Goal: Complete application form

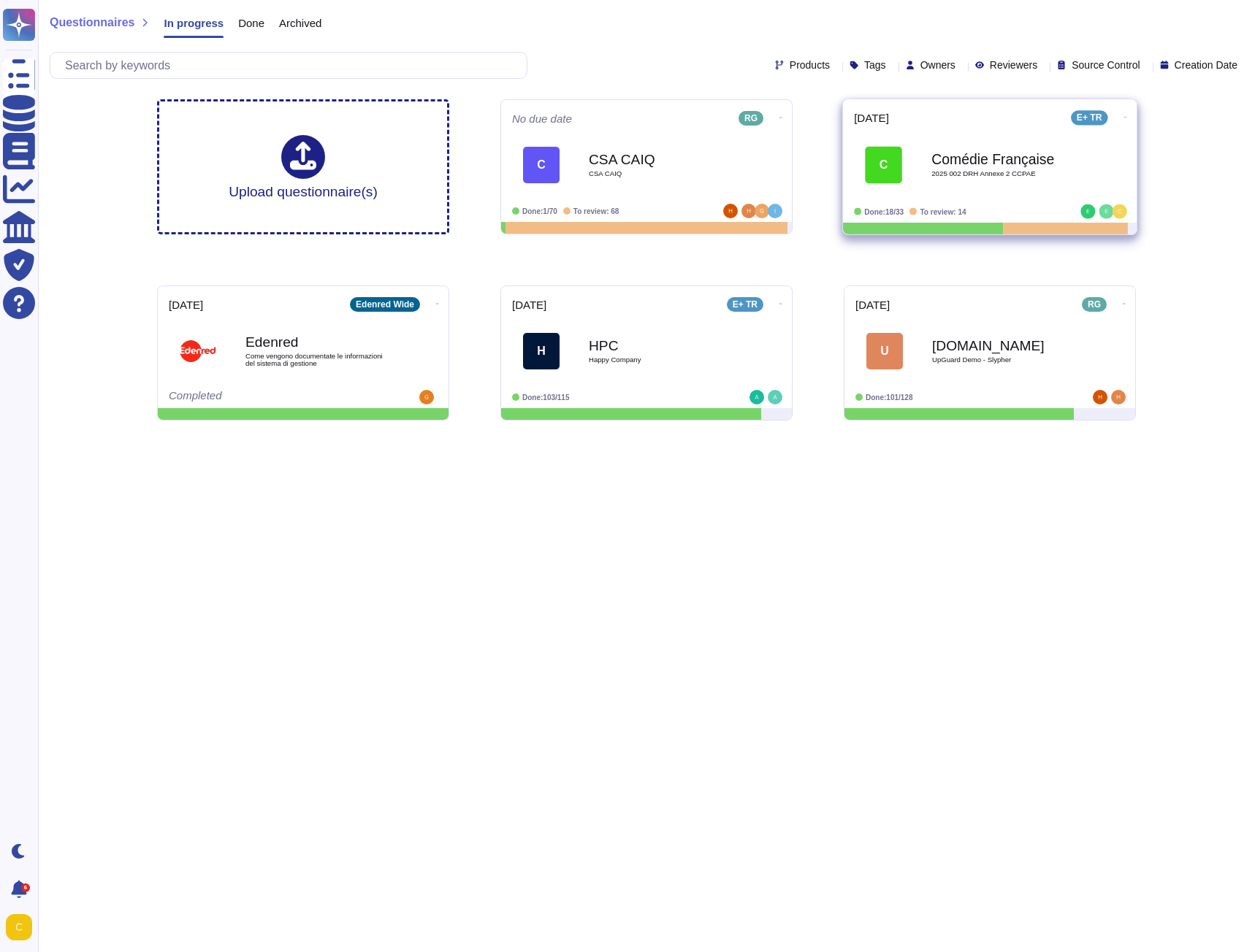
click at [895, 172] on div "C" at bounding box center [883, 164] width 37 height 37
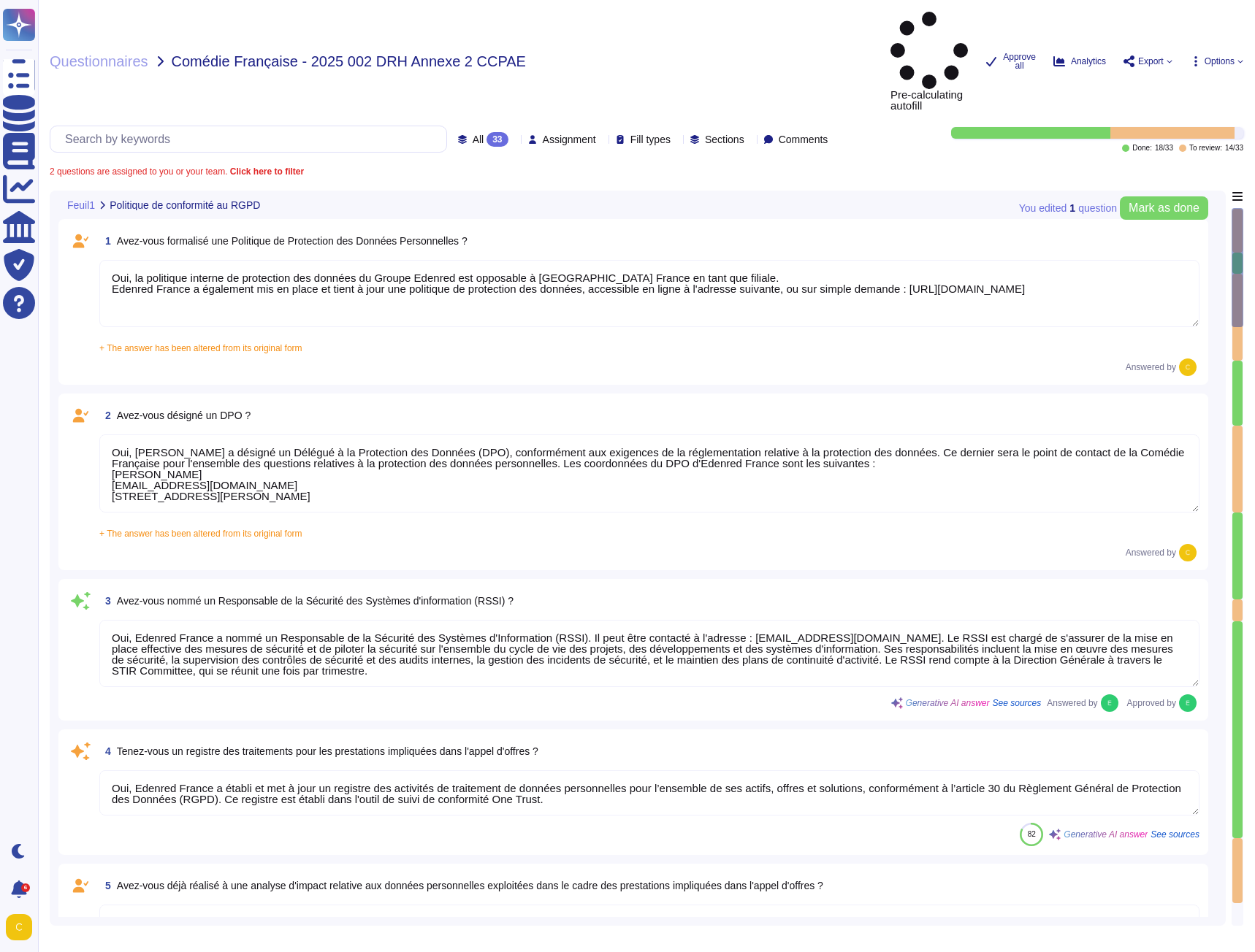
type textarea "Oui, la politique interne de protection des données du Groupe Edenred est oppos…"
type textarea "Oui, [PERSON_NAME] a désigné un Délégué à la Protection des Données (DPO), conf…"
type textarea "Oui, Edenred France a nommé un Responsable de la Sécurité des Systèmes d'Inform…"
type textarea "Oui, Edenred France a établi et met à jour un registre des activités de traitem…"
type textarea "Non. Edenred France a toutefois mis en place une procédure pour la réalisation …"
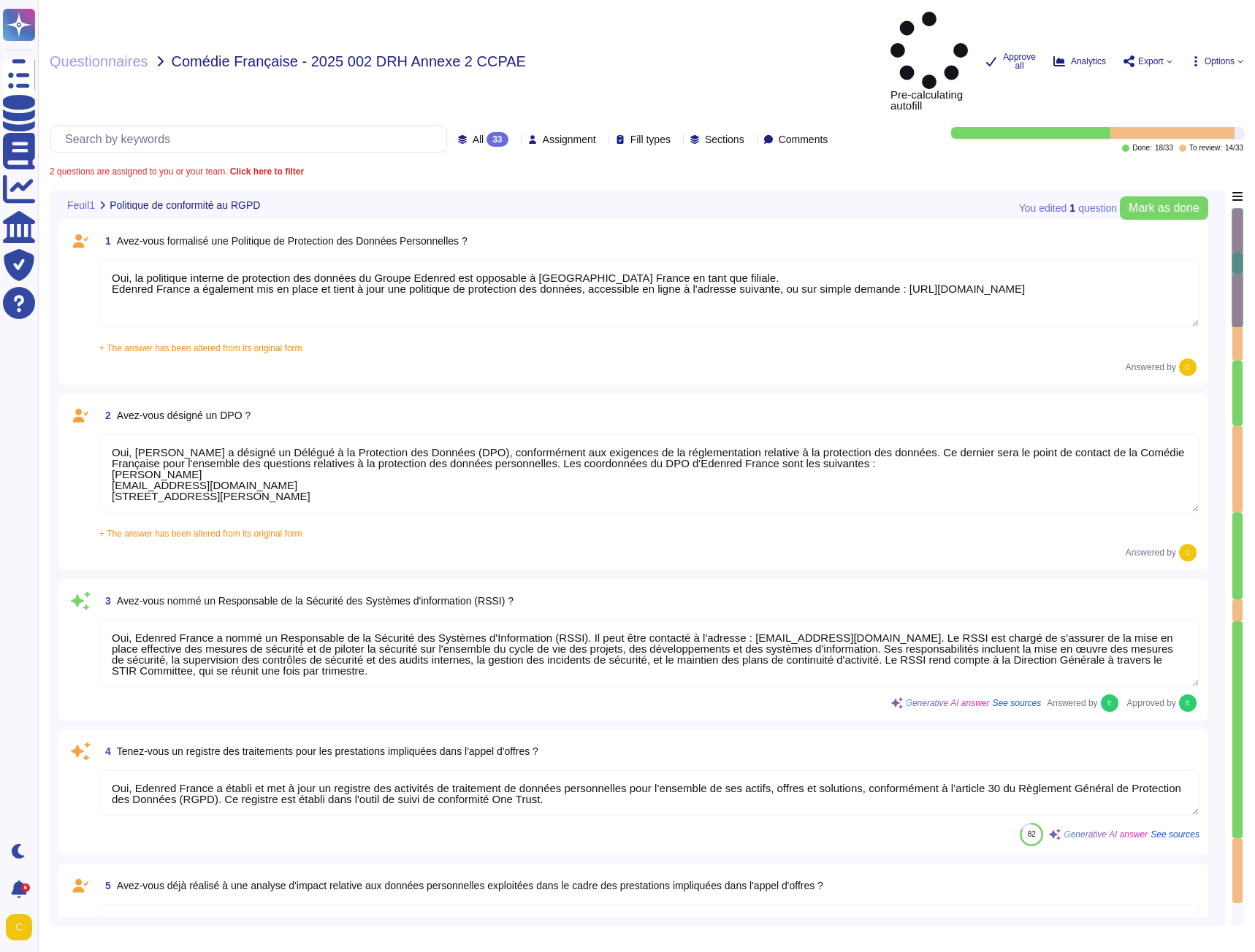
type textarea "Oui, Edenred France a mis en place au sein de son organisation les procédures l…"
type textarea "Lor, ips dolorsitametco a'Elitsed Doeius temp incididuntutl etdolo mag : - ali …"
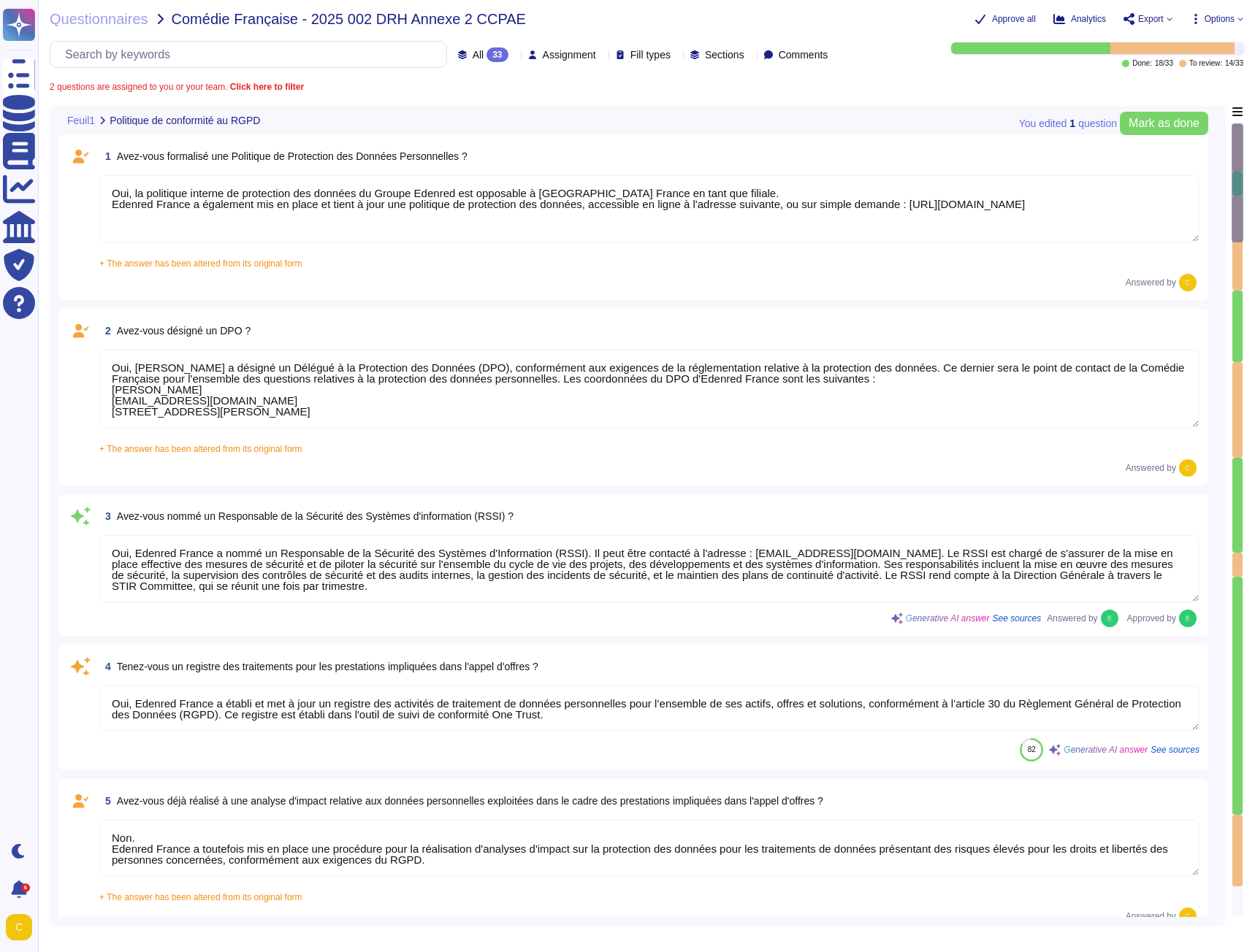
click at [615, 179] on textarea "Oui, la politique interne de protection des données du Groupe Edenred est oppos…" at bounding box center [650, 209] width 1101 height 67
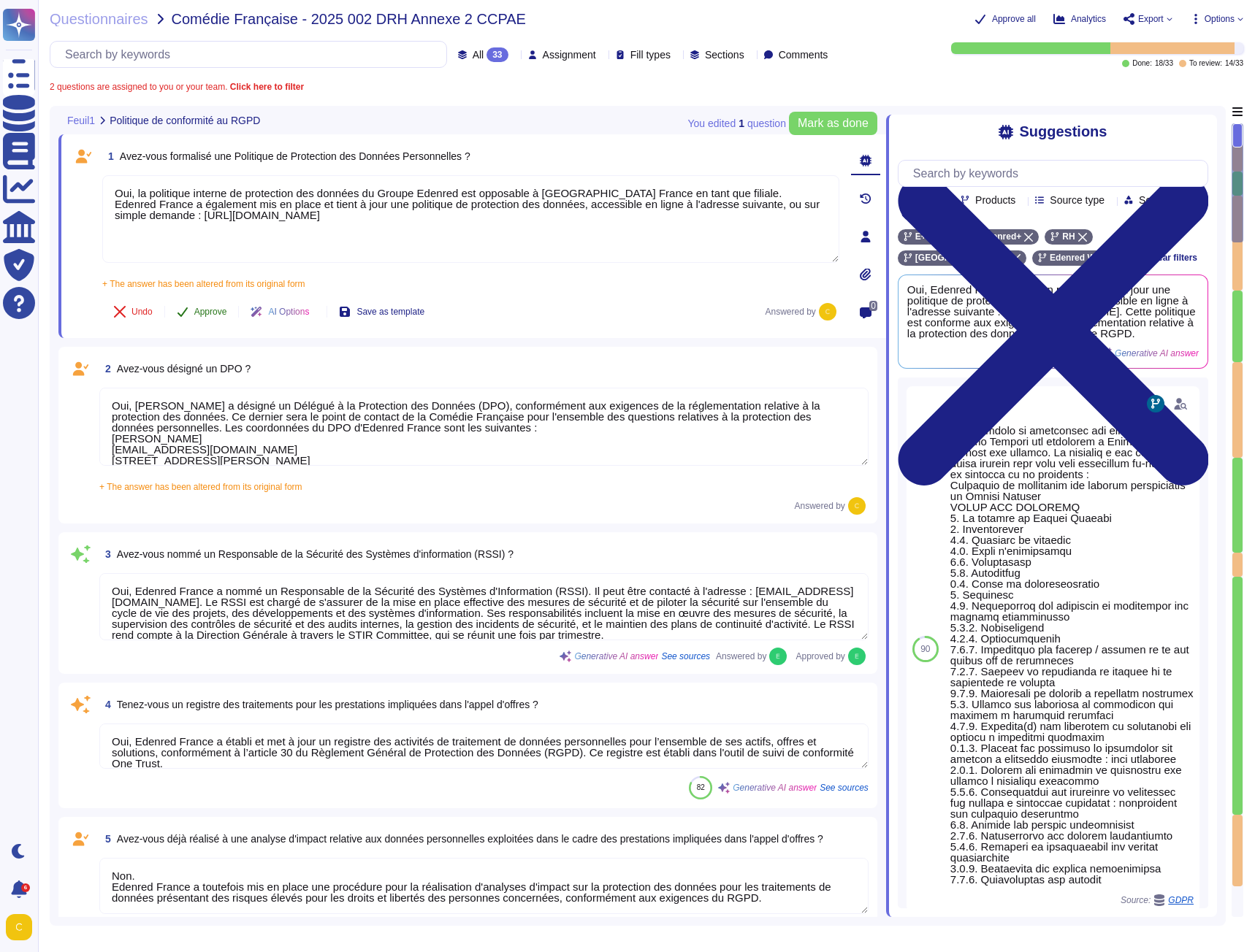
click at [206, 312] on span "Approve" at bounding box center [211, 312] width 33 height 9
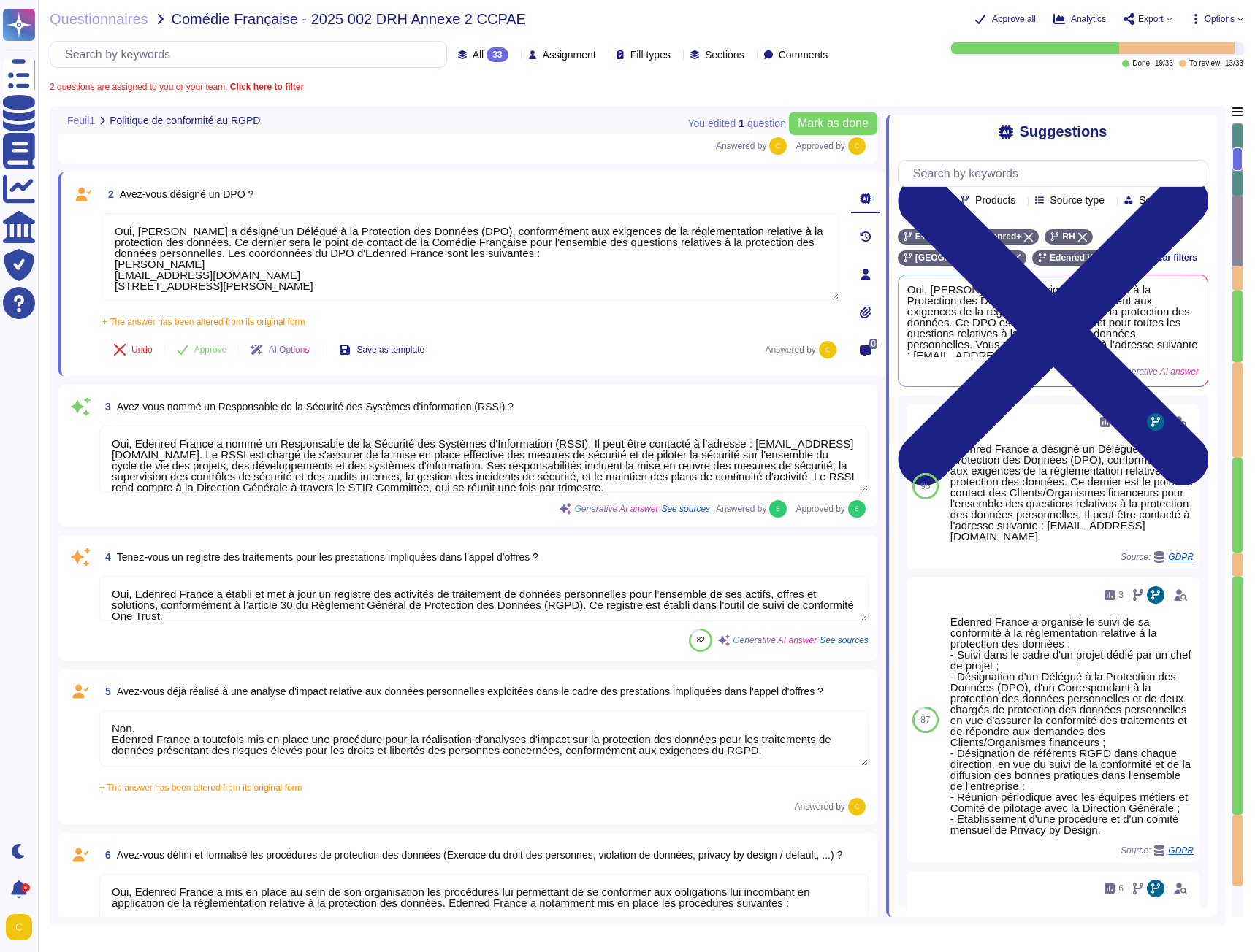
scroll to position [141, 0]
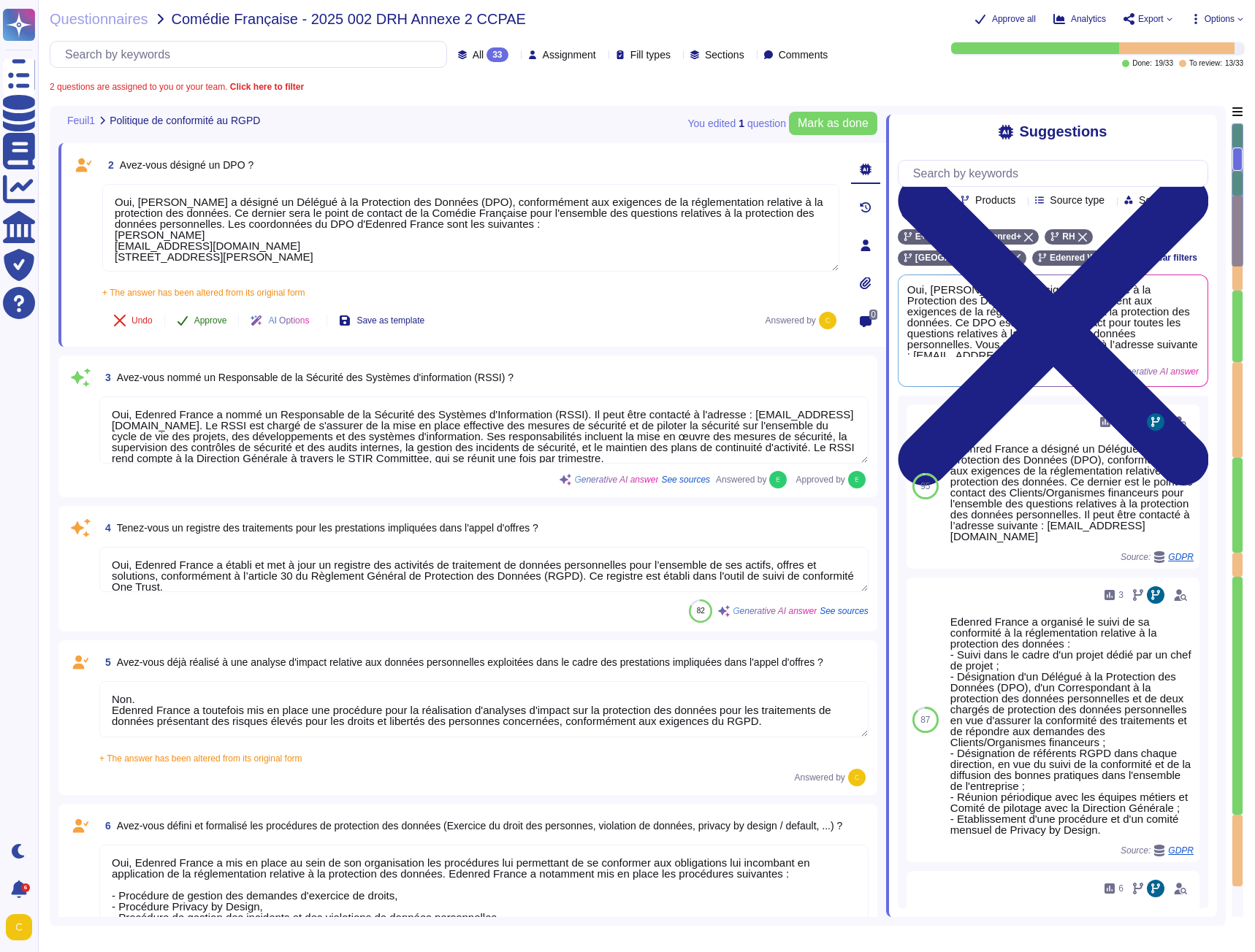
click at [191, 321] on button "Approve" at bounding box center [201, 321] width 74 height 29
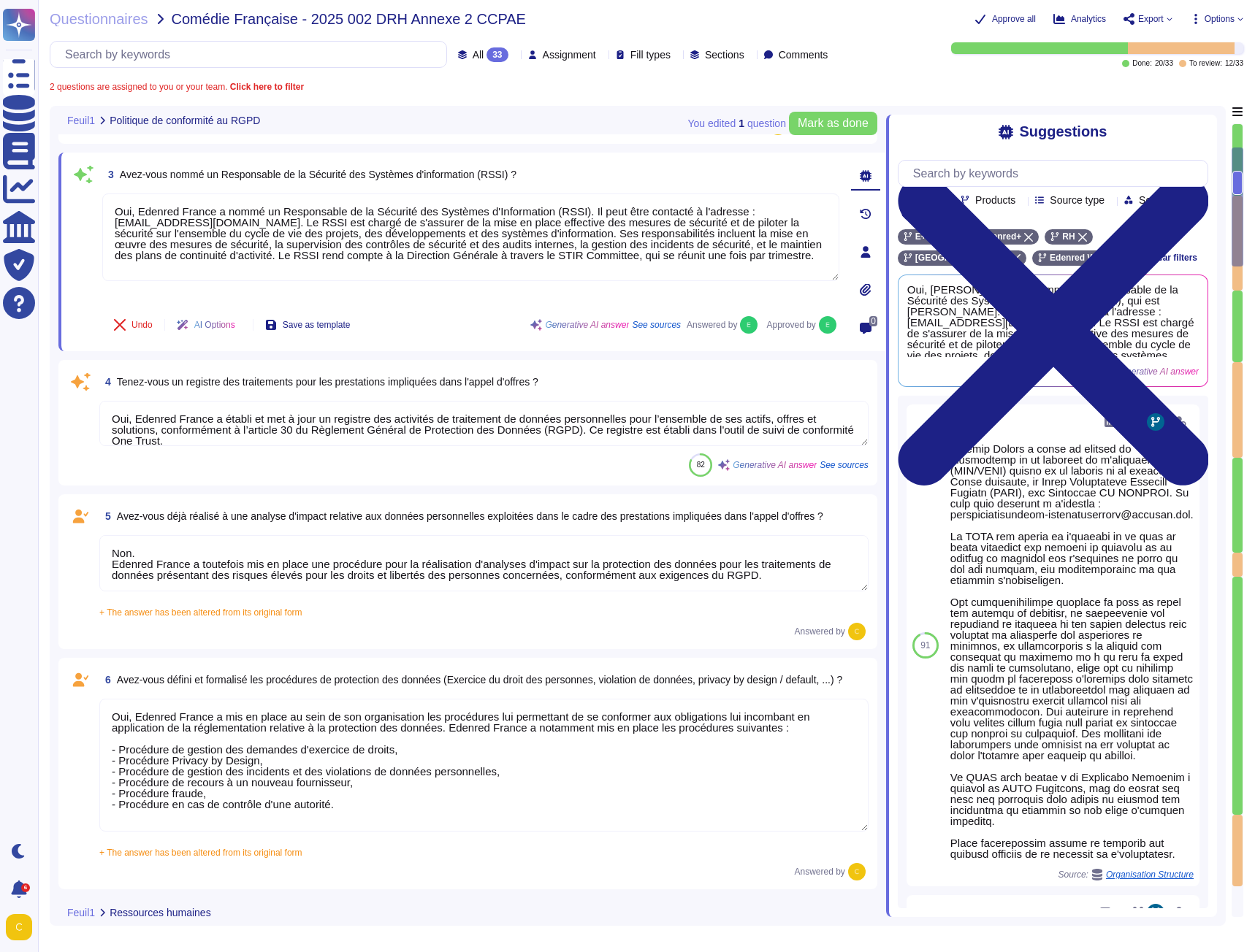
scroll to position [294, 0]
type textarea "Oui, l’ensemble des salariés, partenaires et prestataires qui accèdent aux syst…"
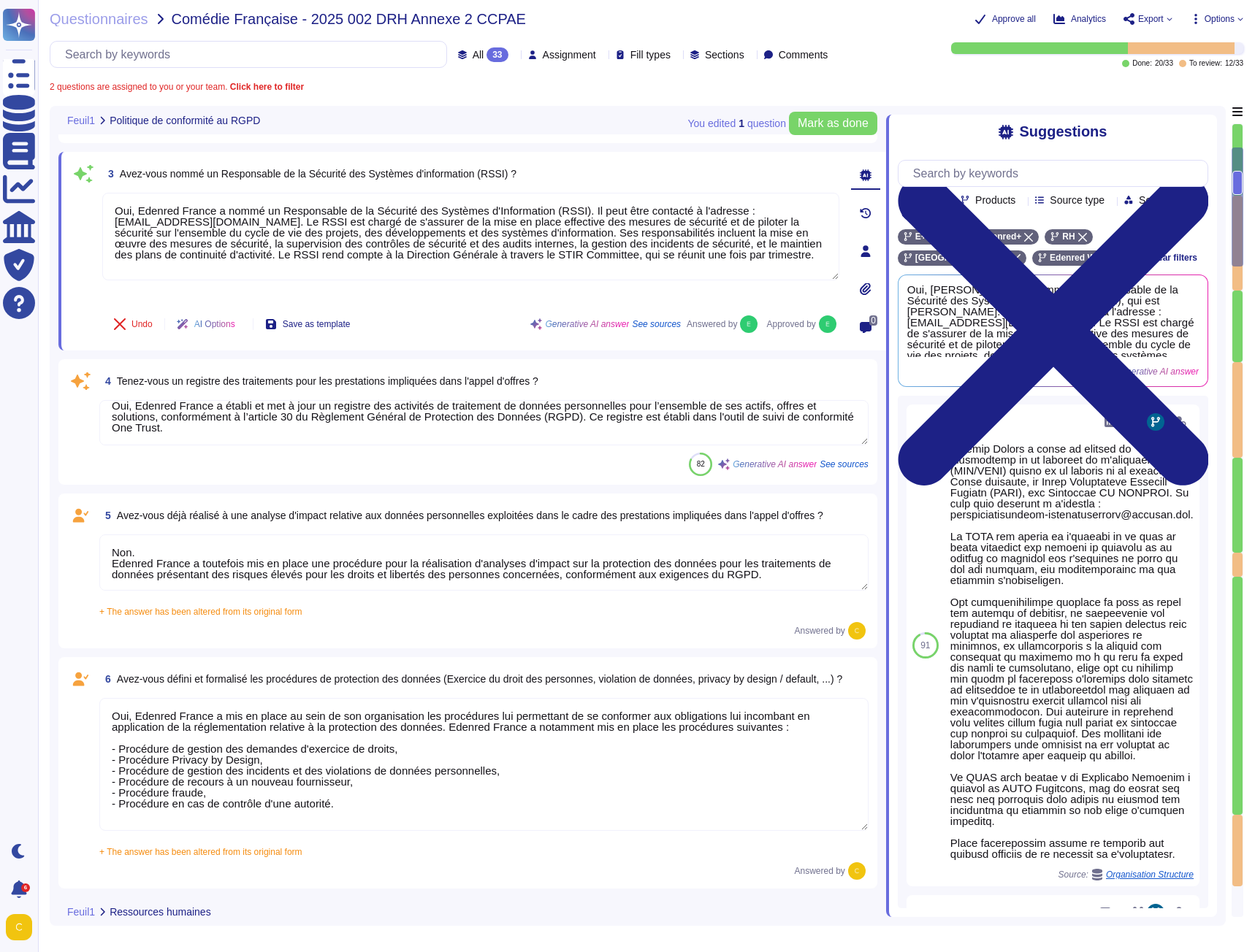
click at [274, 414] on textarea "Oui, Edenred France a établi et met à jour un registre des activités de traitem…" at bounding box center [484, 423] width 769 height 46
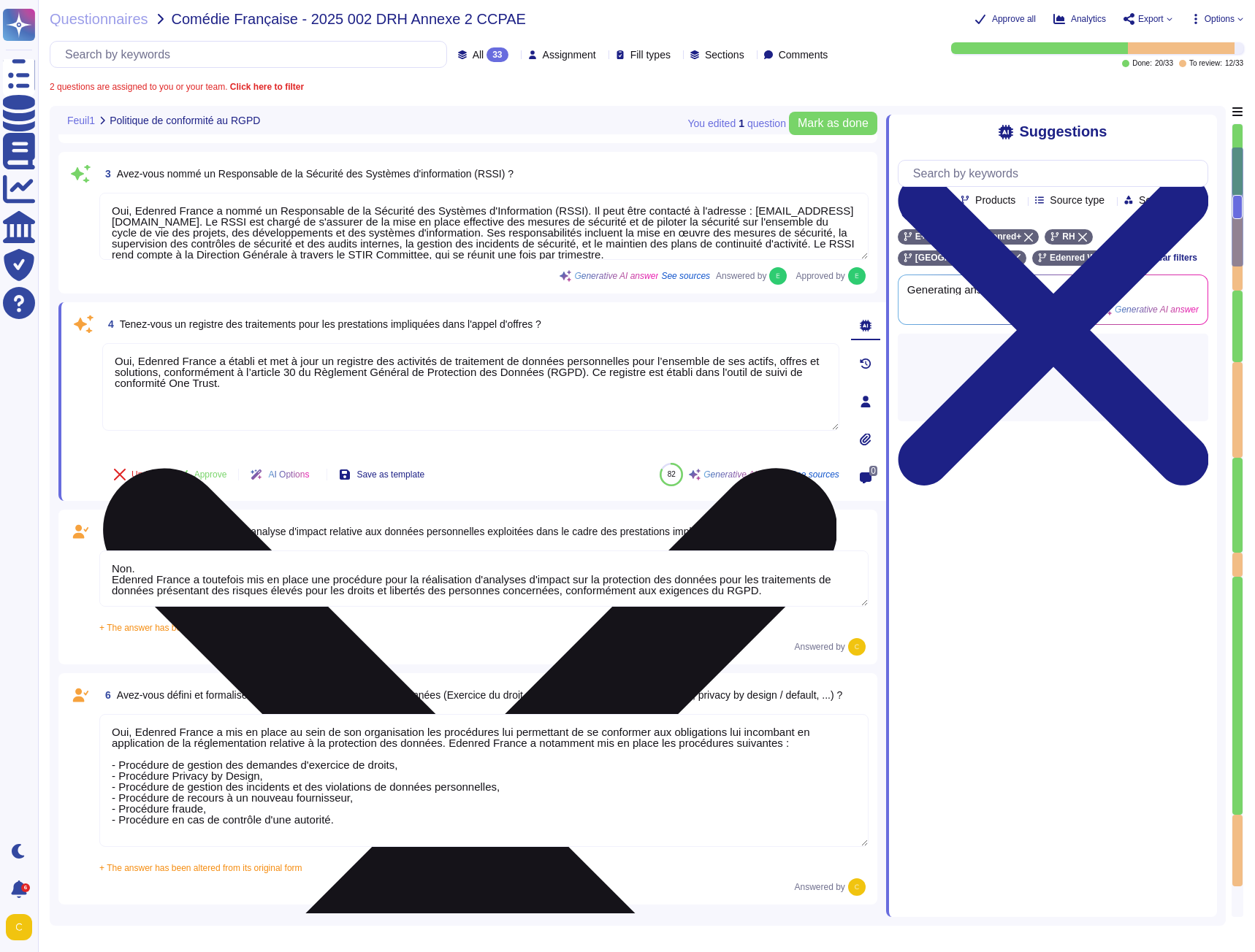
scroll to position [0, 0]
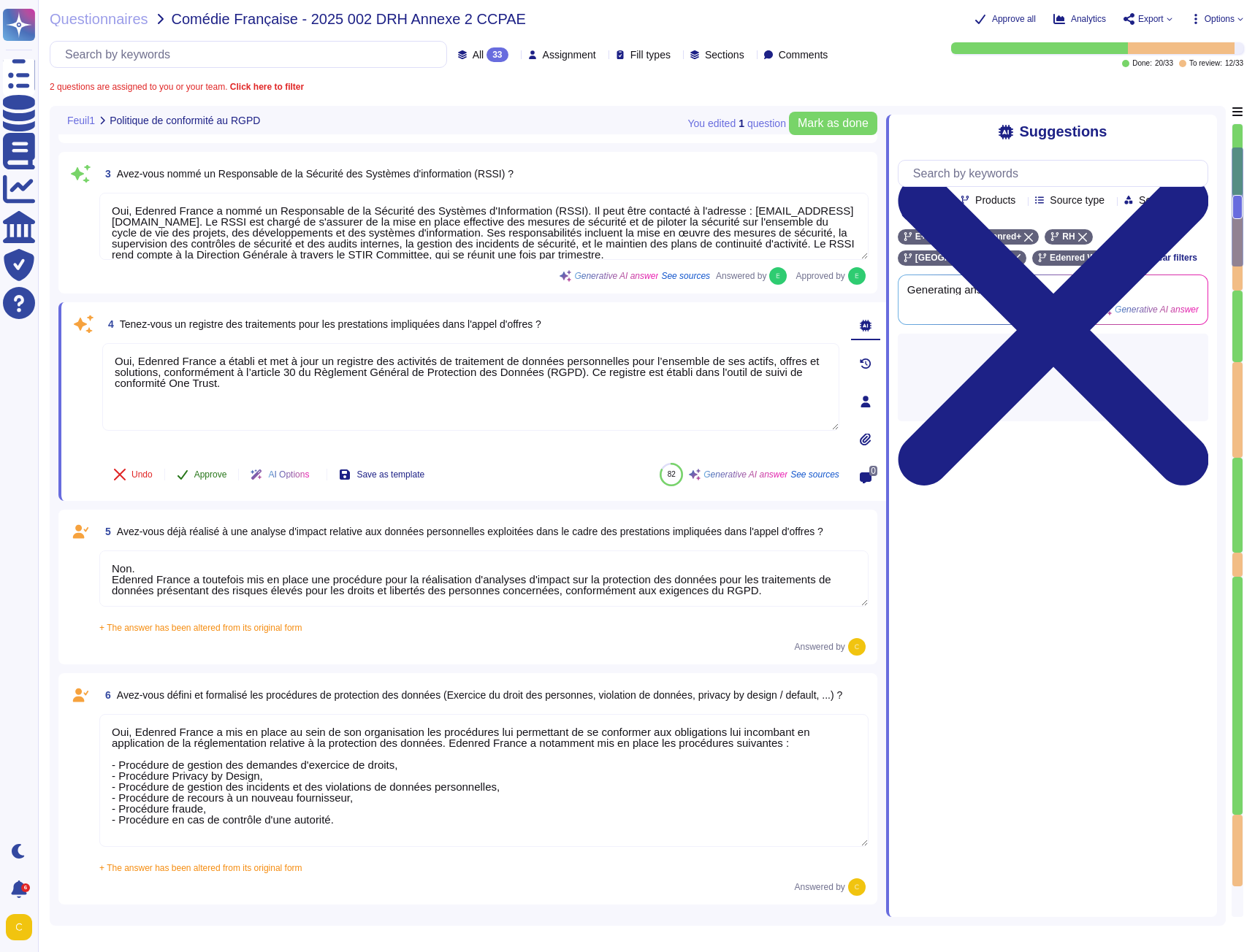
click at [195, 467] on button "Approve" at bounding box center [201, 475] width 74 height 29
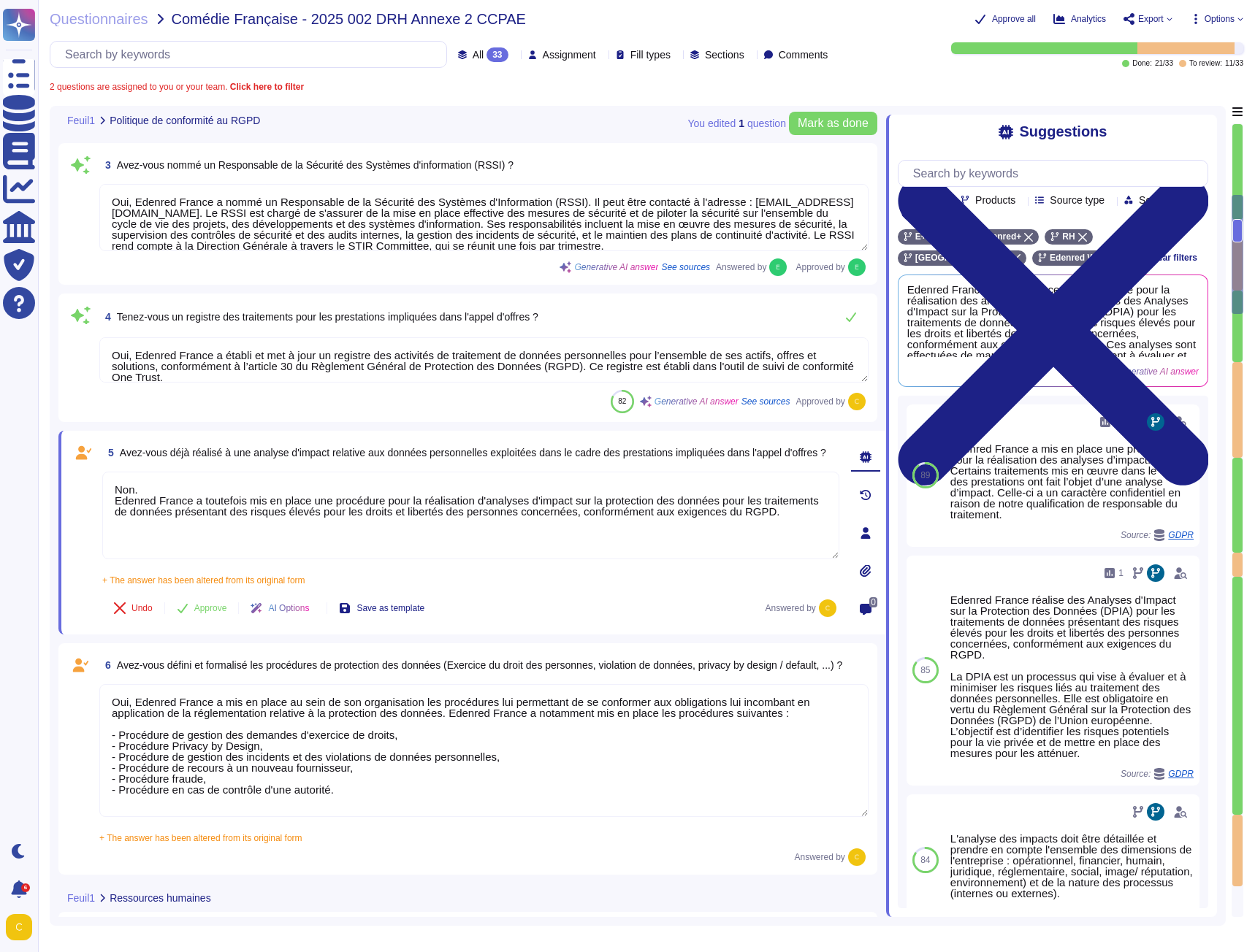
type textarea "Oui, [PERSON_NAME] dispose d'une Charte informatique qui est immédiatement appl…"
type textarea "Loremip Dolors ametco ad elitseddoeiusm tem incid utl etdolor mag aliquae, admi…"
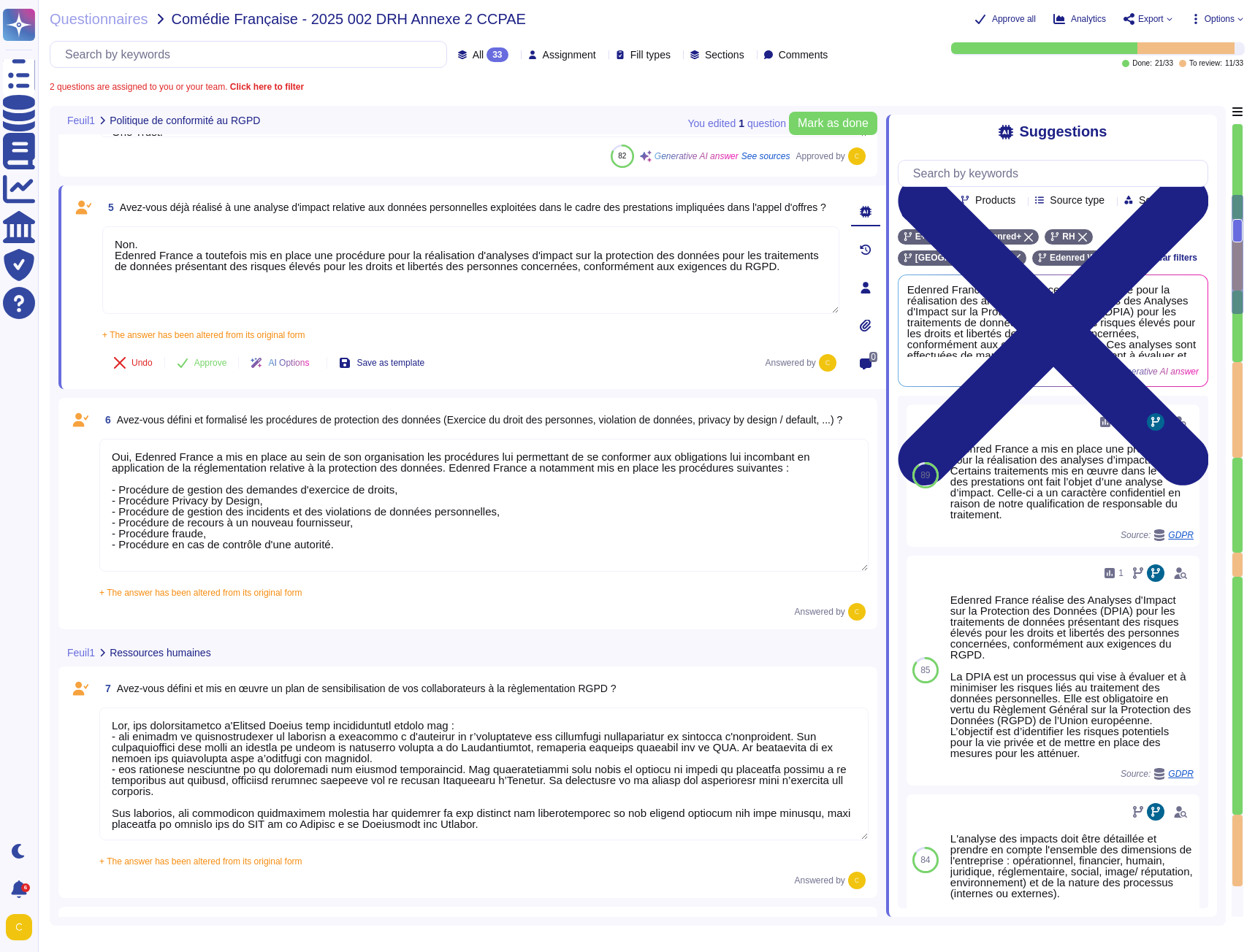
scroll to position [565, 0]
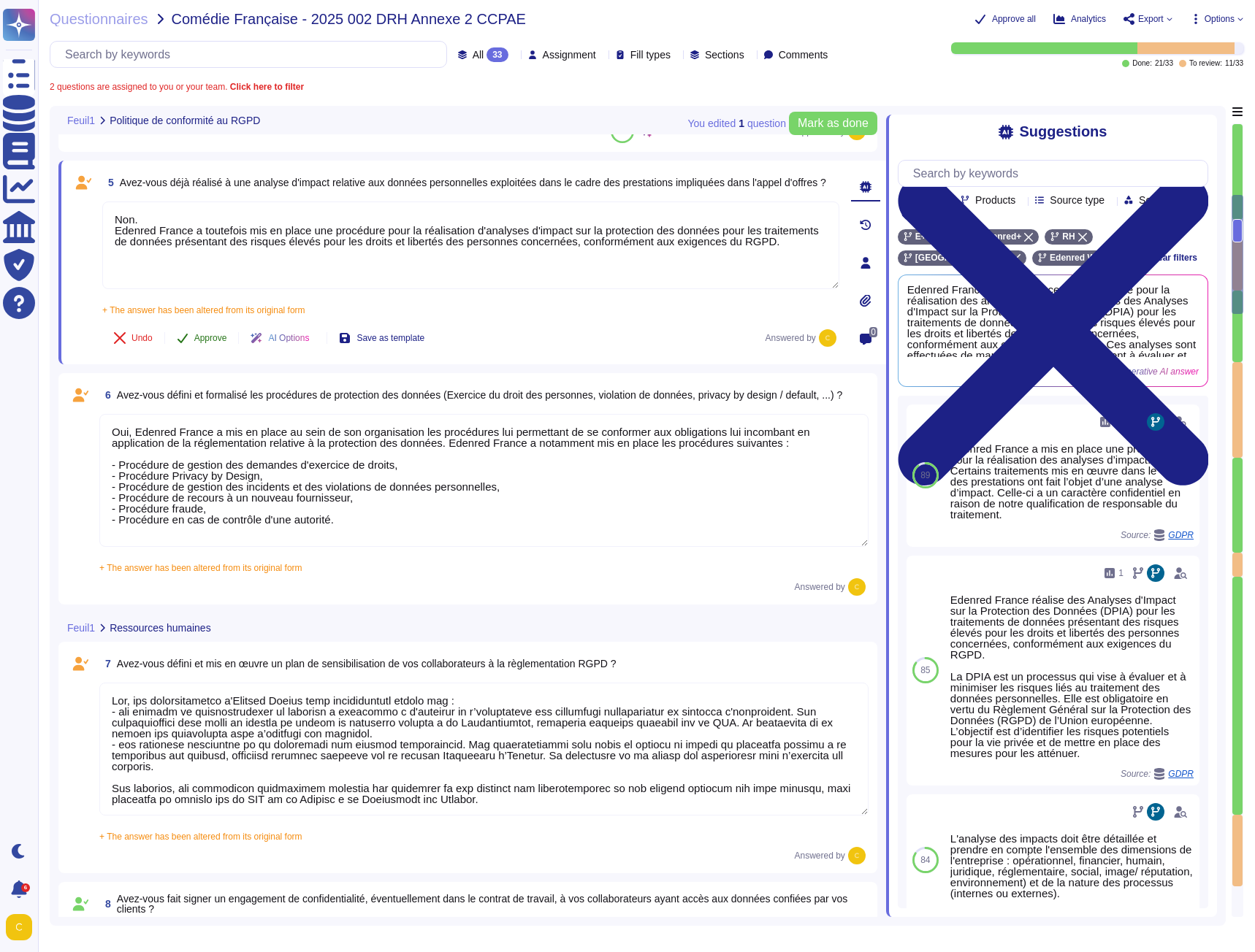
click at [203, 334] on span "Approve" at bounding box center [211, 338] width 33 height 9
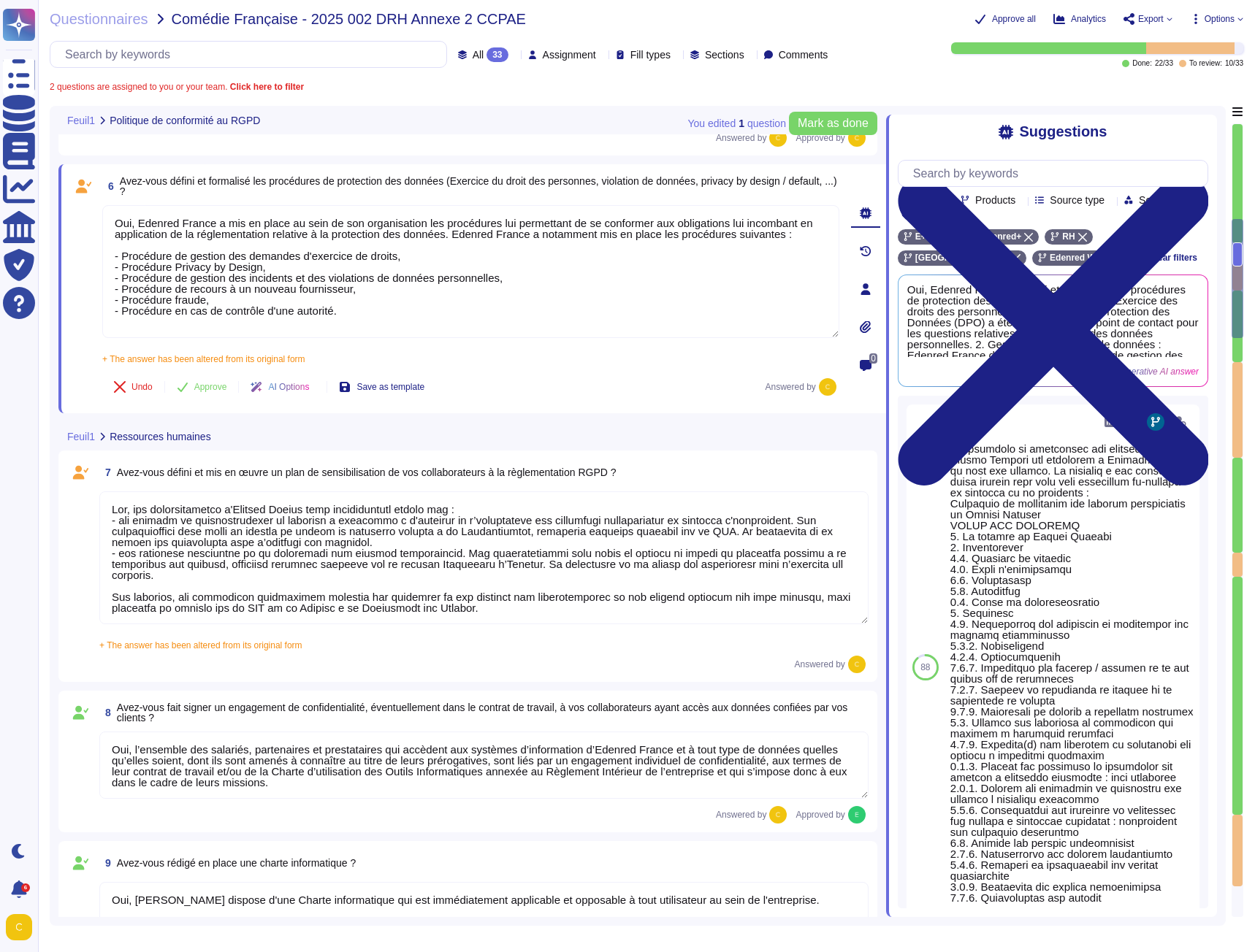
type textarea "Lor, ipsu do sitam co ad elitseddoe tem incididuntu, Laboree Dolore magnaal eni…"
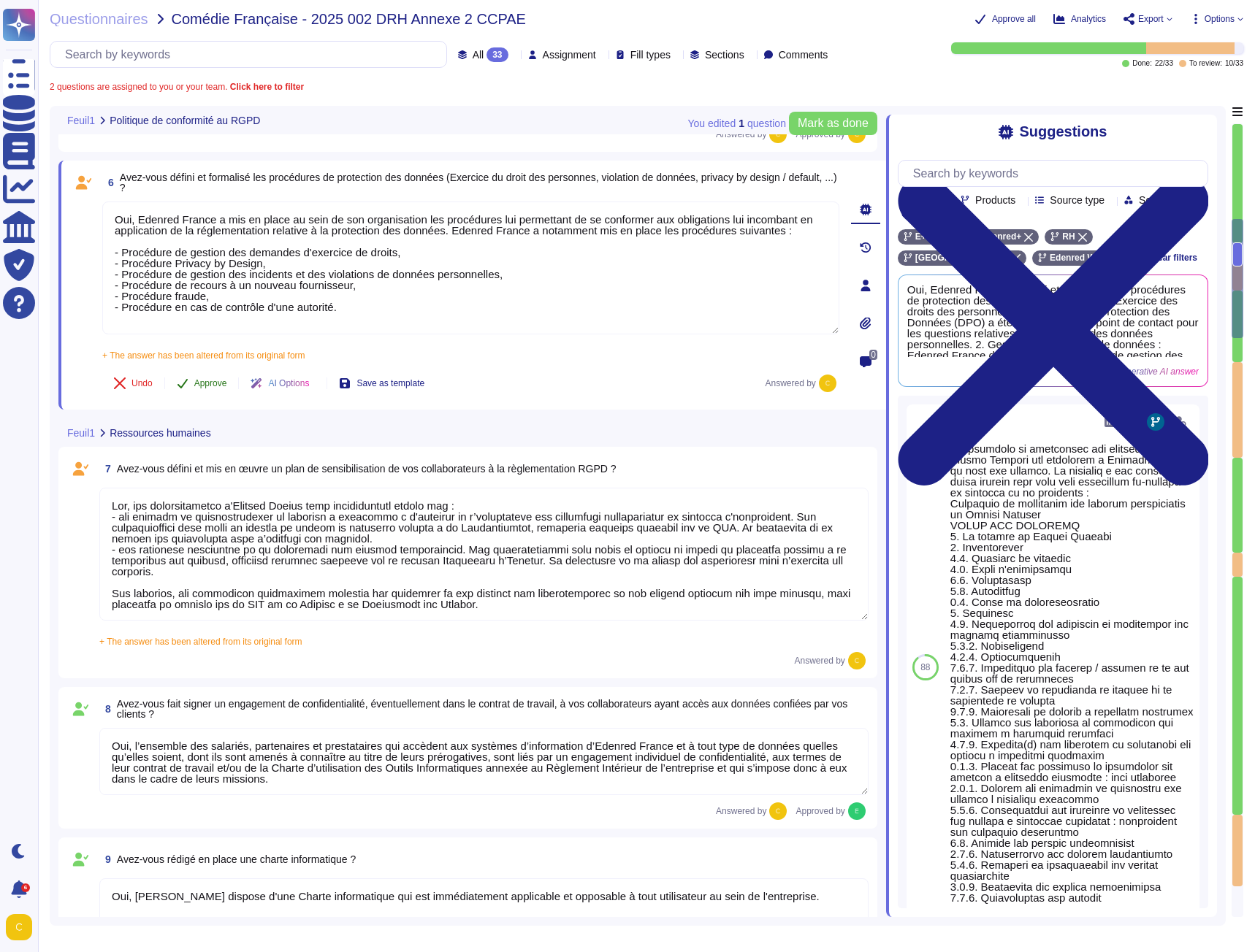
click at [208, 379] on span "Approve" at bounding box center [211, 384] width 33 height 9
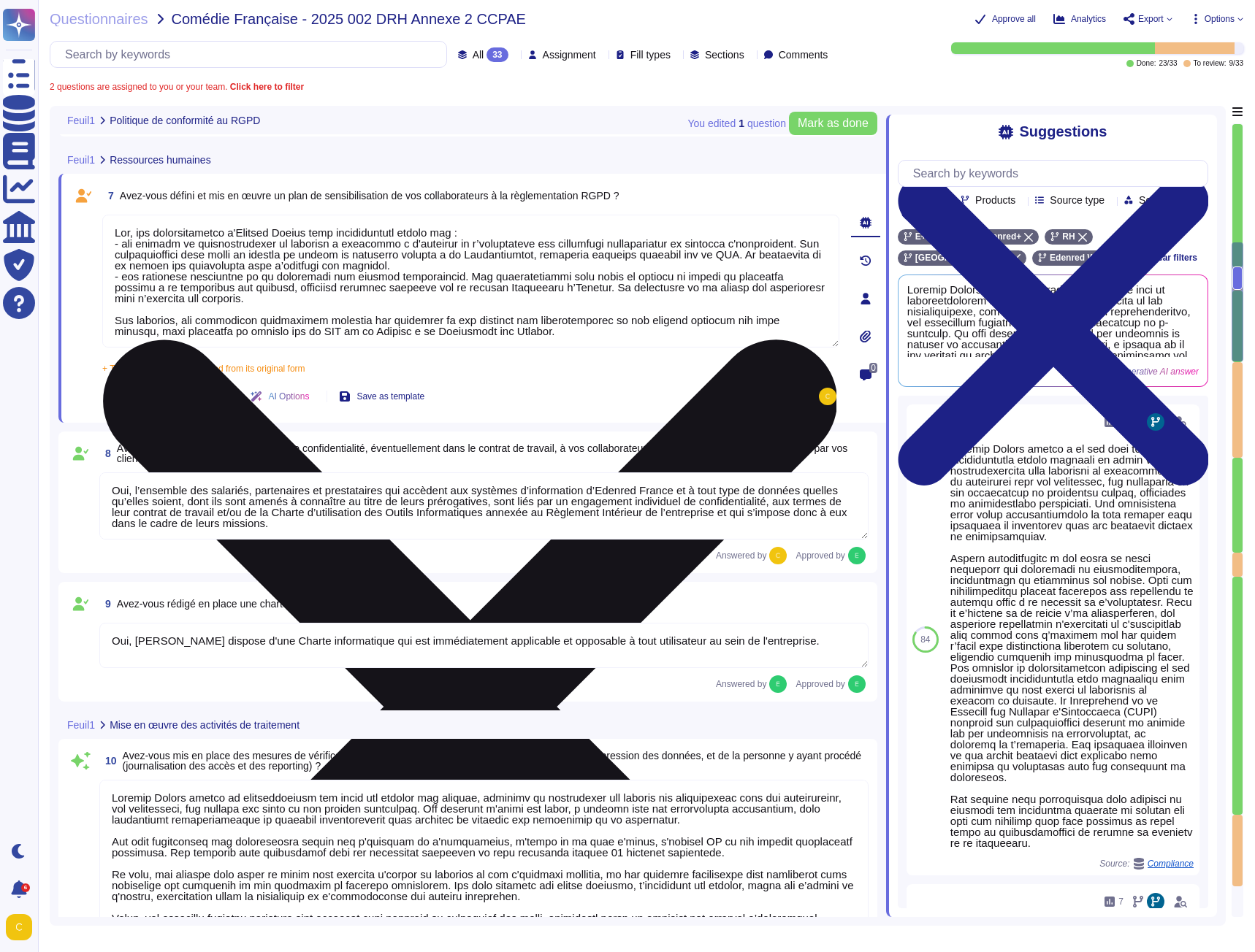
scroll to position [932, 0]
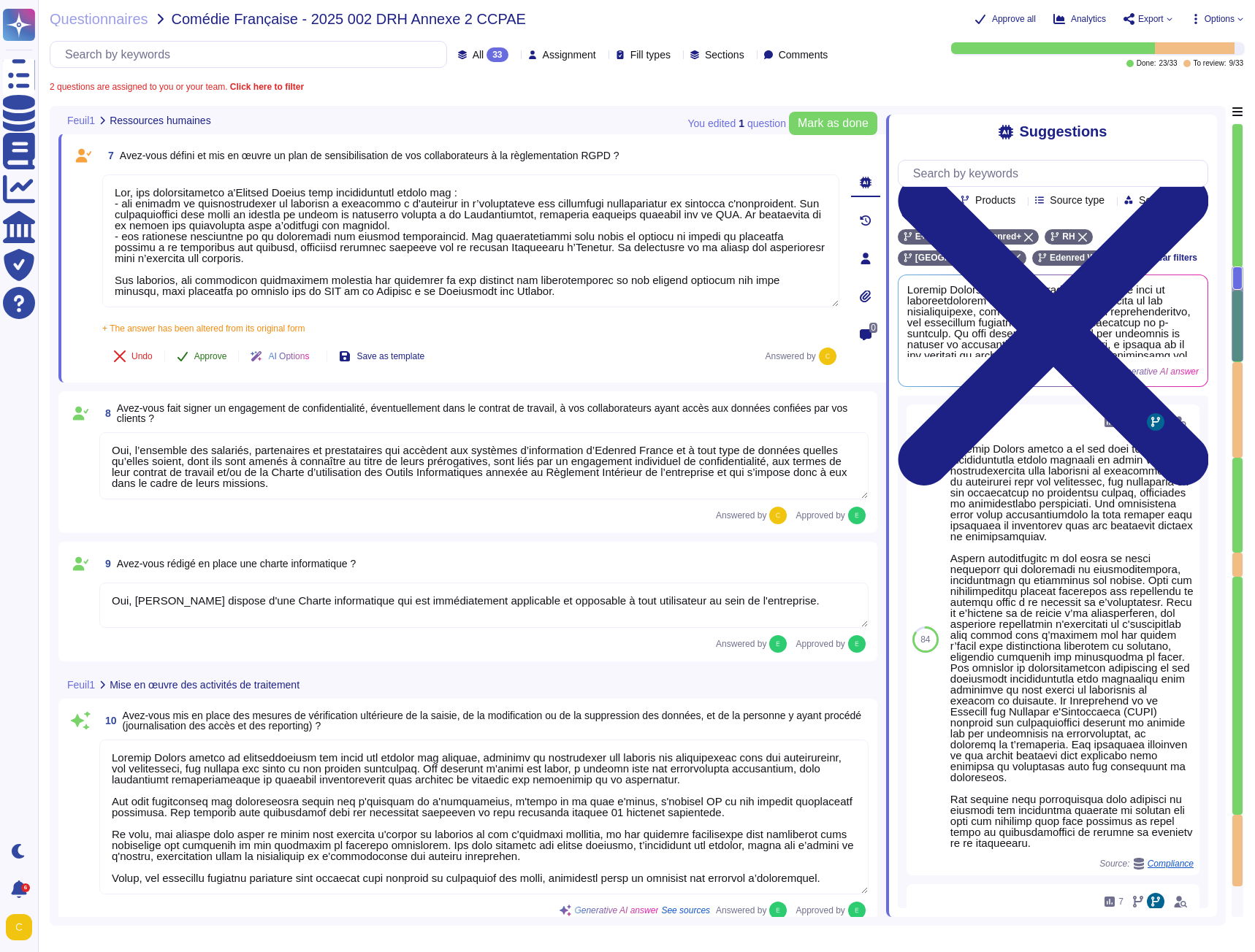
click at [206, 360] on span "Approve" at bounding box center [211, 356] width 33 height 9
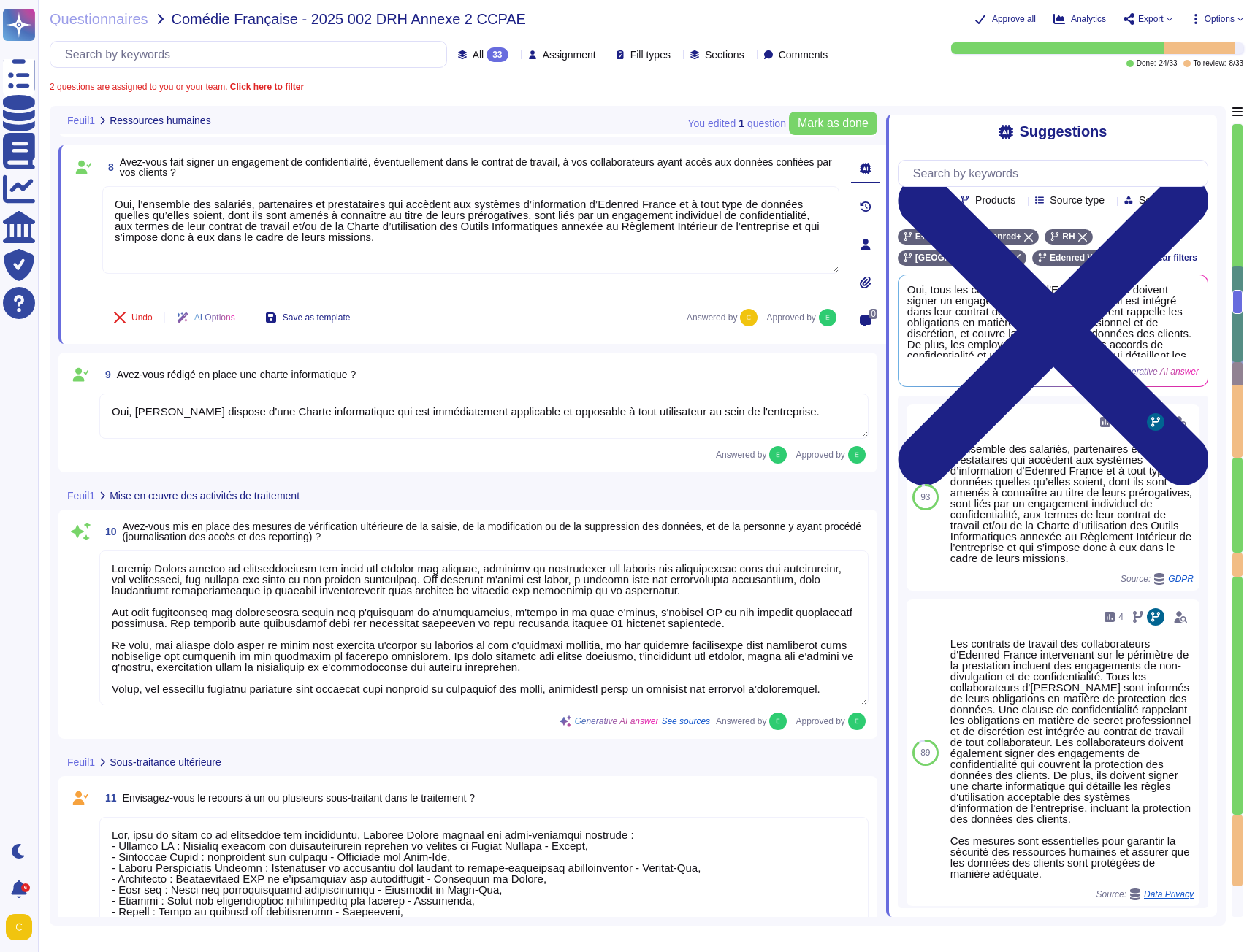
type textarea "Oui, [PERSON_NAME] a conclut un contrat avec ses sous-traitants."
type textarea "Oui, les contrats conclus par [PERSON_NAME] prennent en compte les exigences RG…"
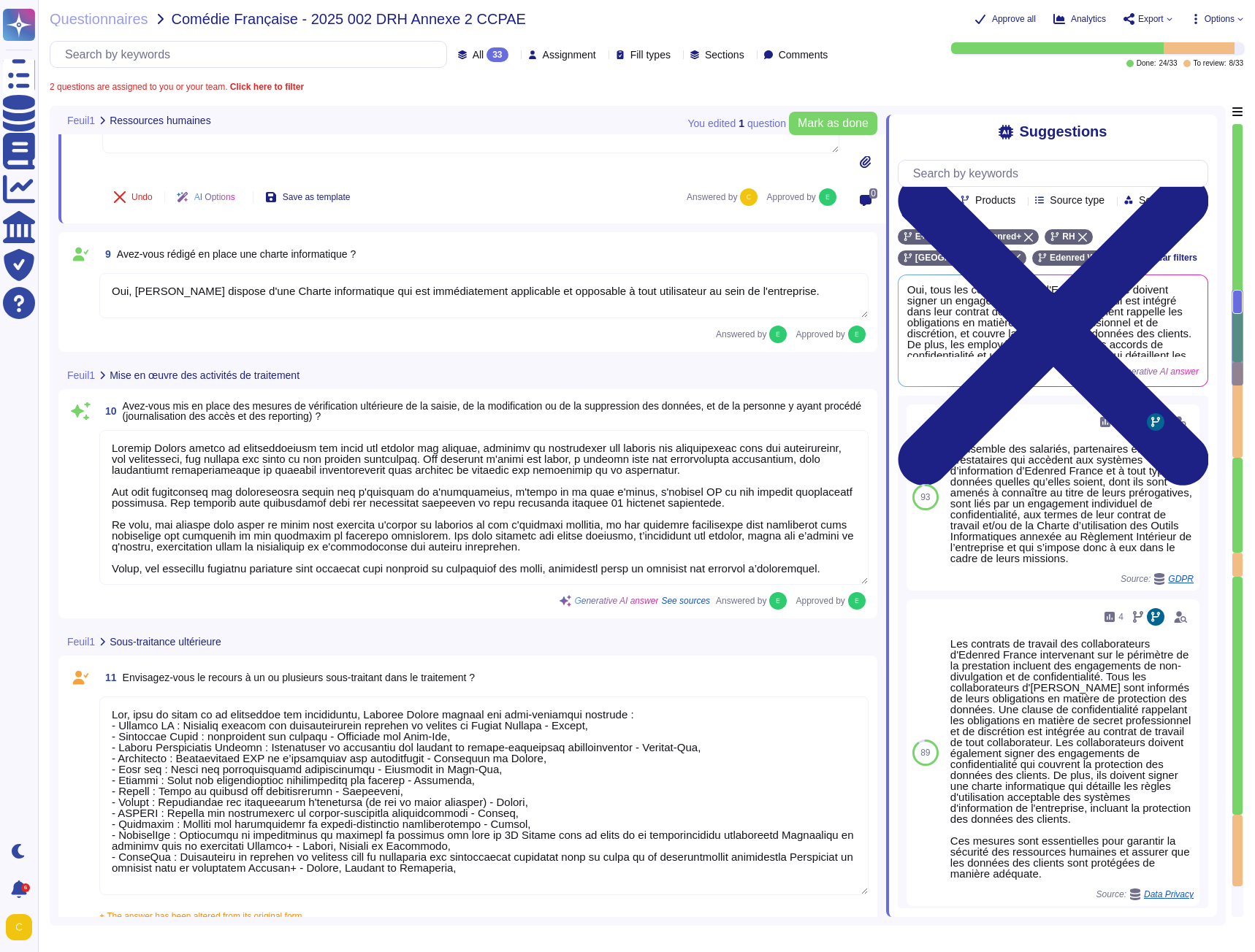
scroll to position [1258, 0]
click at [358, 460] on textarea at bounding box center [484, 506] width 769 height 155
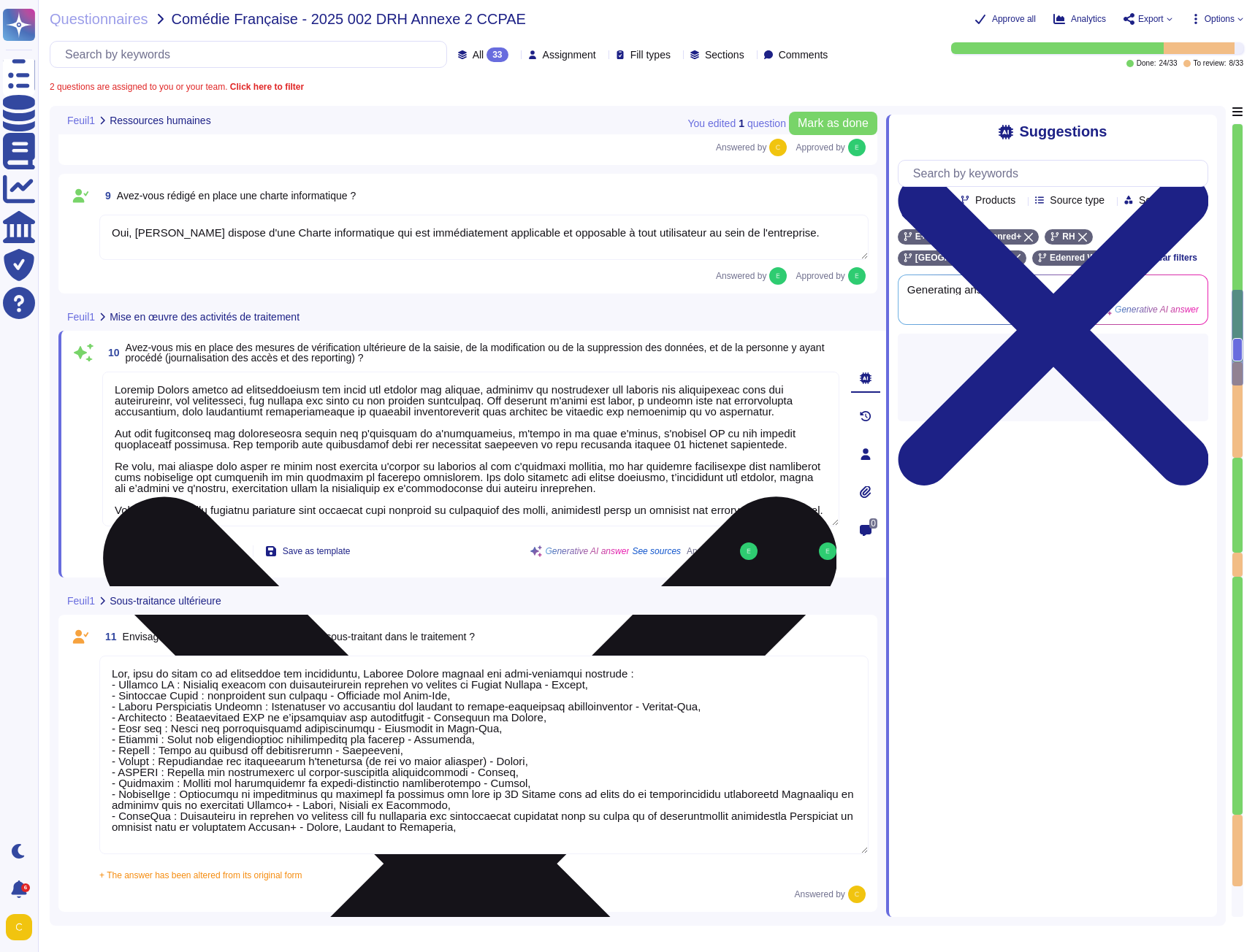
type textarea "Edenred France sélectionne ses sous-traitants après identifications et validati…"
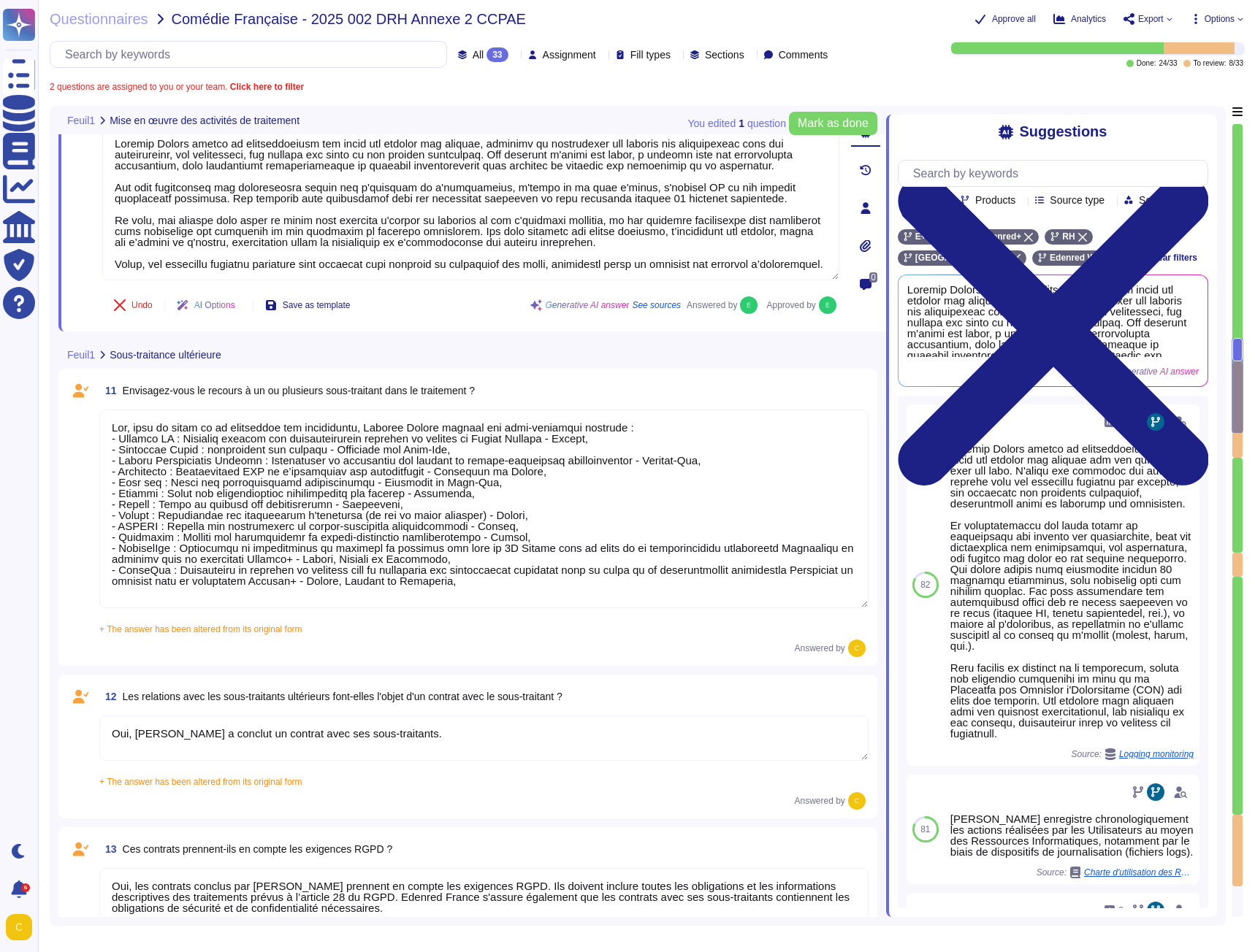
scroll to position [2, 0]
click at [298, 465] on textarea at bounding box center [484, 508] width 769 height 198
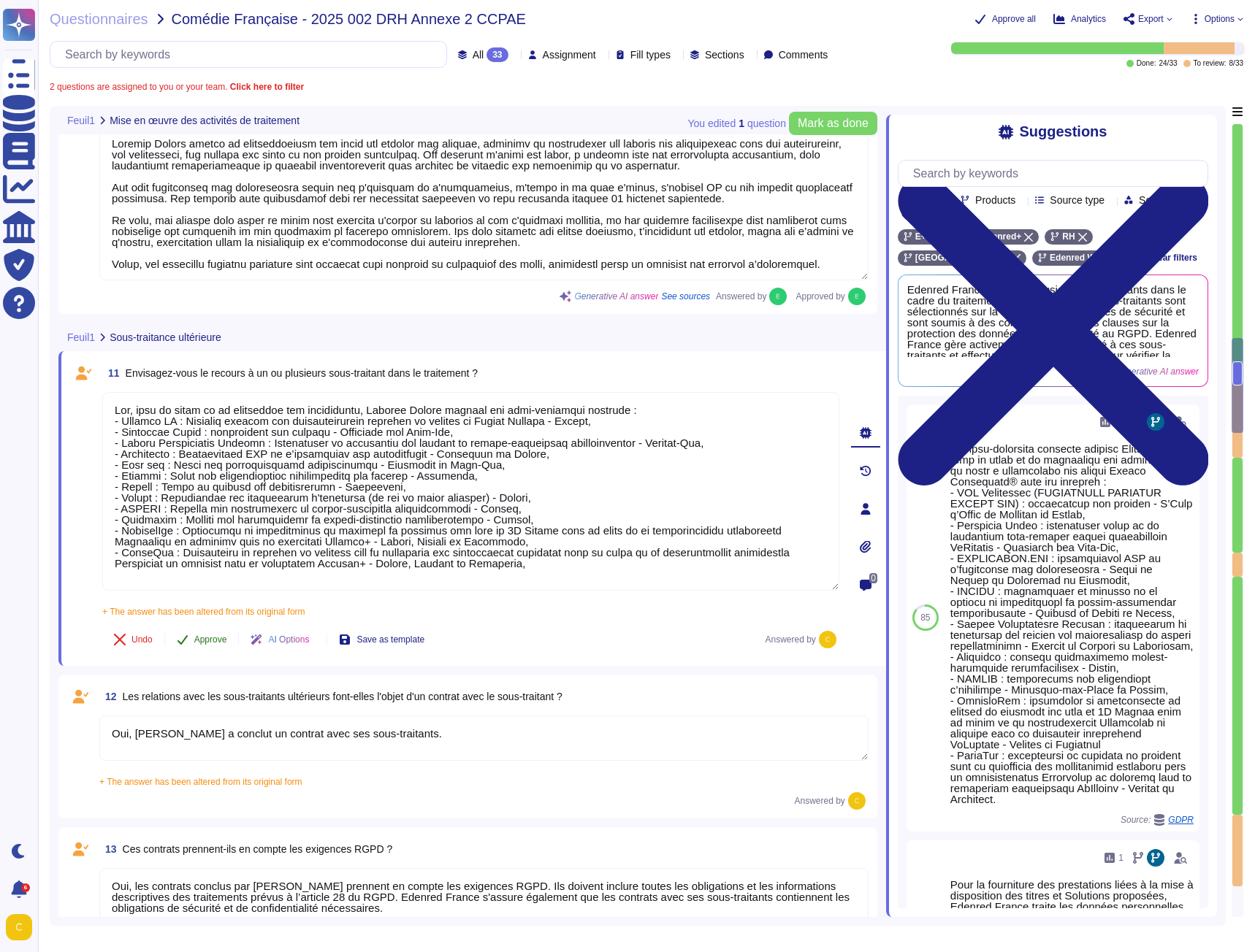
click at [192, 637] on button "Approve" at bounding box center [201, 640] width 74 height 29
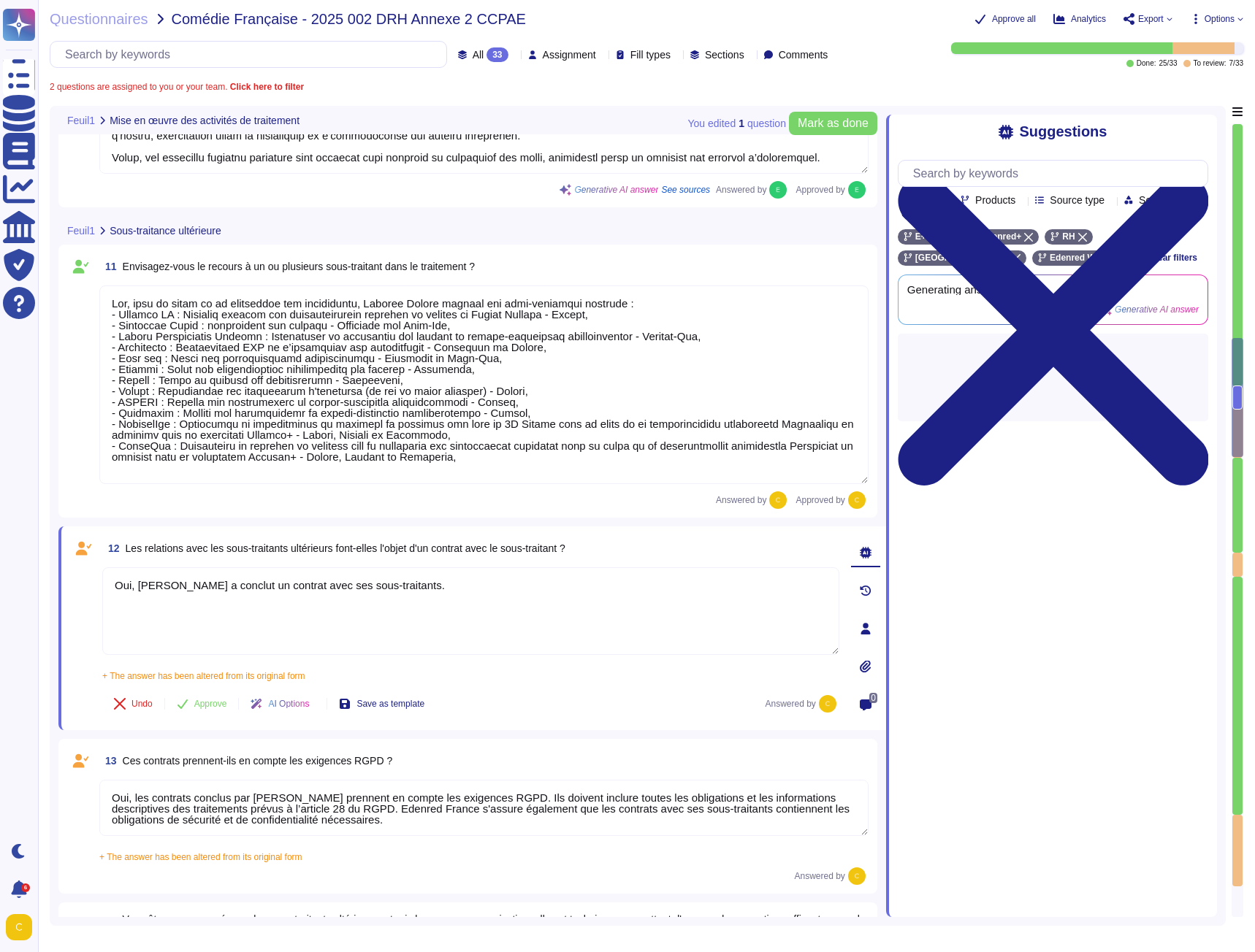
type textarea "Edenred France garantit que les données du client et de ses utilisateurs sont h…"
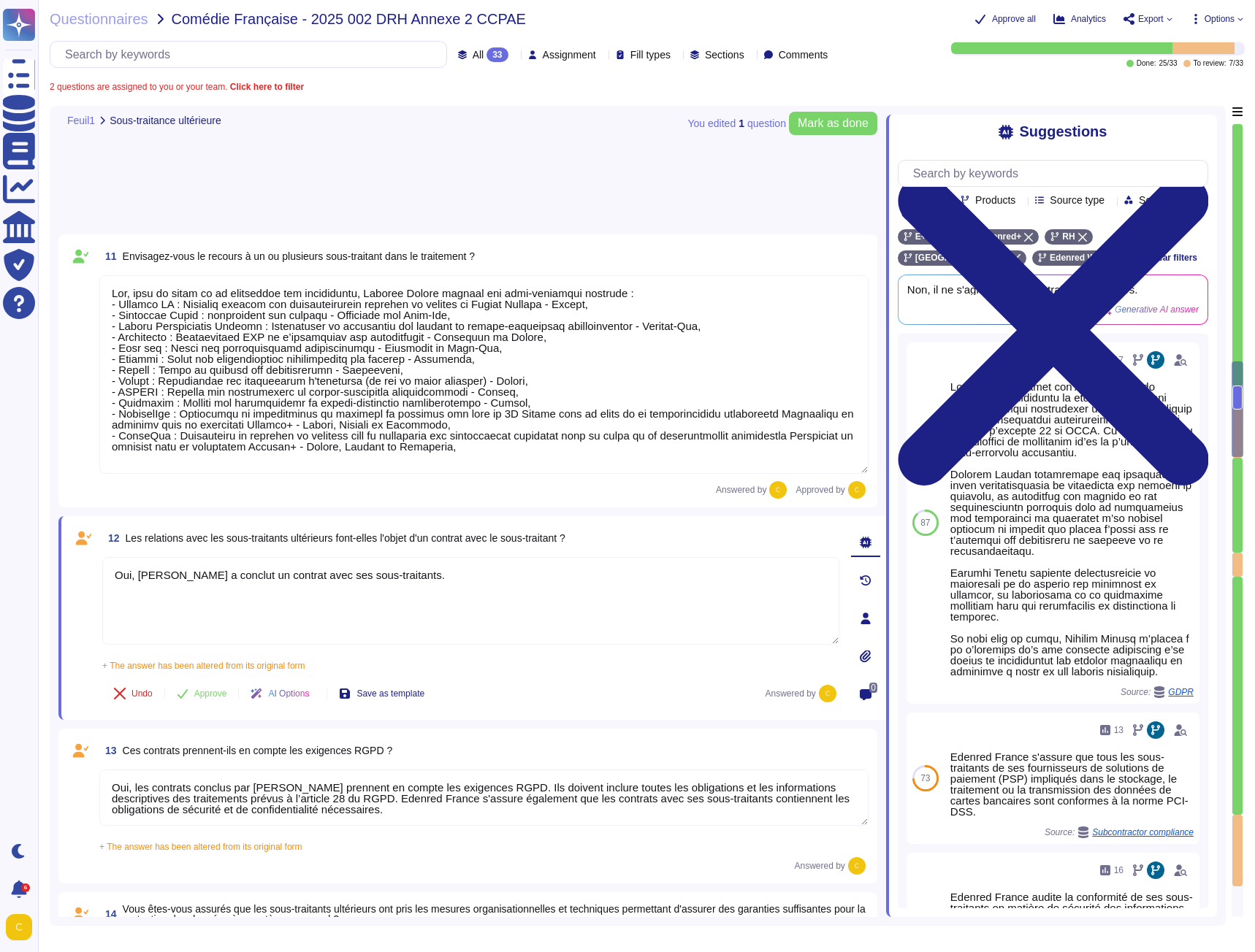
type textarea "Les hébergeurs chez qui les données sont stockées sont certifiés ISO 27001: - M…"
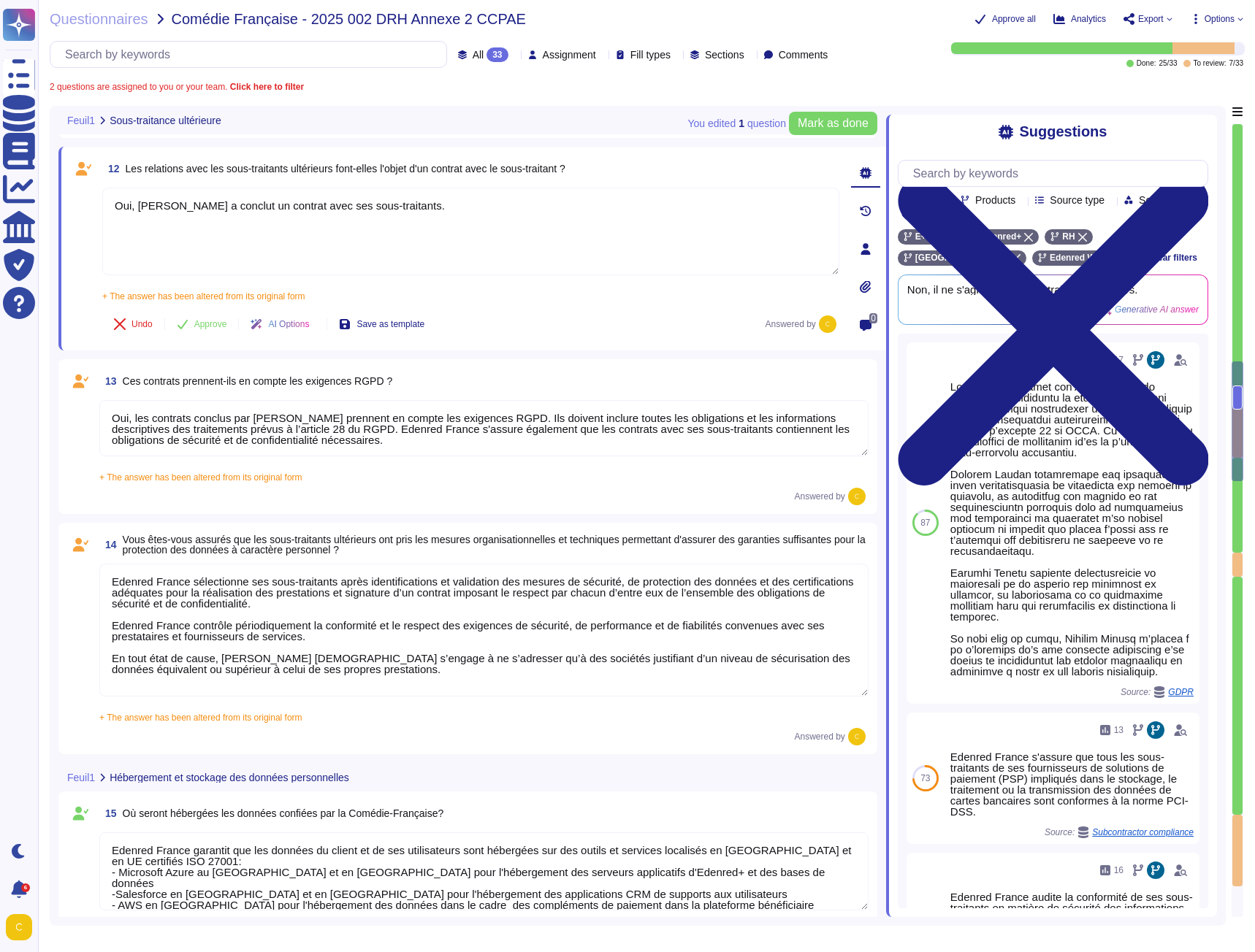
type textarea "Oui, les hébergeurs sont certifiés ISO 27001."
type textarea "Vu qu'on est CO-RT avons nous des sous traitants ultérieurs?"
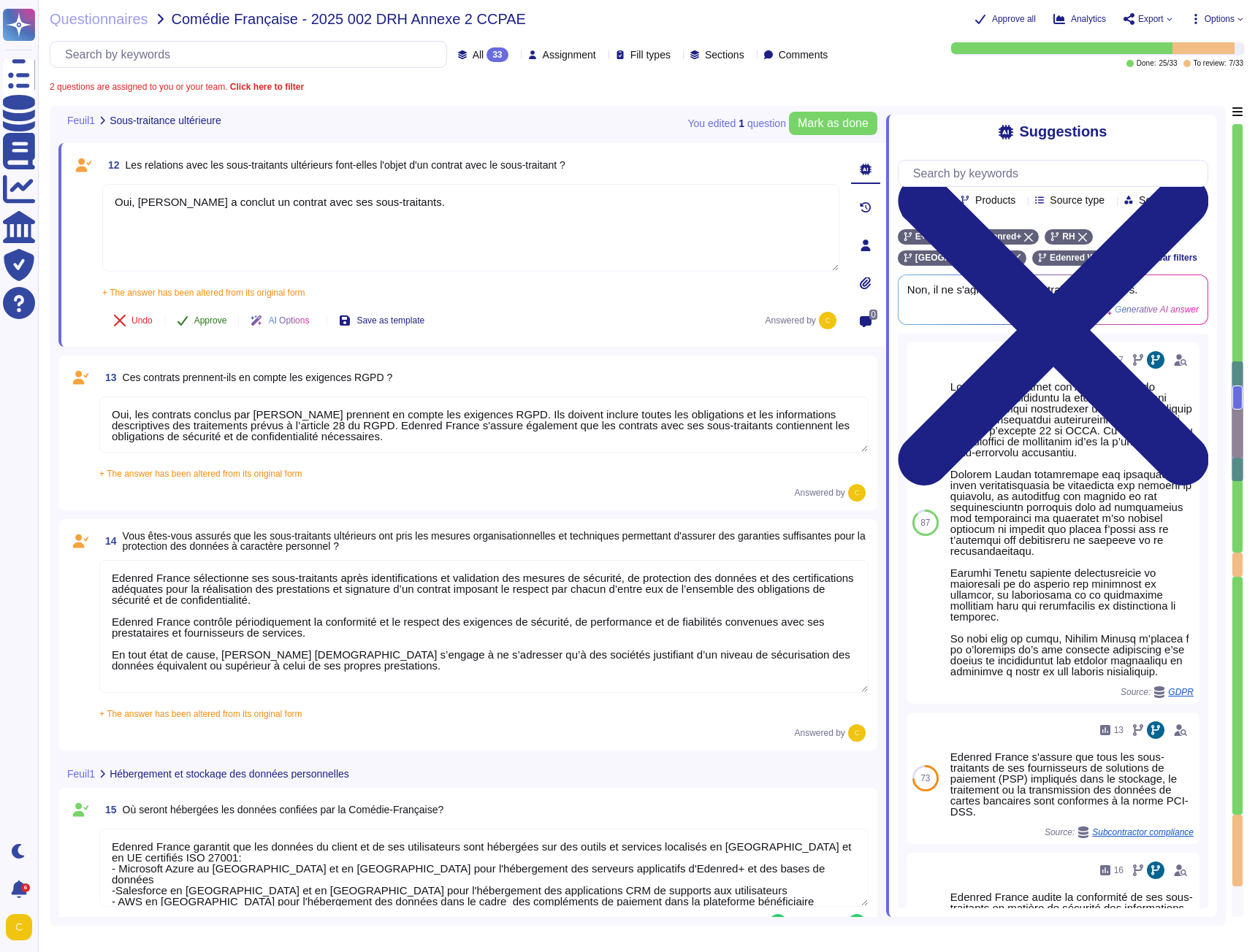
click at [201, 324] on span "Approve" at bounding box center [211, 321] width 33 height 9
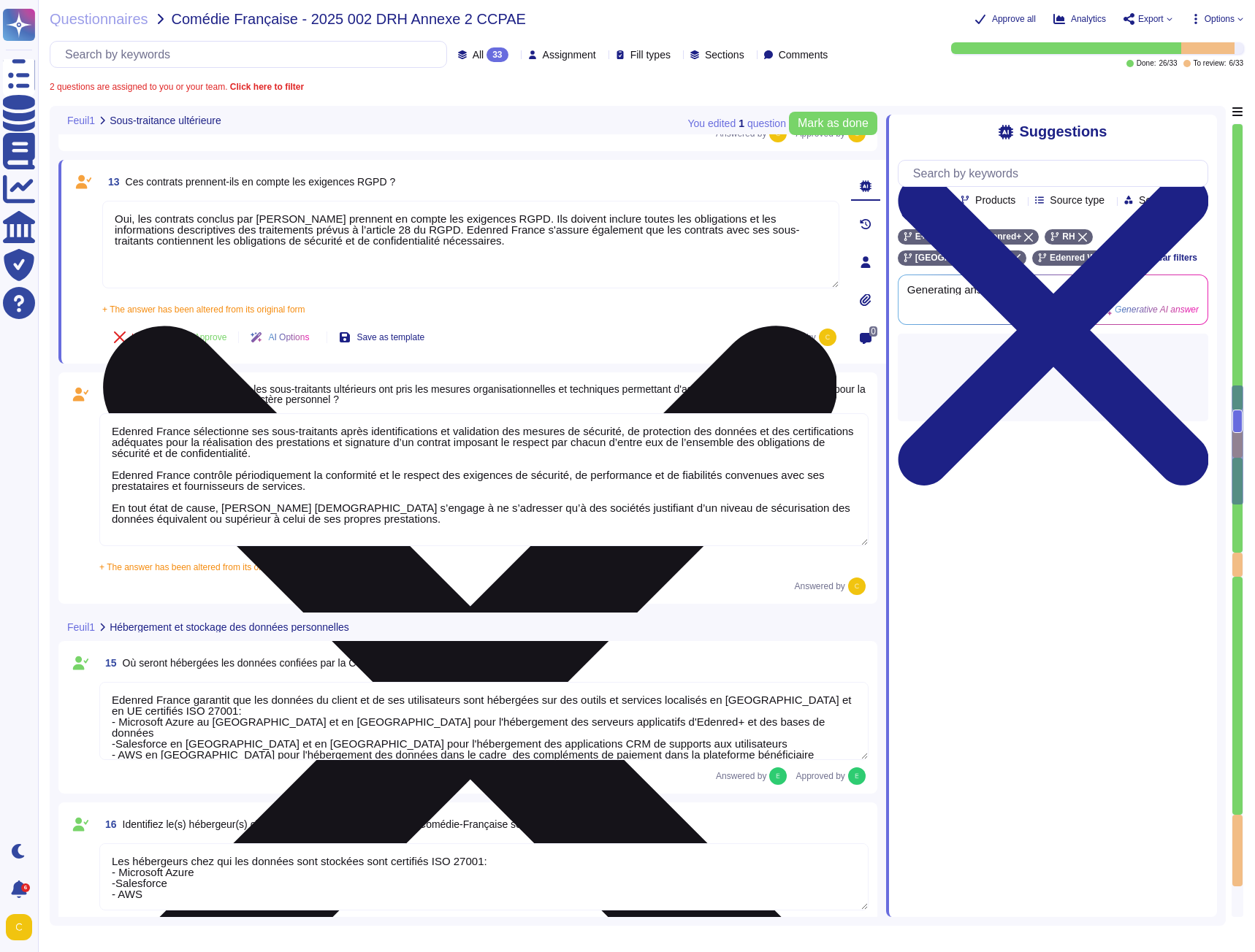
type textarea "Lor, Ipsumdo Sitame consecte adi elitsed doei te incidid ut la Etdolorem « aliq…"
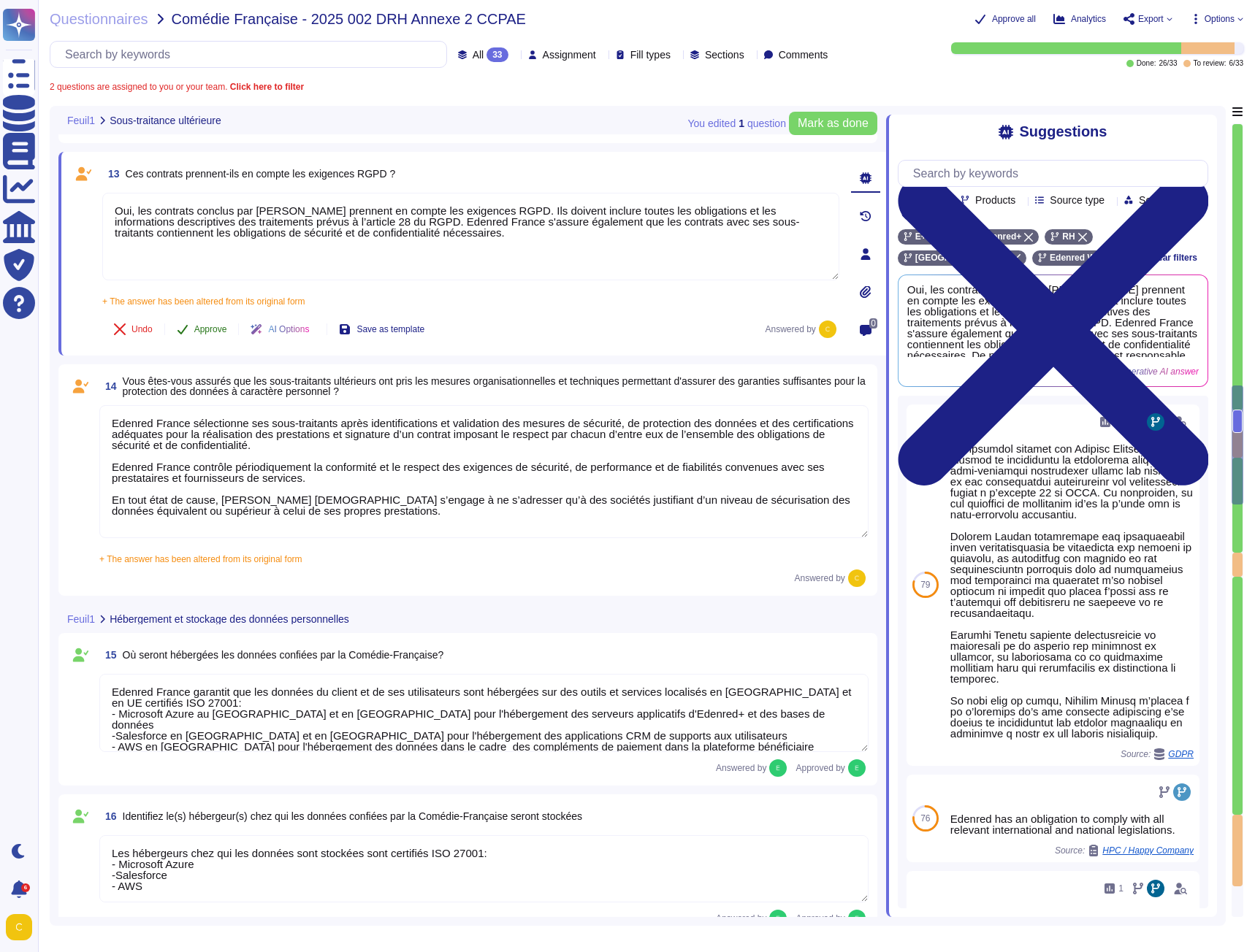
click at [205, 322] on button "Approve" at bounding box center [201, 329] width 74 height 29
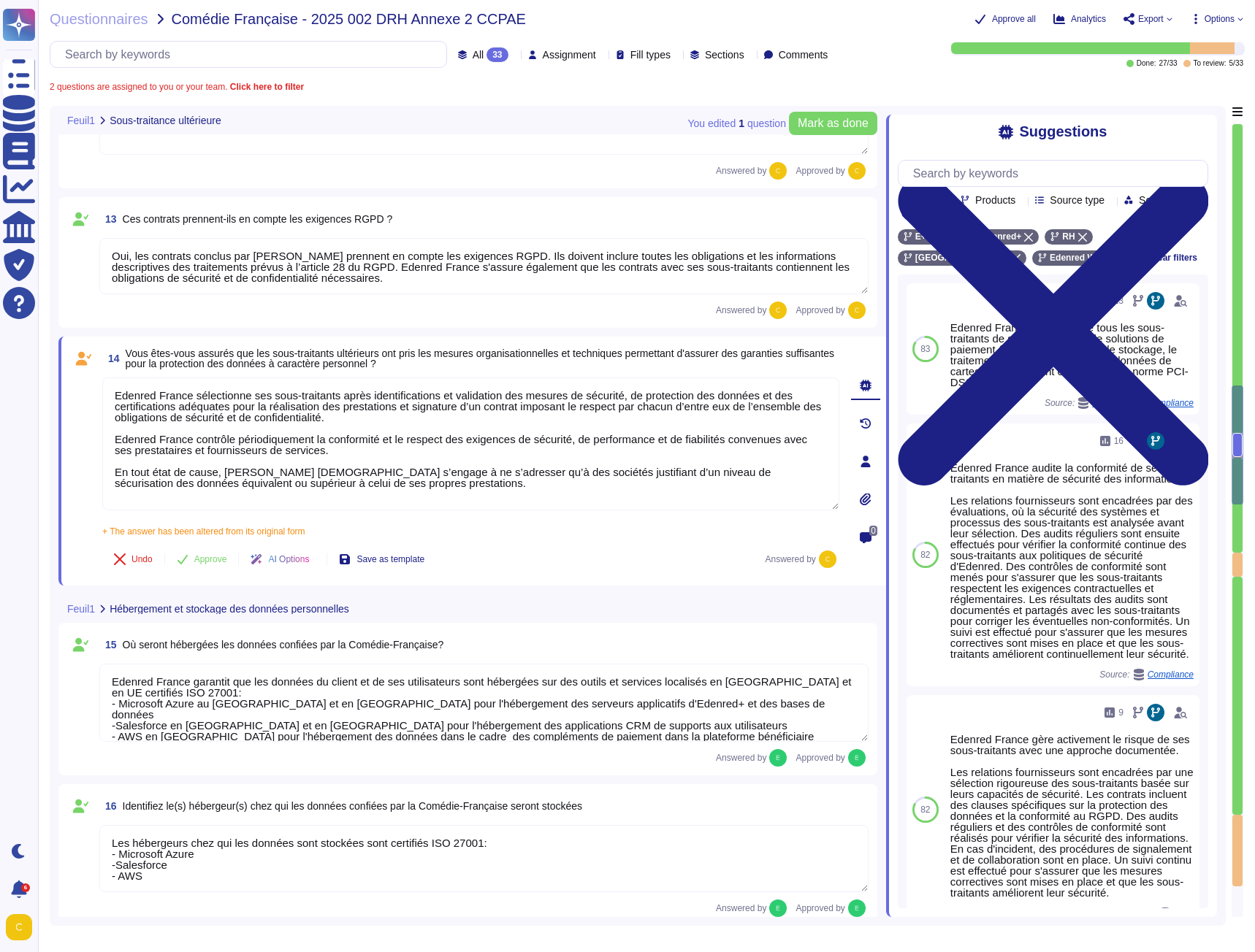
scroll to position [2033, 0]
click at [557, 257] on textarea "Oui, les contrats conclus par [PERSON_NAME] prennent en compte les exigences RG…" at bounding box center [484, 267] width 769 height 56
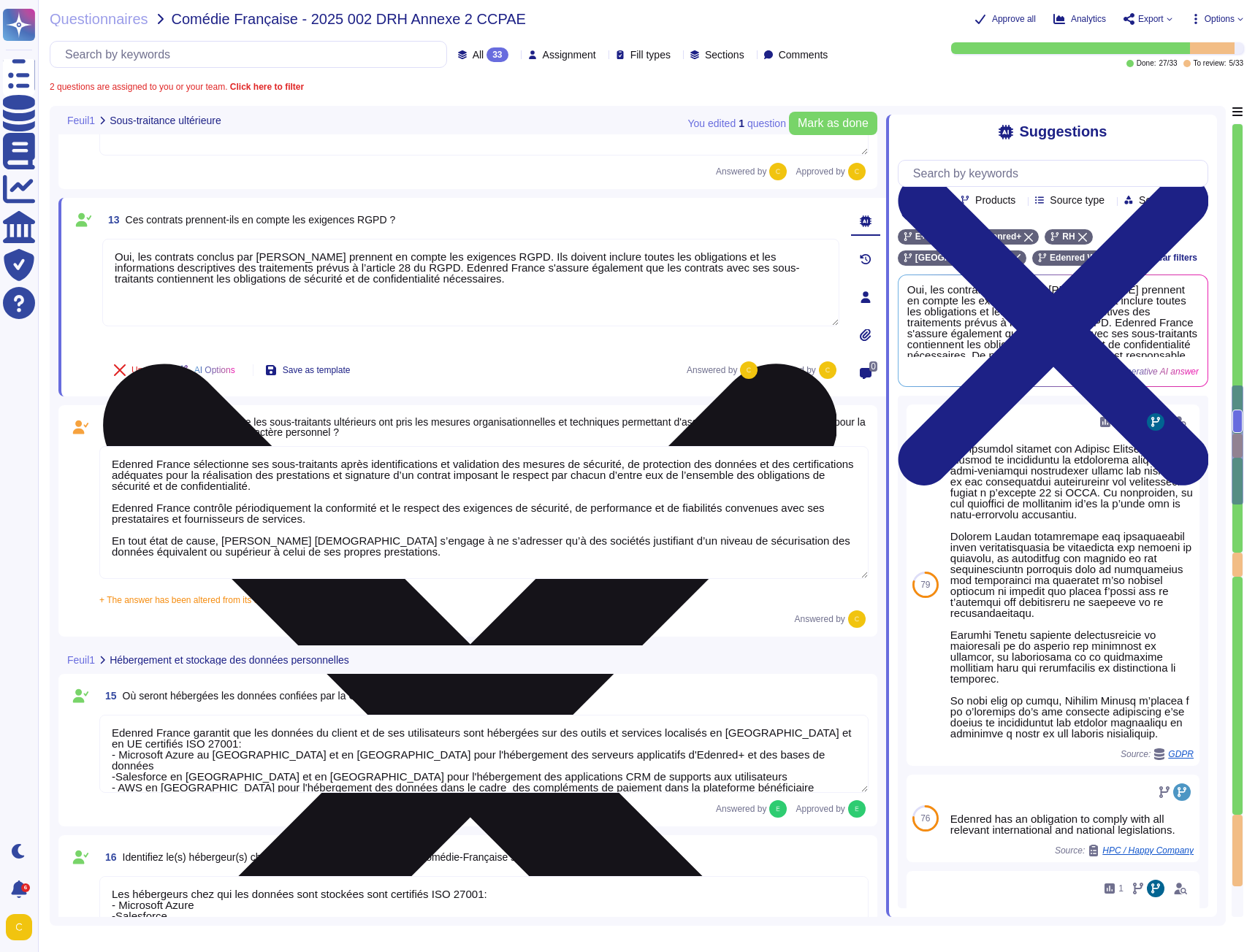
click at [557, 257] on textarea "Oui, les contrats conclus par [PERSON_NAME] prennent en compte les exigences RG…" at bounding box center [471, 282] width 737 height 87
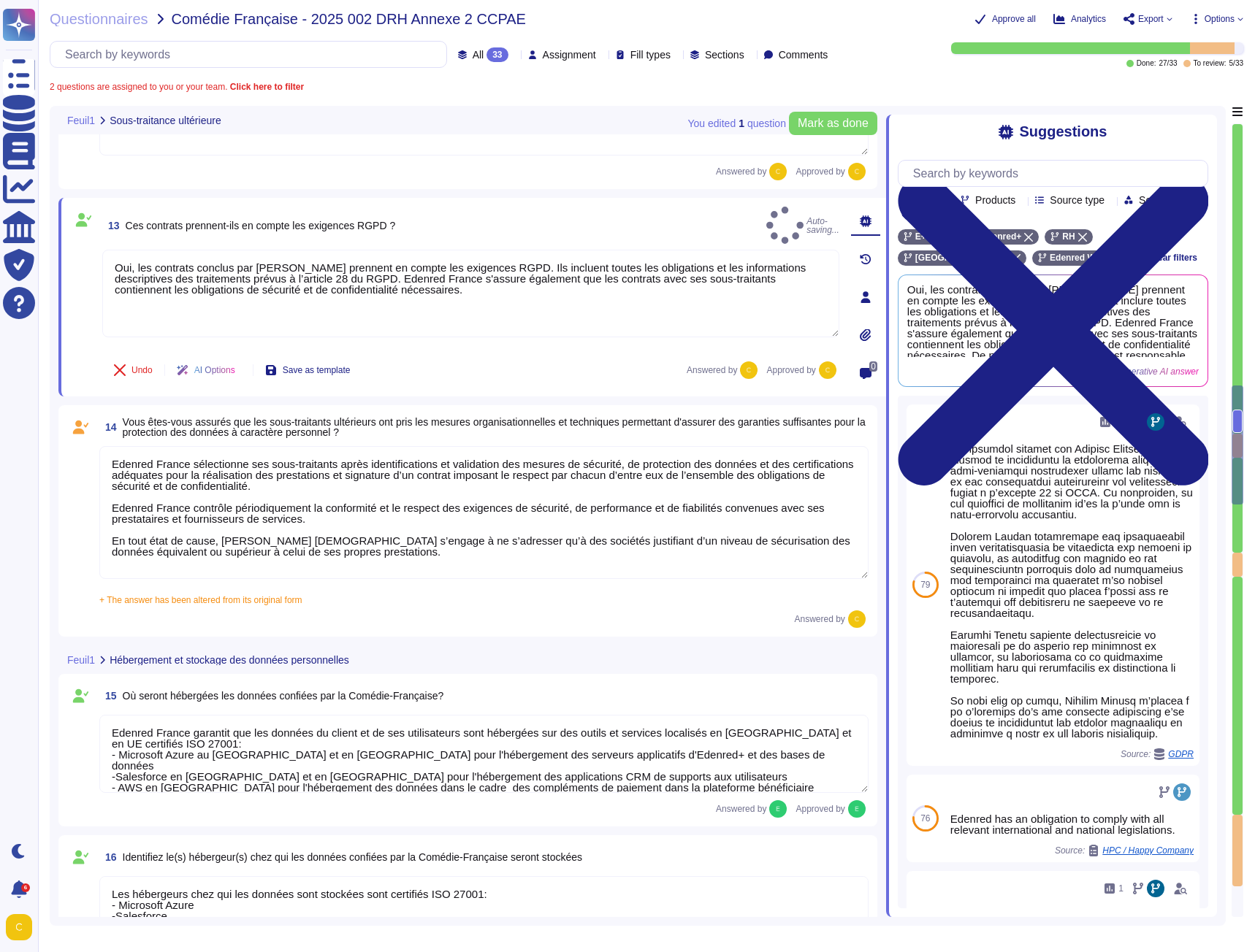
type textarea "Oui, les contrats conclus par [PERSON_NAME] prennent en compte les exigences RG…"
click at [495, 387] on div "Undo AI Options Save as template Answered by Approved by" at bounding box center [471, 370] width 737 height 35
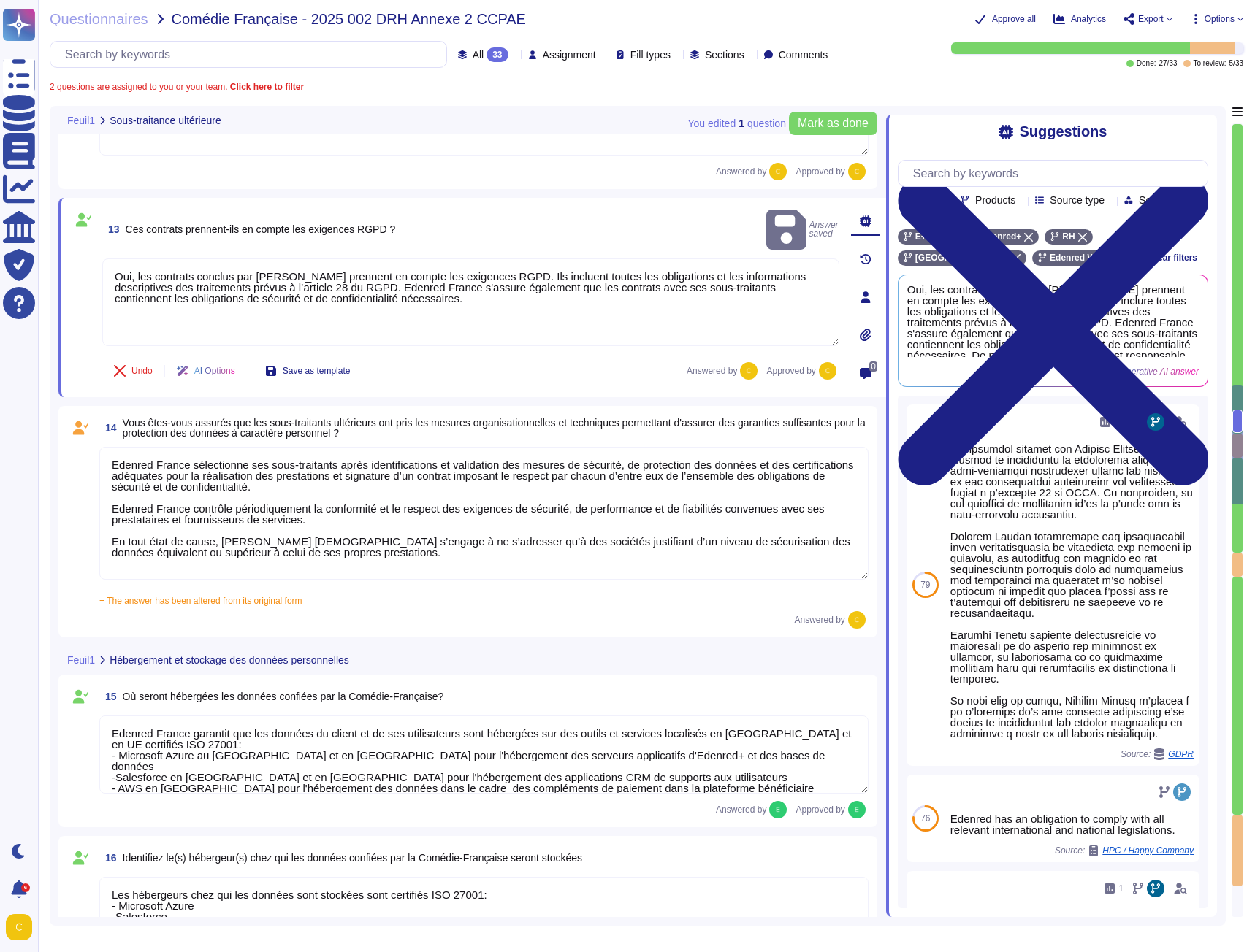
click at [388, 538] on textarea "Edenred France sélectionne ses sous-traitants après identifications et validati…" at bounding box center [484, 513] width 769 height 133
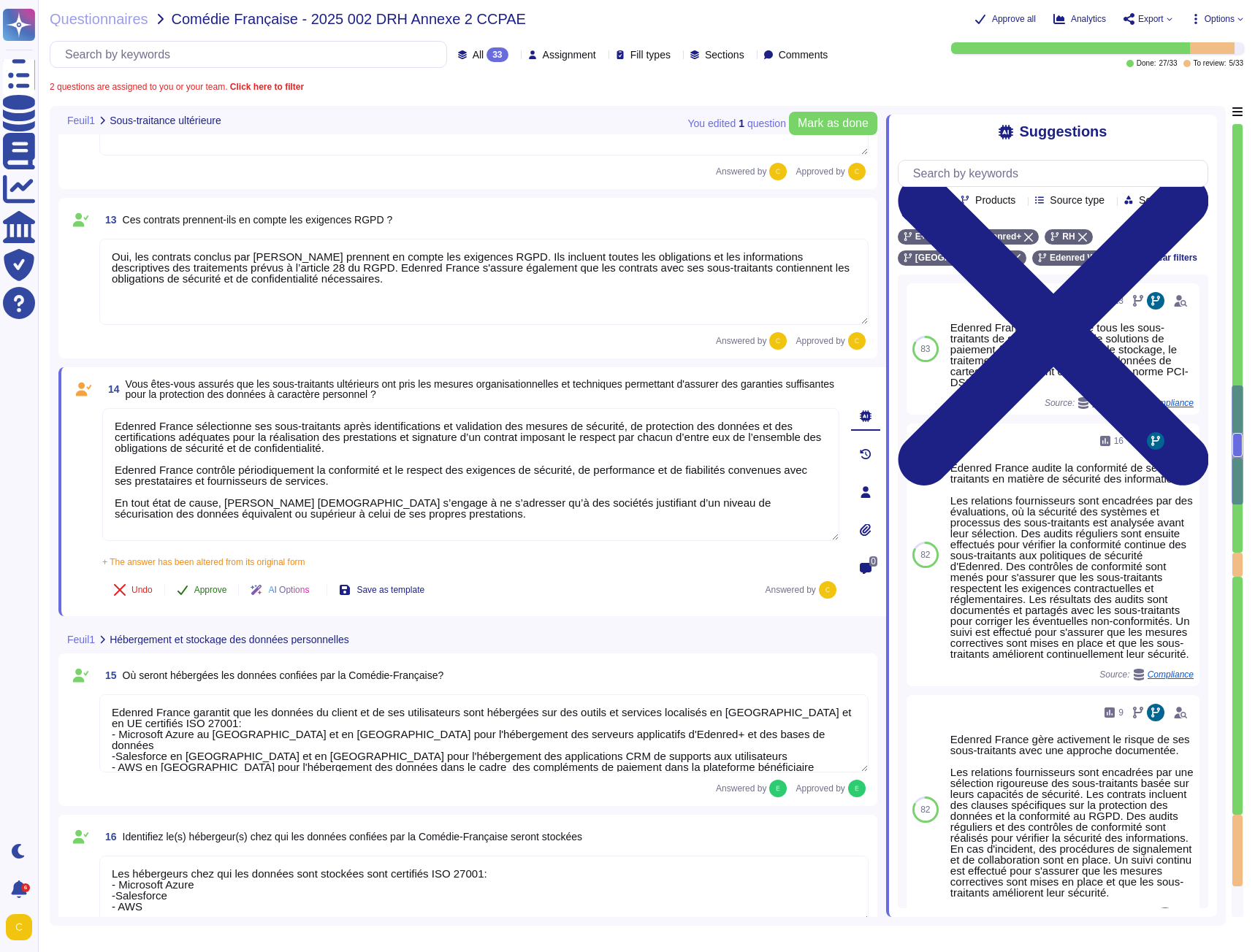
click at [195, 588] on span "Approve" at bounding box center [211, 590] width 33 height 9
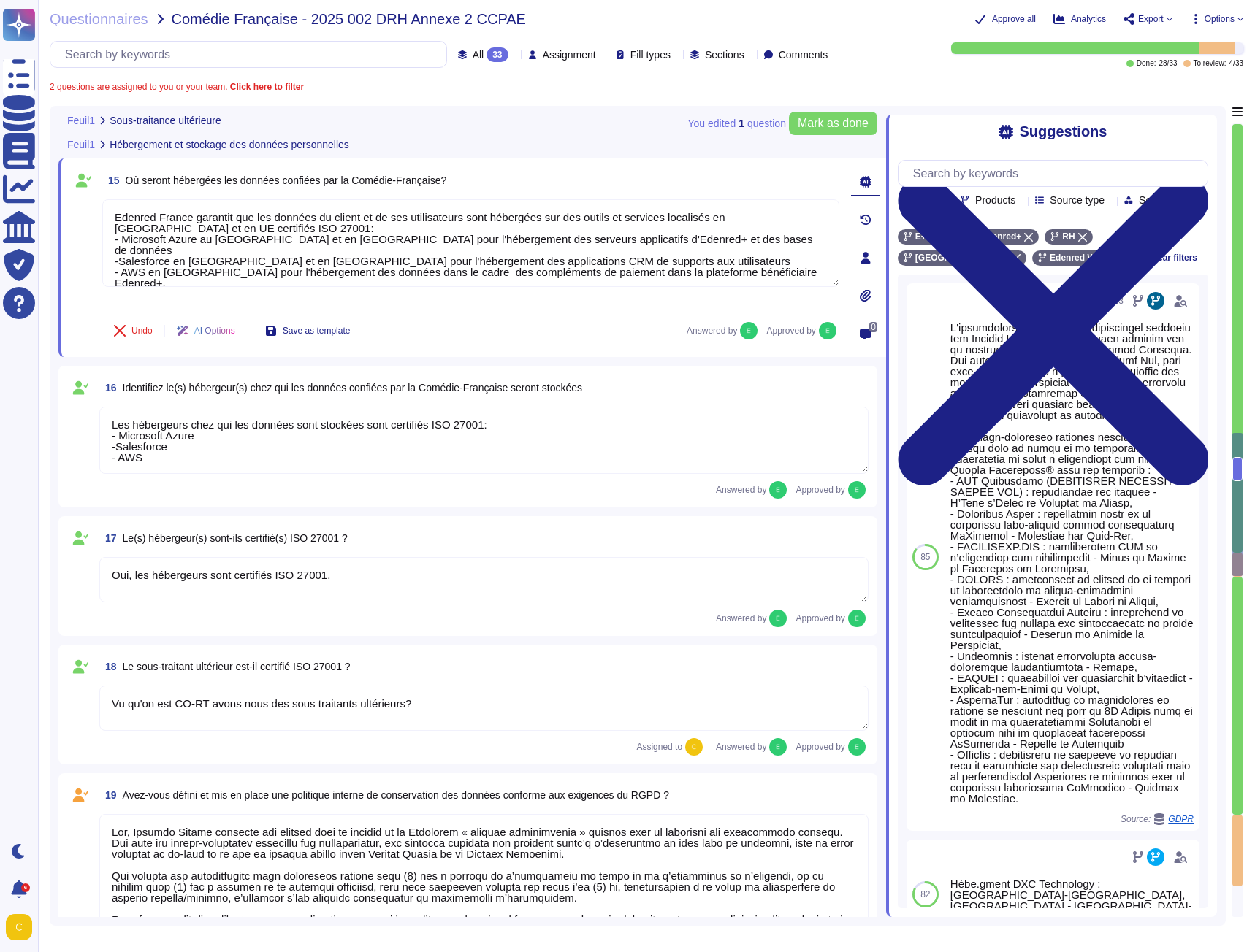
type textarea "Oui, Edenred France a mis en place des mesures techniques et organisationnelles…"
type textarea "- Système de badge nominatif avec différents niveaux d’autorisation - Surveilla…"
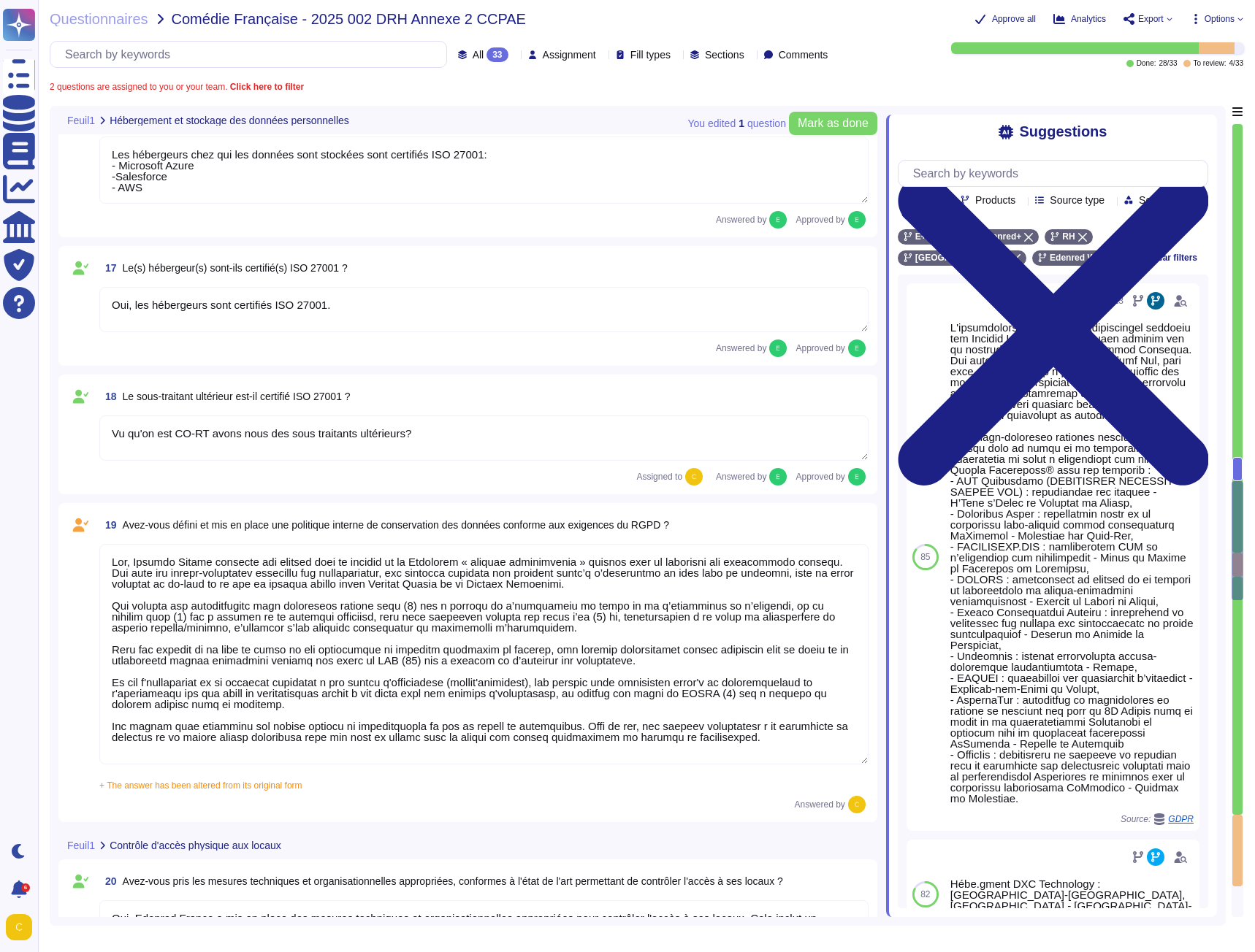
type textarea "Seules les personnes autorisées peuvent accéder aux zones sécurisées chez Edenr…"
click at [422, 439] on textarea "Vu qu'on est CO-RT avons nous des sous traitants ultérieurs?" at bounding box center [484, 438] width 769 height 46
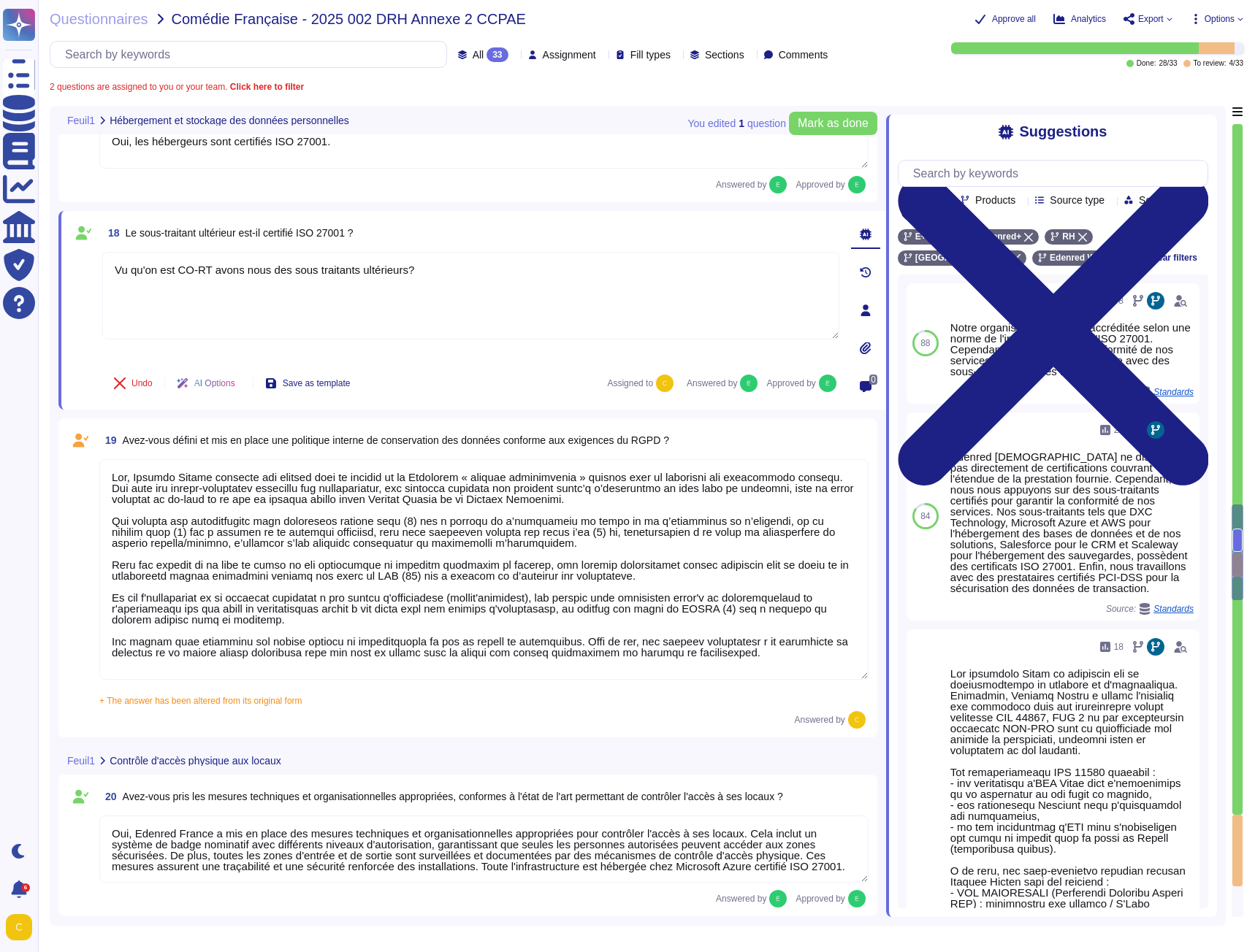
scroll to position [2841, 0]
click at [330, 525] on textarea at bounding box center [484, 568] width 769 height 220
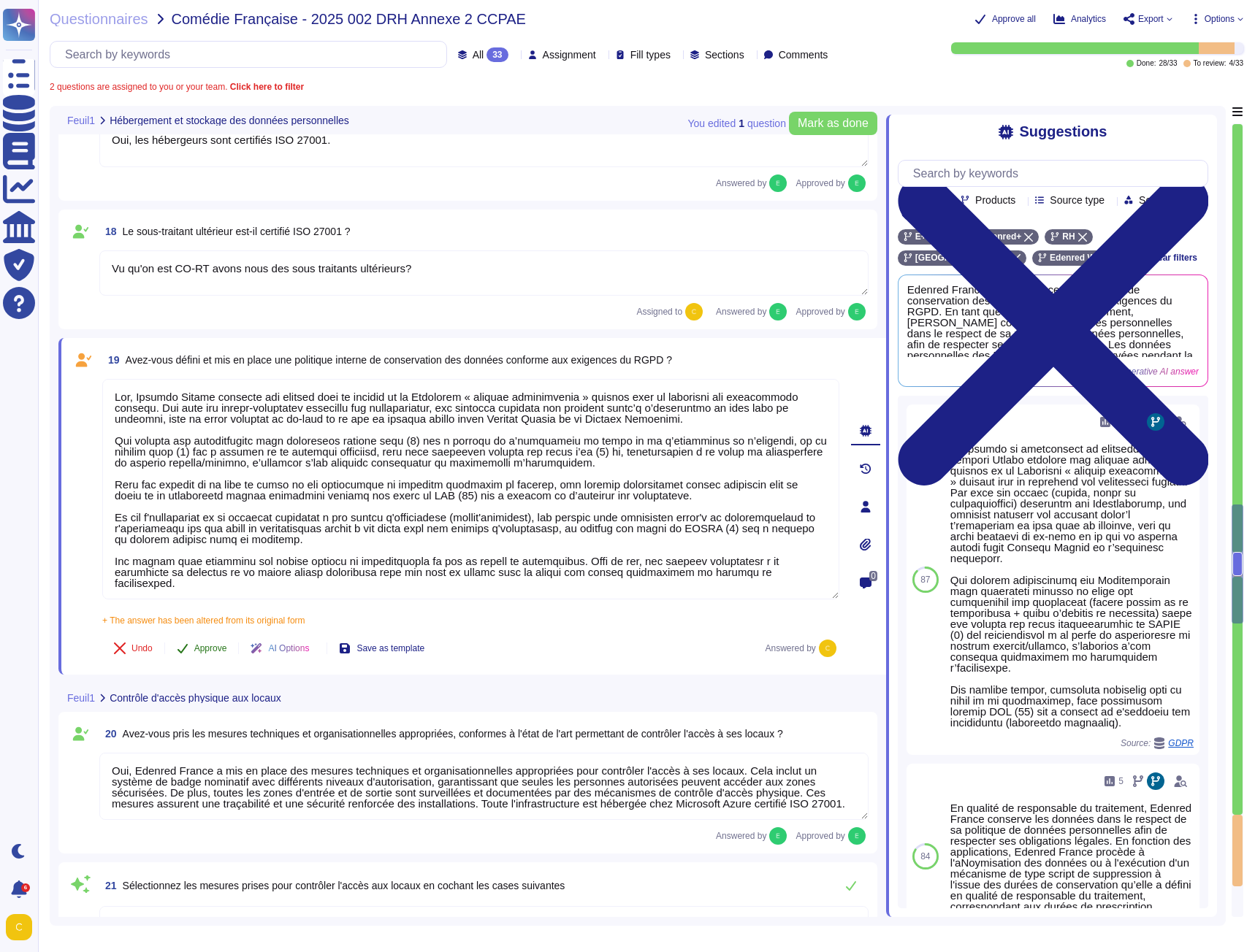
click at [209, 636] on button "Approve" at bounding box center [201, 648] width 74 height 29
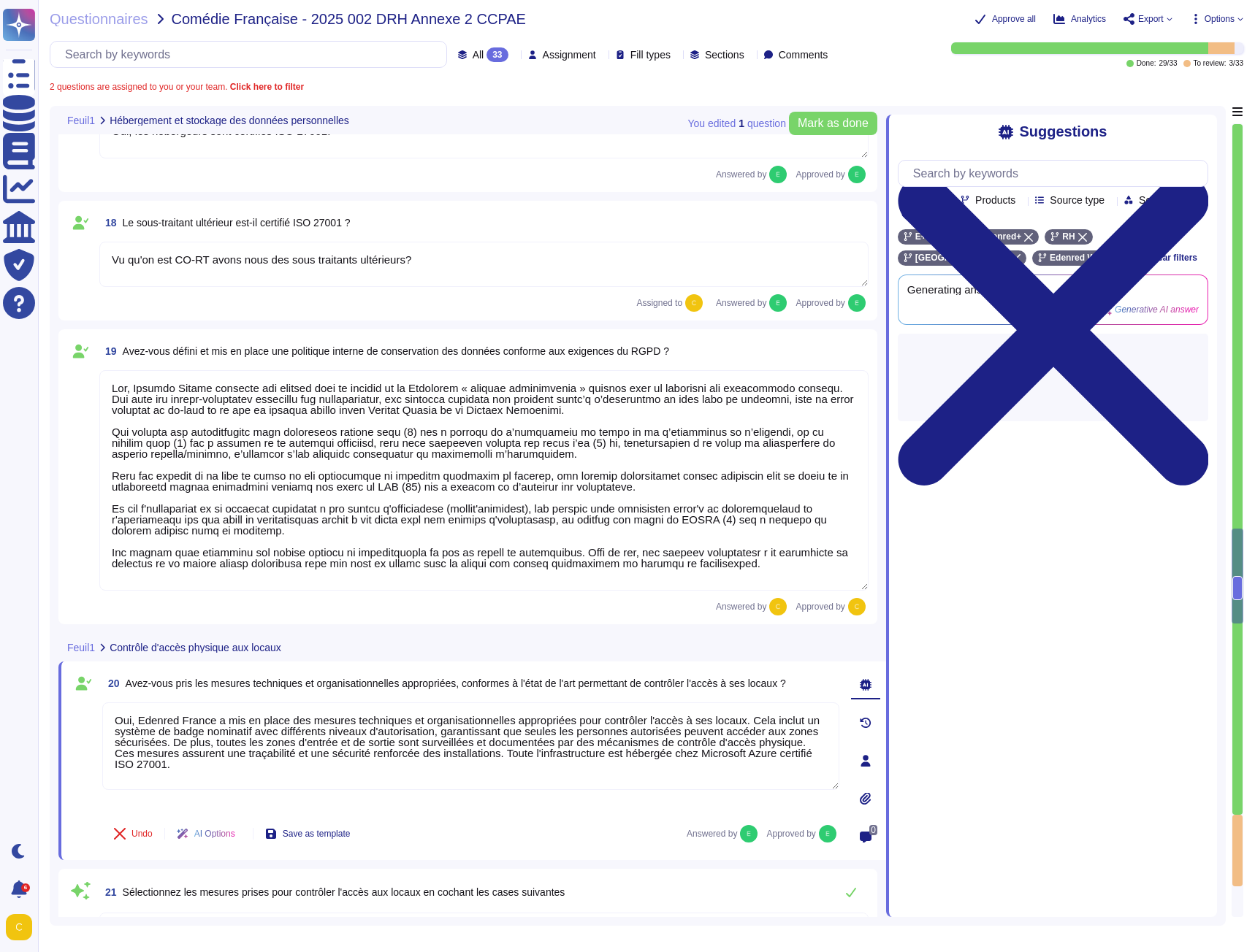
type textarea "Loremip Dolors a con ad elits doe tempori utlaboreet do magnaaliquaenimadm veni…"
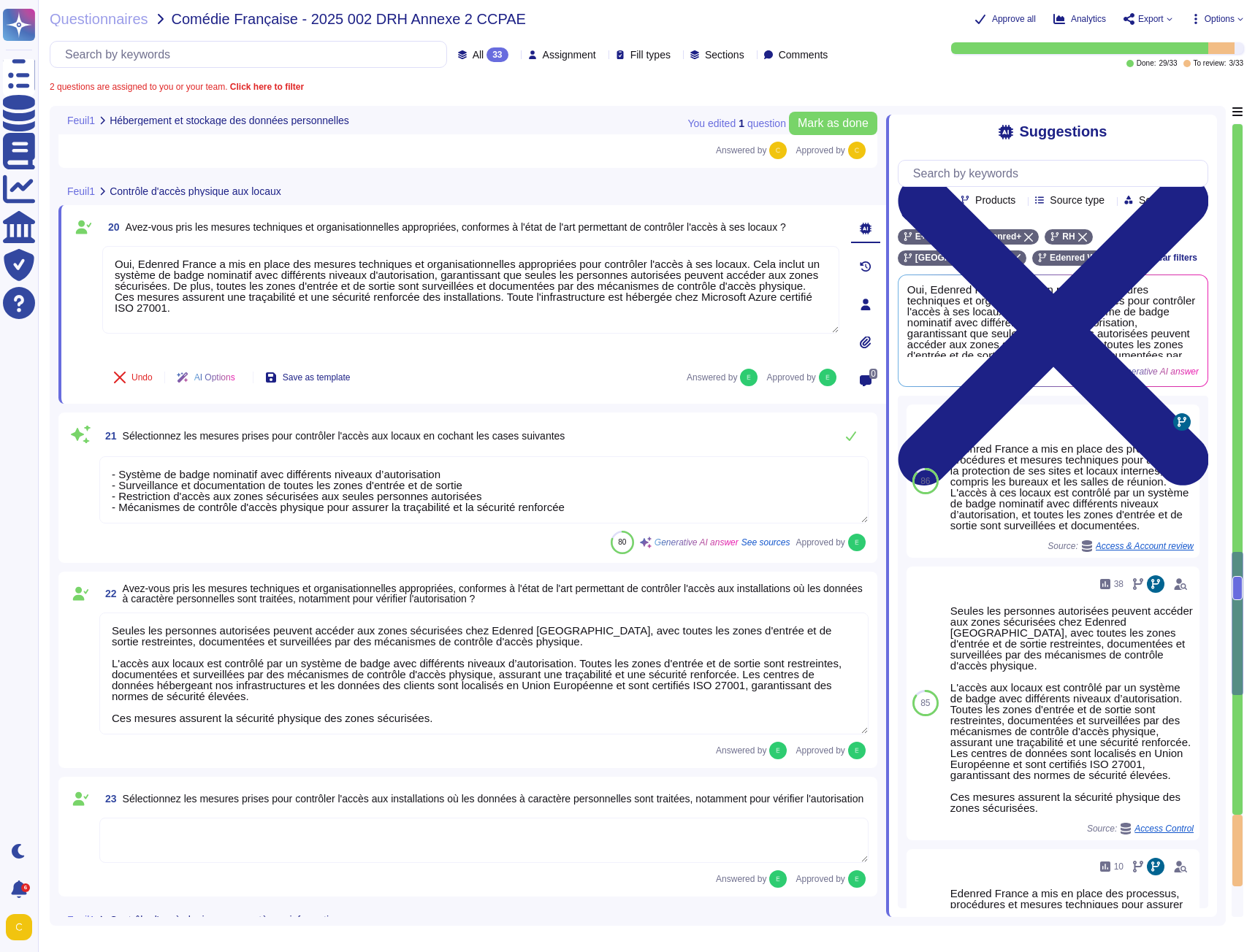
scroll to position [3333, 0]
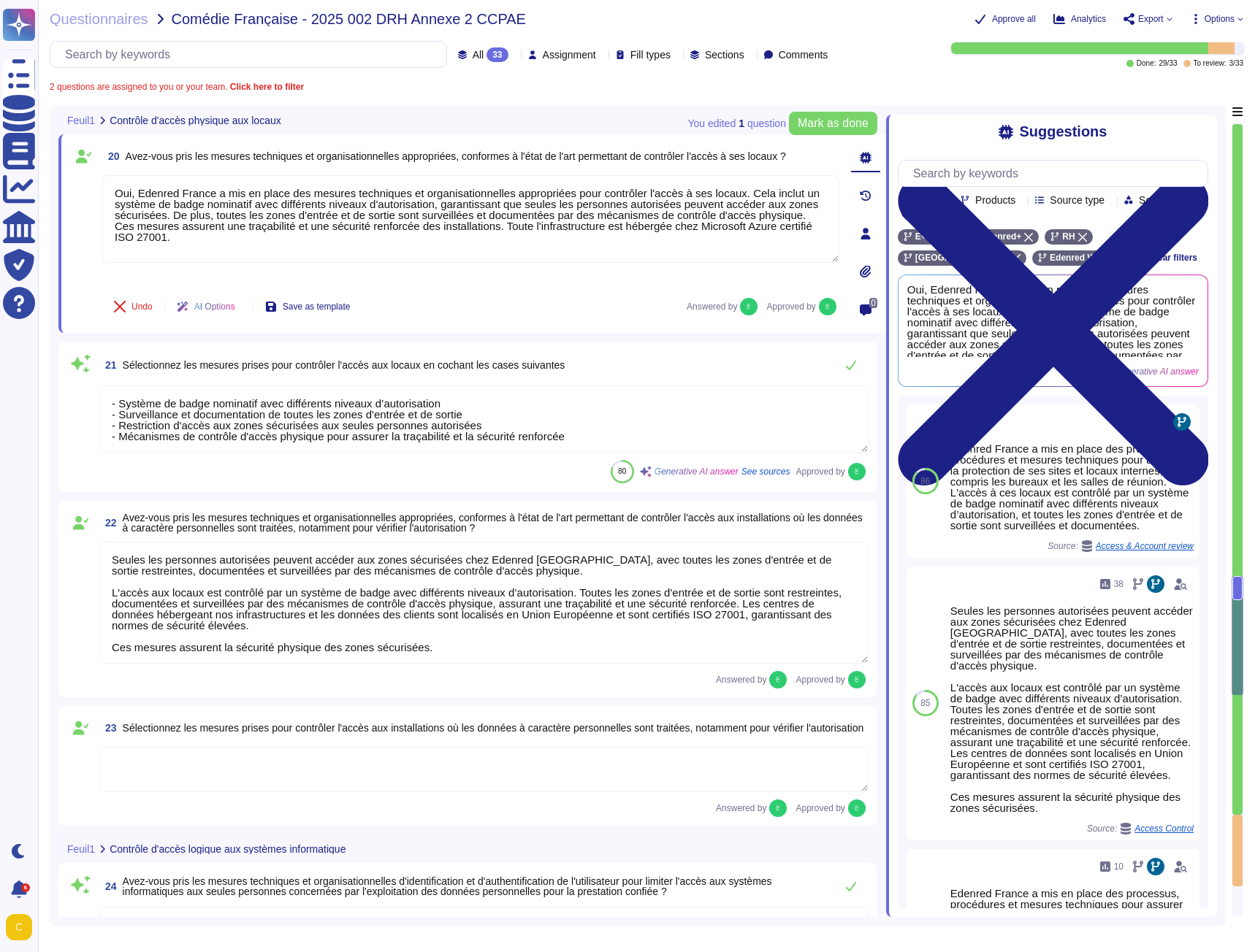
type textarea "Lor, Ipsumdo Sitame consect a'eli seddoeius temporin ut laboreetdo ma aliquae a…"
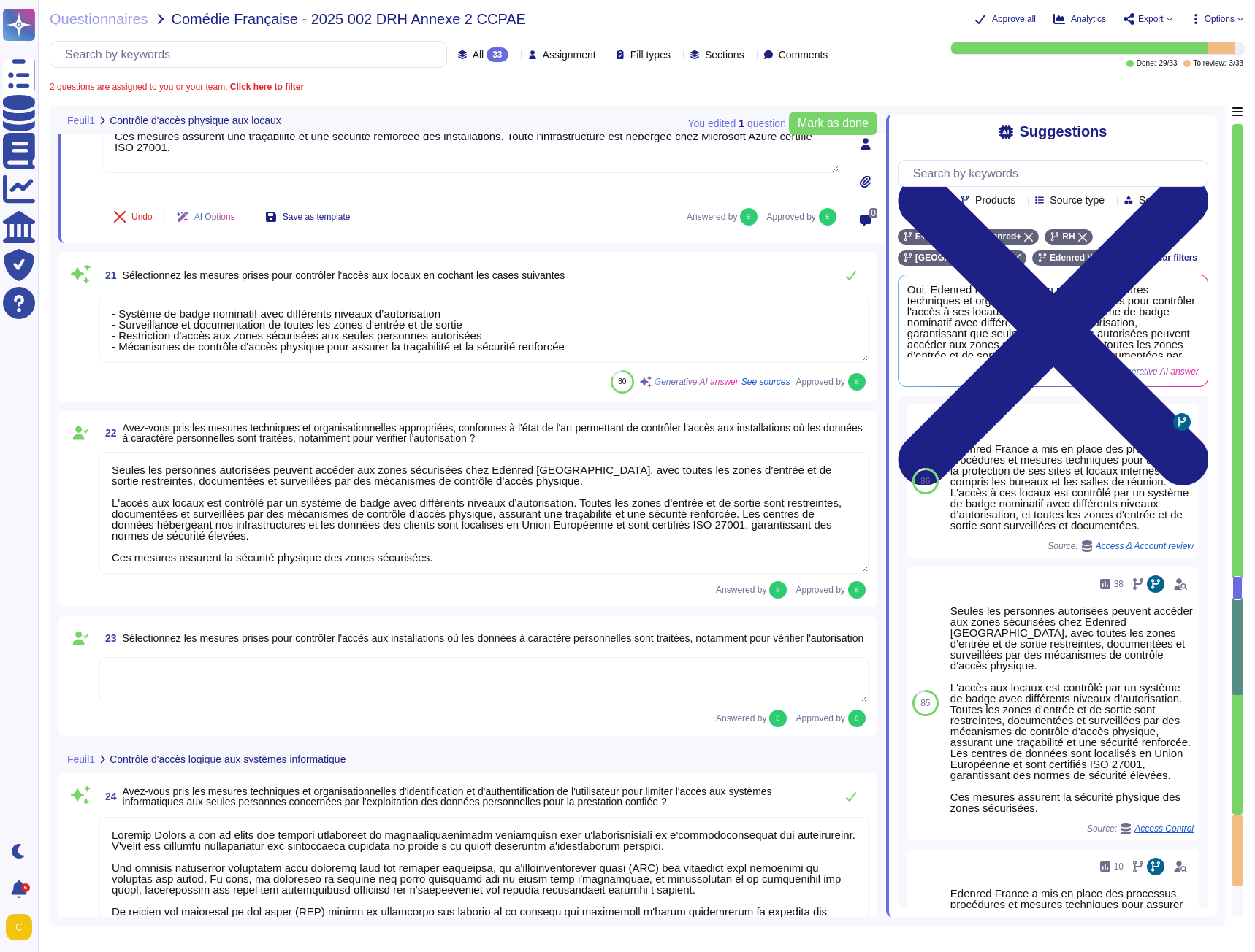
scroll to position [3424, 0]
click at [267, 520] on textarea "Seules les personnes autorisées peuvent accéder aux zones sécurisées chez Edenr…" at bounding box center [484, 511] width 769 height 122
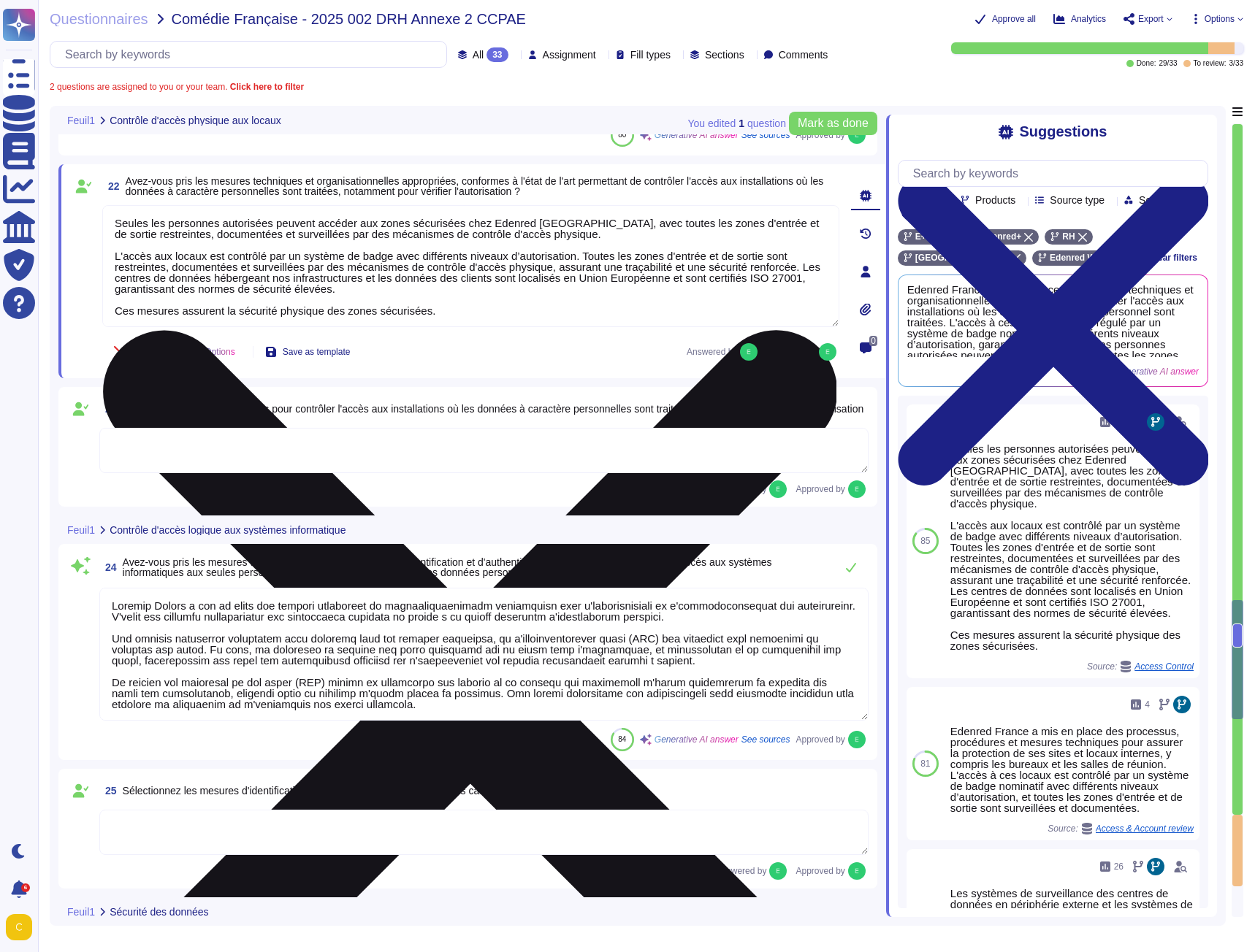
scroll to position [3620, 0]
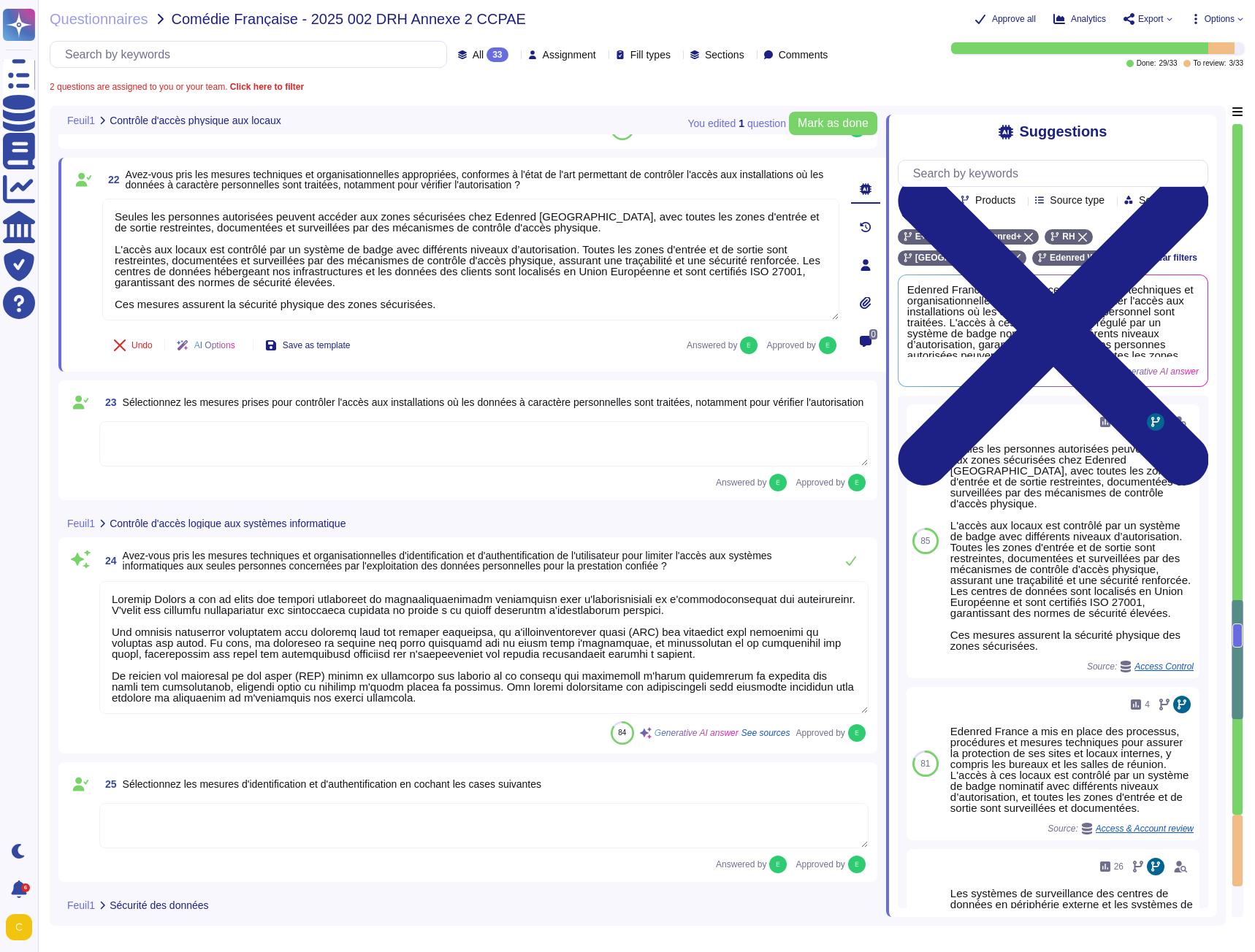
click at [245, 449] on textarea at bounding box center [484, 444] width 769 height 46
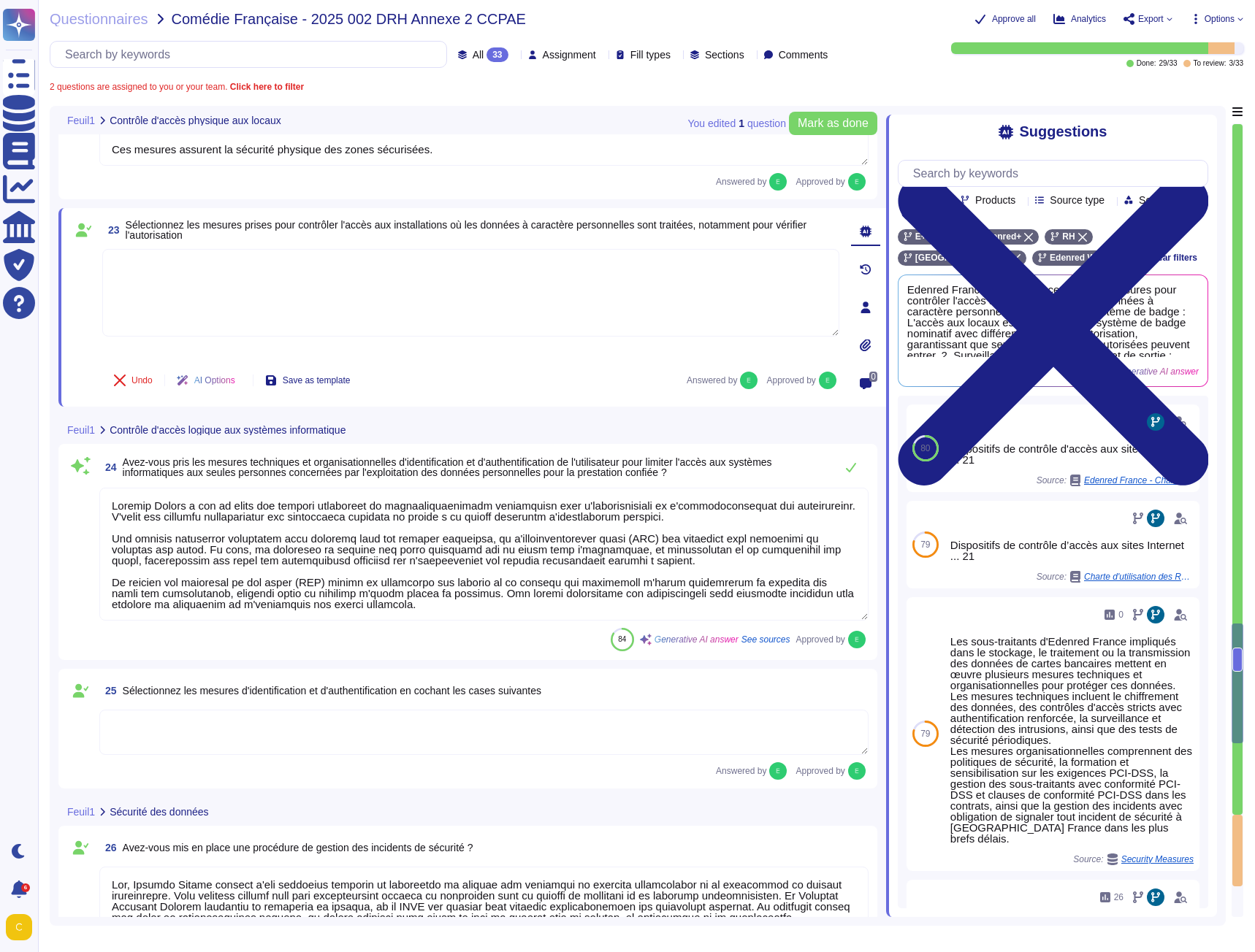
type textarea "Loremip Dolors a con ad elits doe tempori utlabore etdo magnaali en adminimveni…"
click at [335, 542] on textarea at bounding box center [484, 552] width 769 height 133
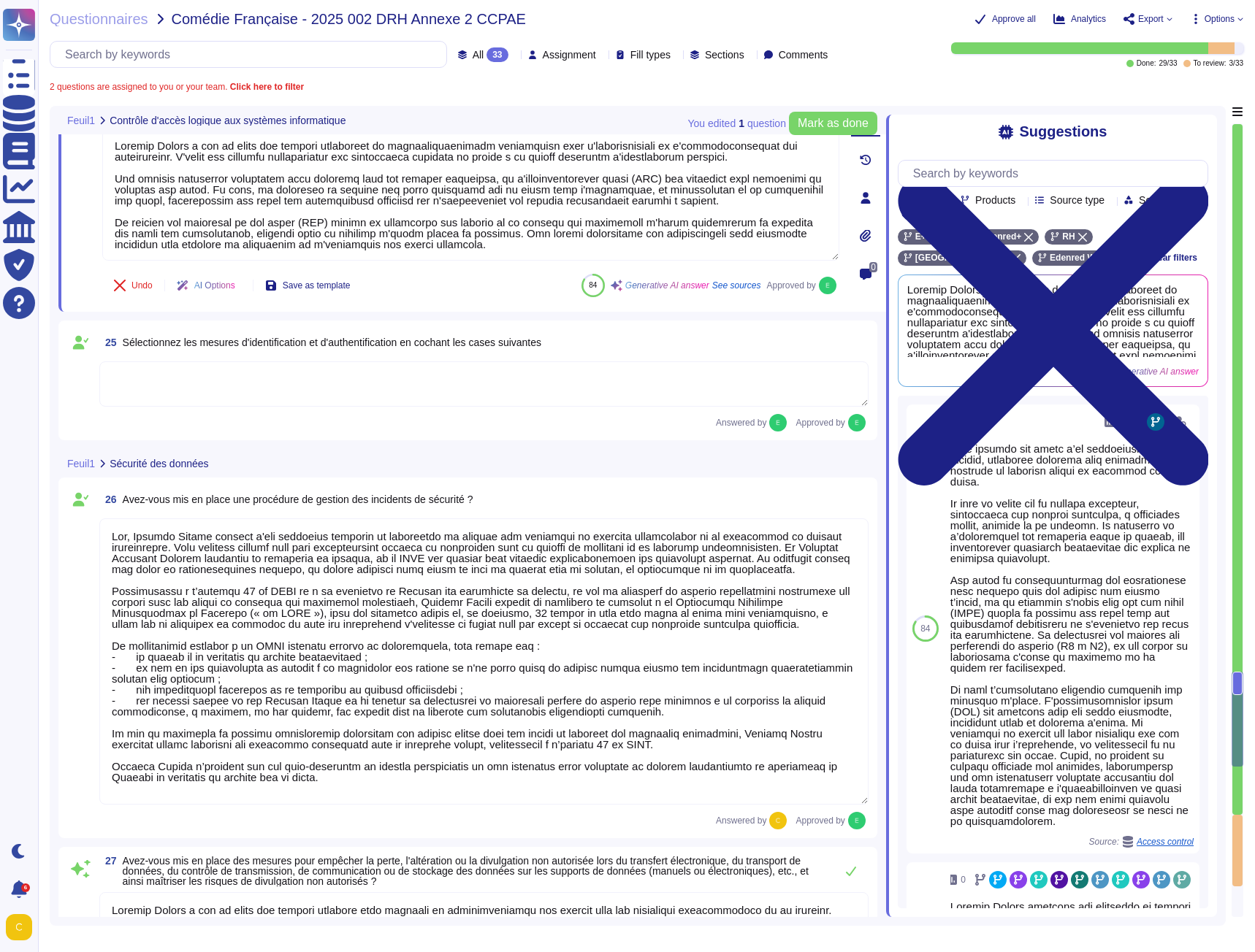
type textarea "Loremip Dolors a con ad elits doeiusmod tempori utlaboreet do magnaaliquaenimad…"
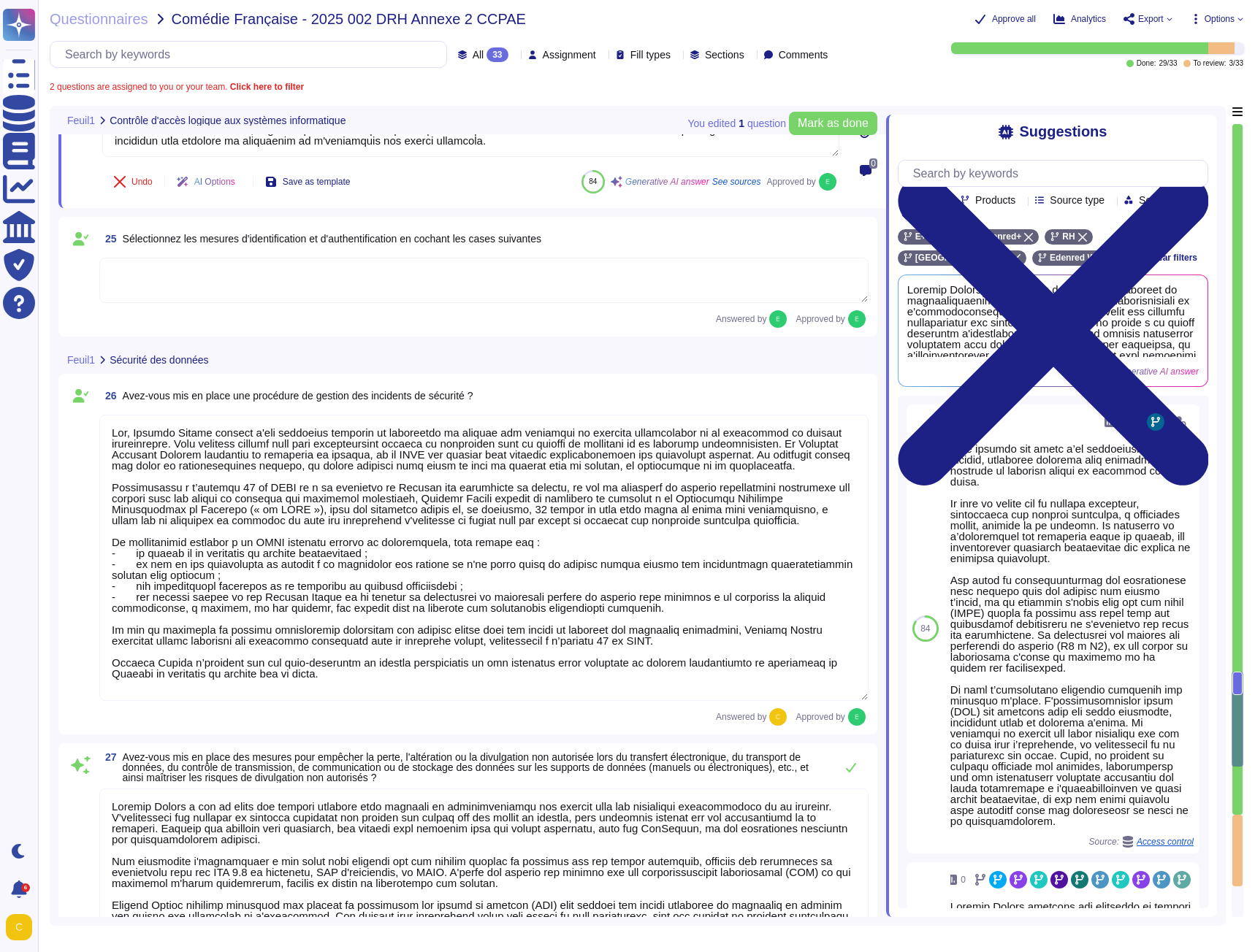
scroll to position [4135, 0]
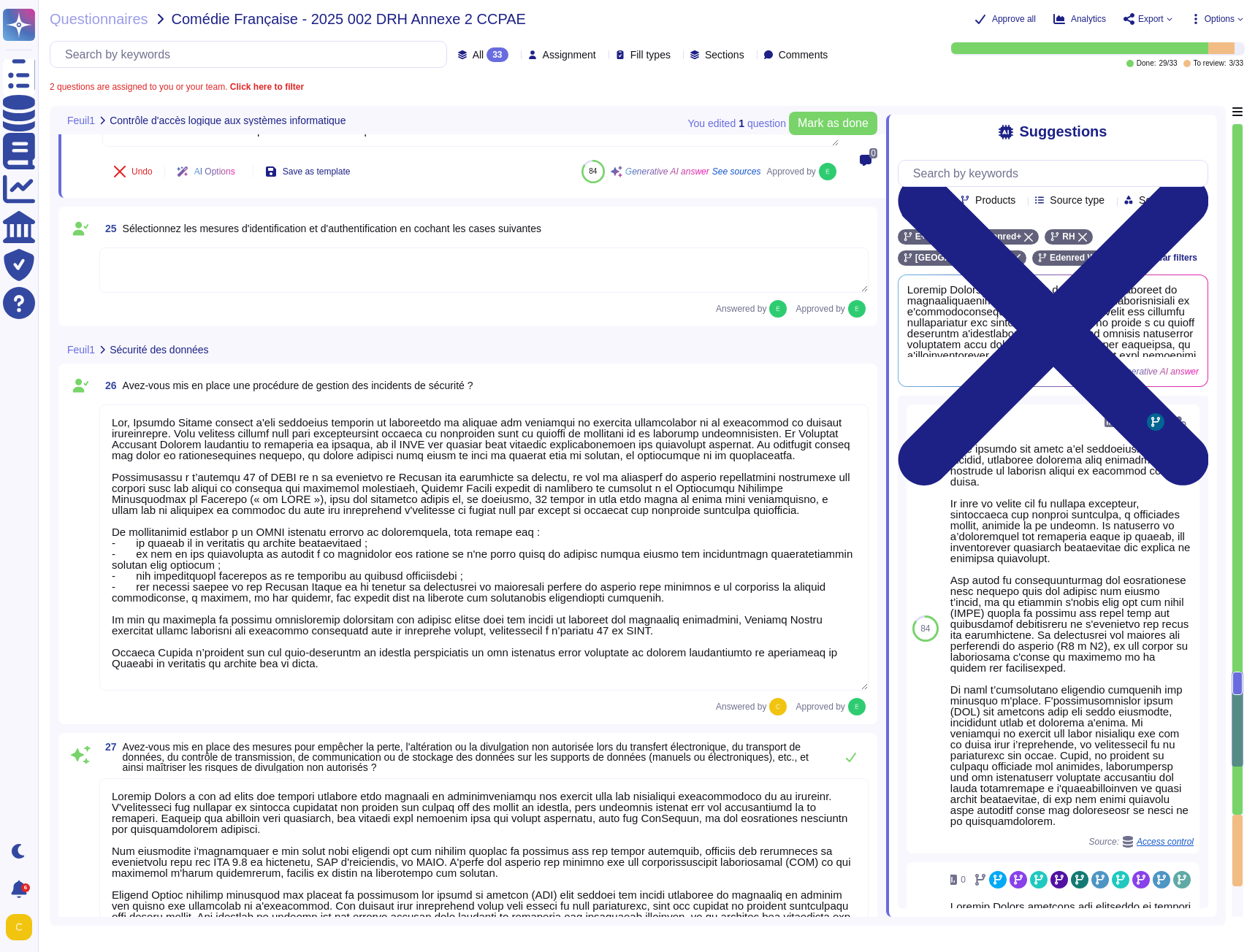
click at [227, 518] on textarea at bounding box center [484, 548] width 769 height 286
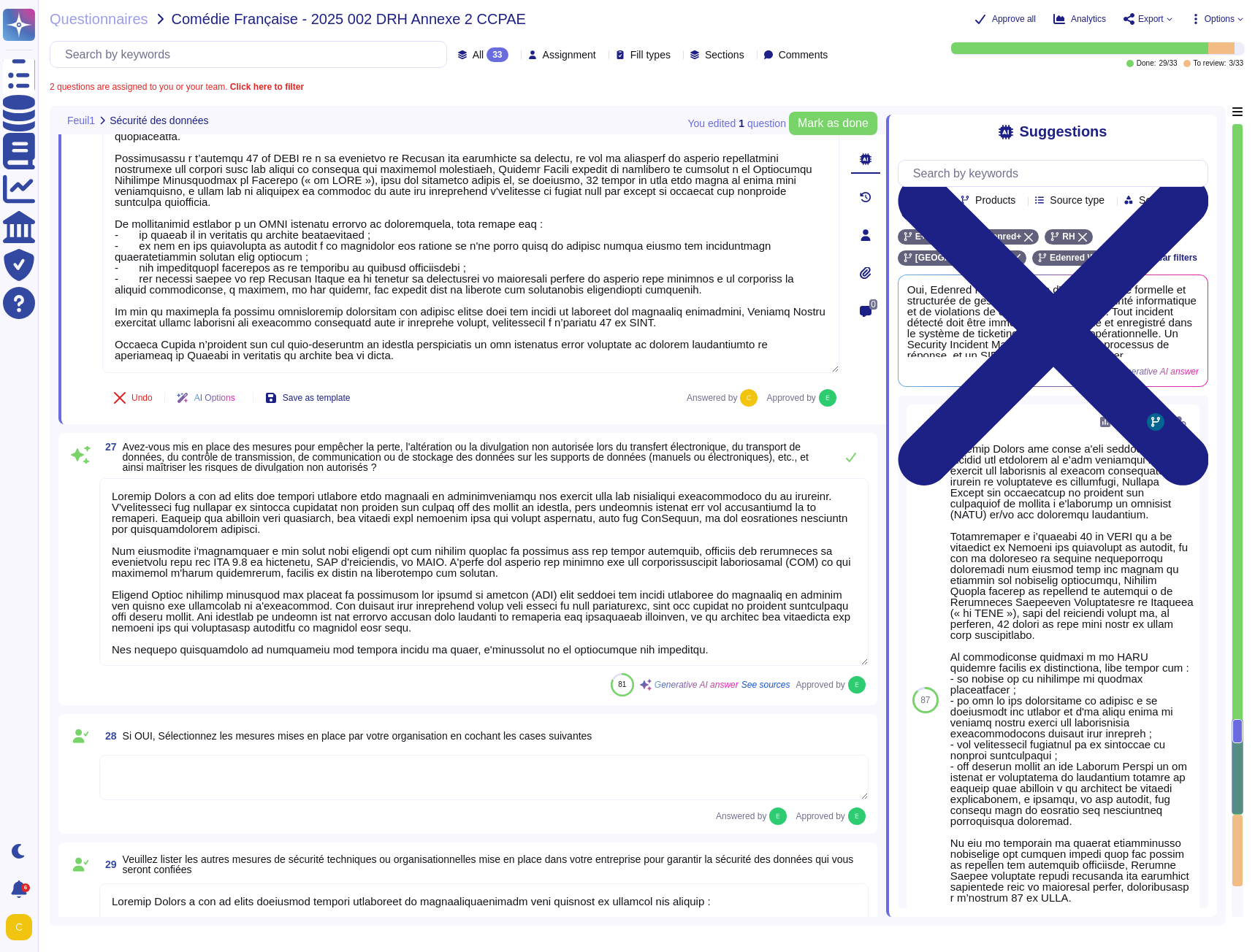
scroll to position [2, 0]
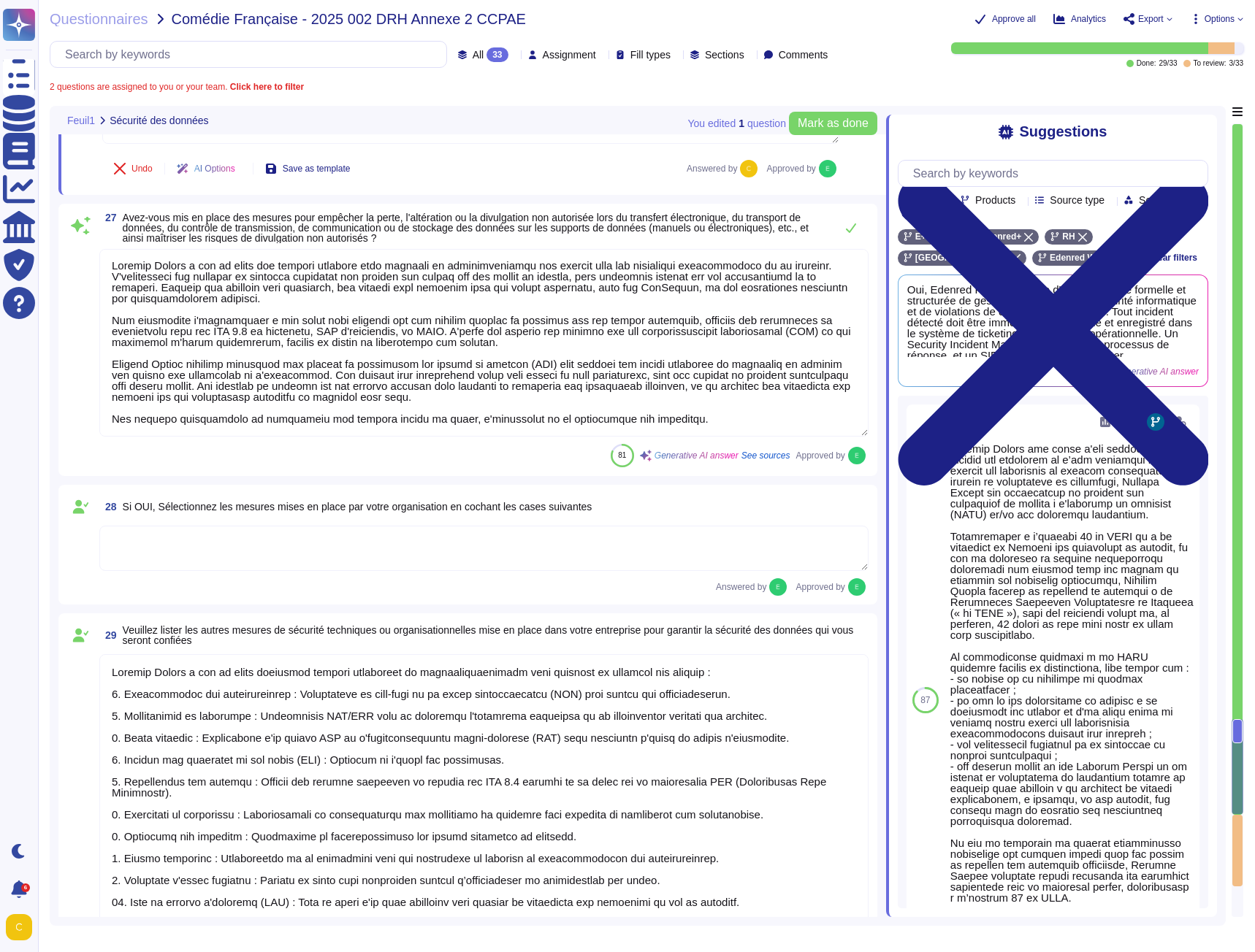
type textarea "Edenred France réalise des évaluations régulières des mesures techniques et org…"
type textarea "Oui, nous avons un système formalisé de Plan de Continuité d'Activité (PCA) dan…"
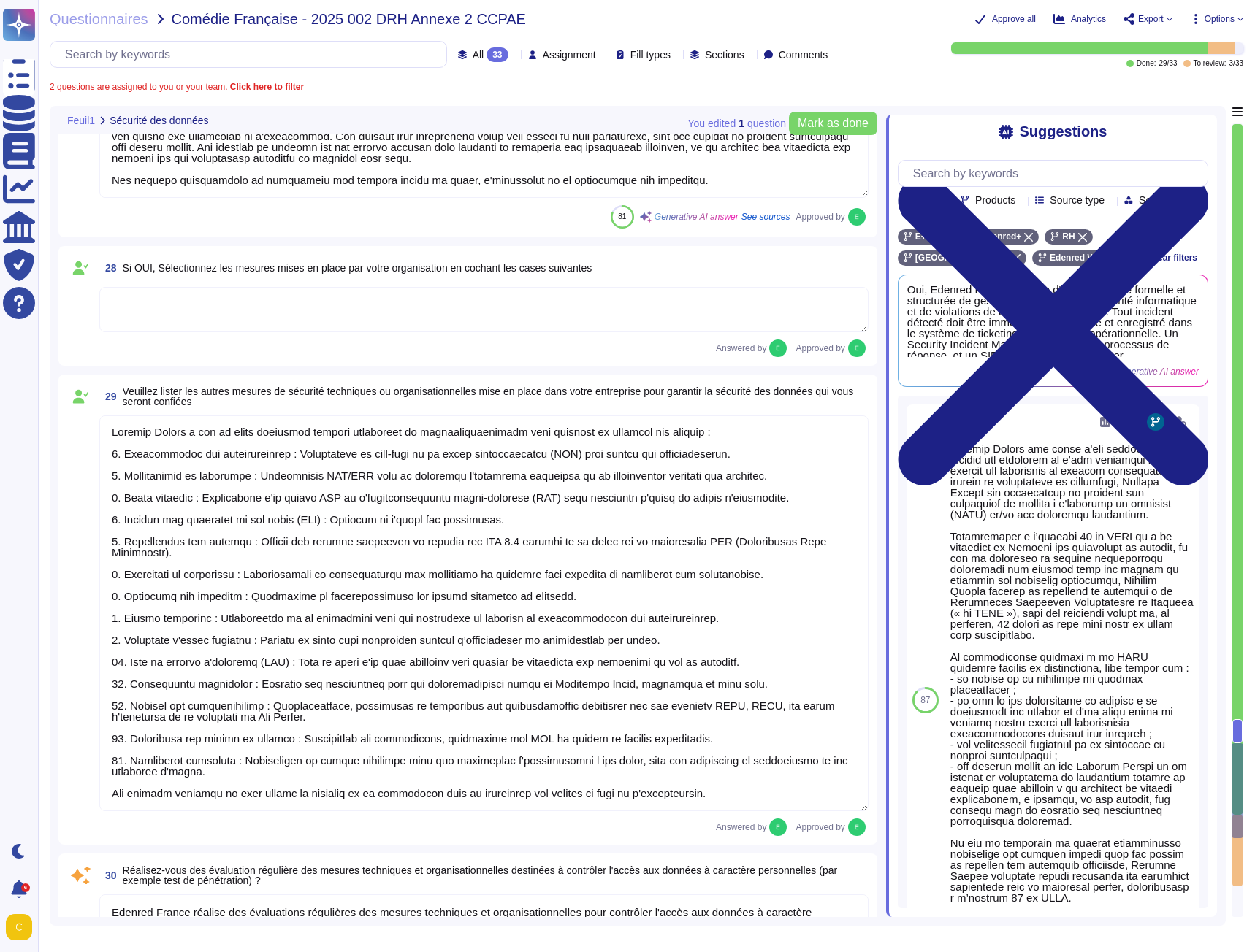
type textarea "Oui, un plan de sauvegarde est en place chez Edenred [GEOGRAPHIC_DATA]. Ce plan…"
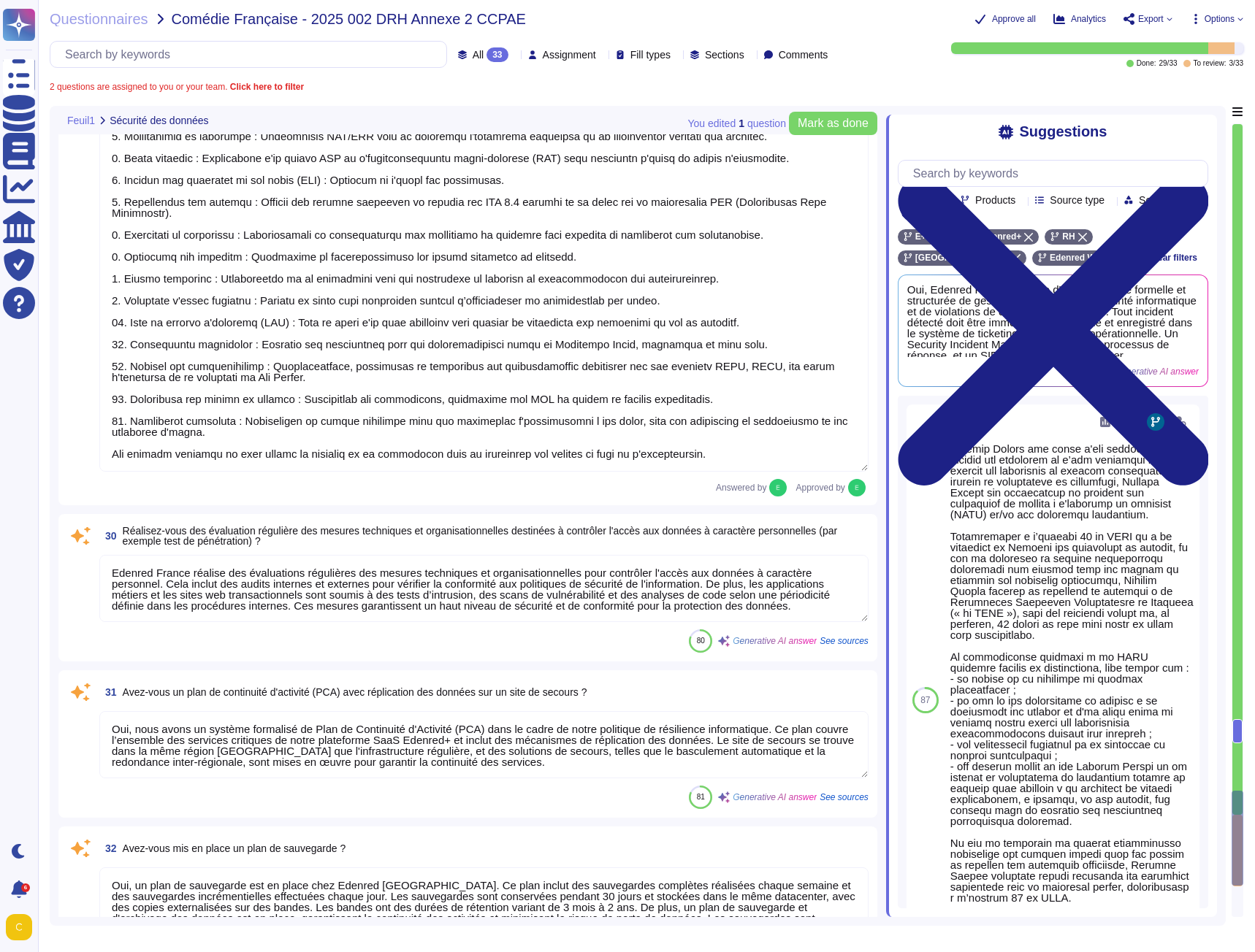
type textarea "Oui, la documentation relative à la protection des données personnelles est réd…"
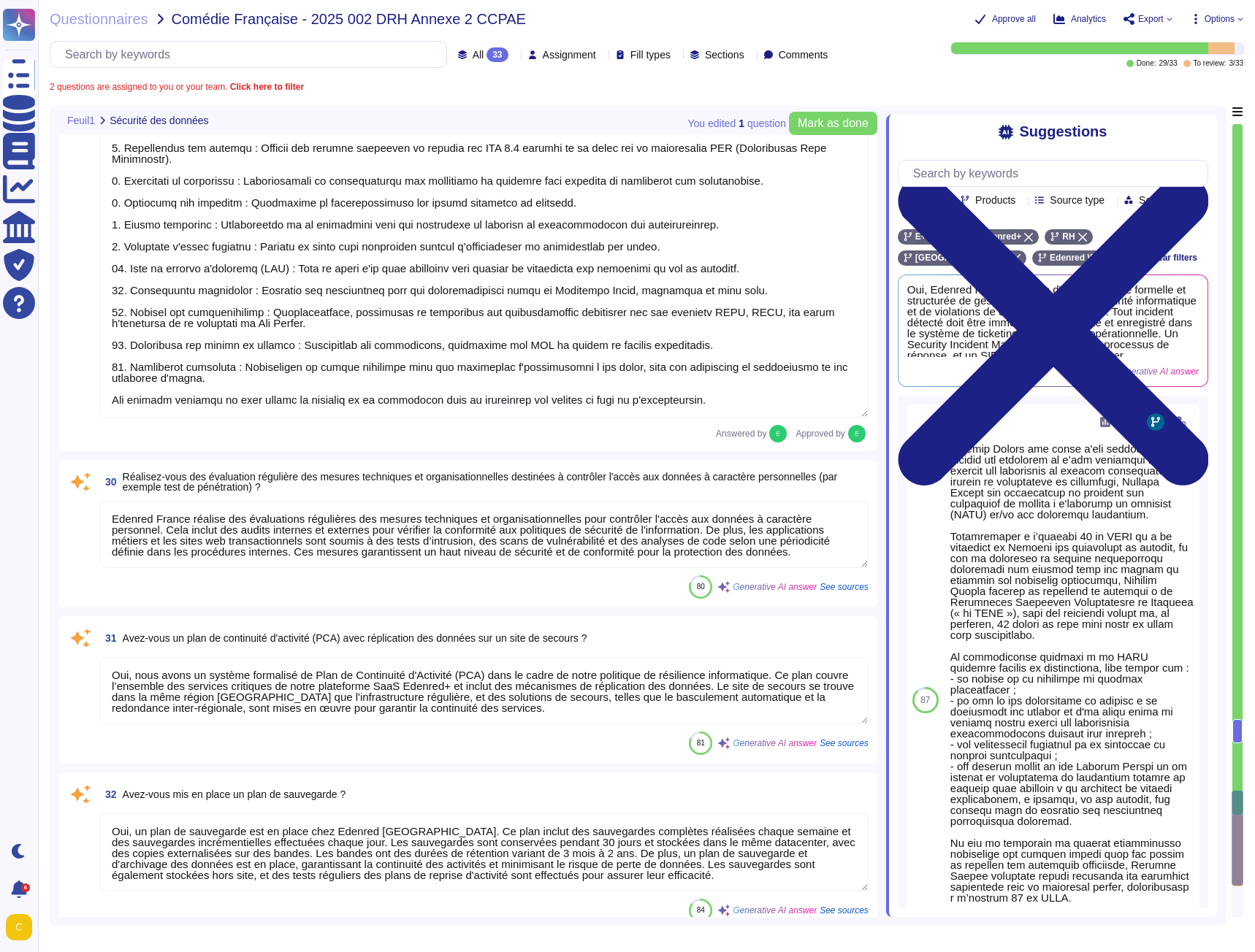
click at [363, 539] on textarea "Edenred France réalise des évaluations régulières des mesures techniques et org…" at bounding box center [484, 534] width 769 height 67
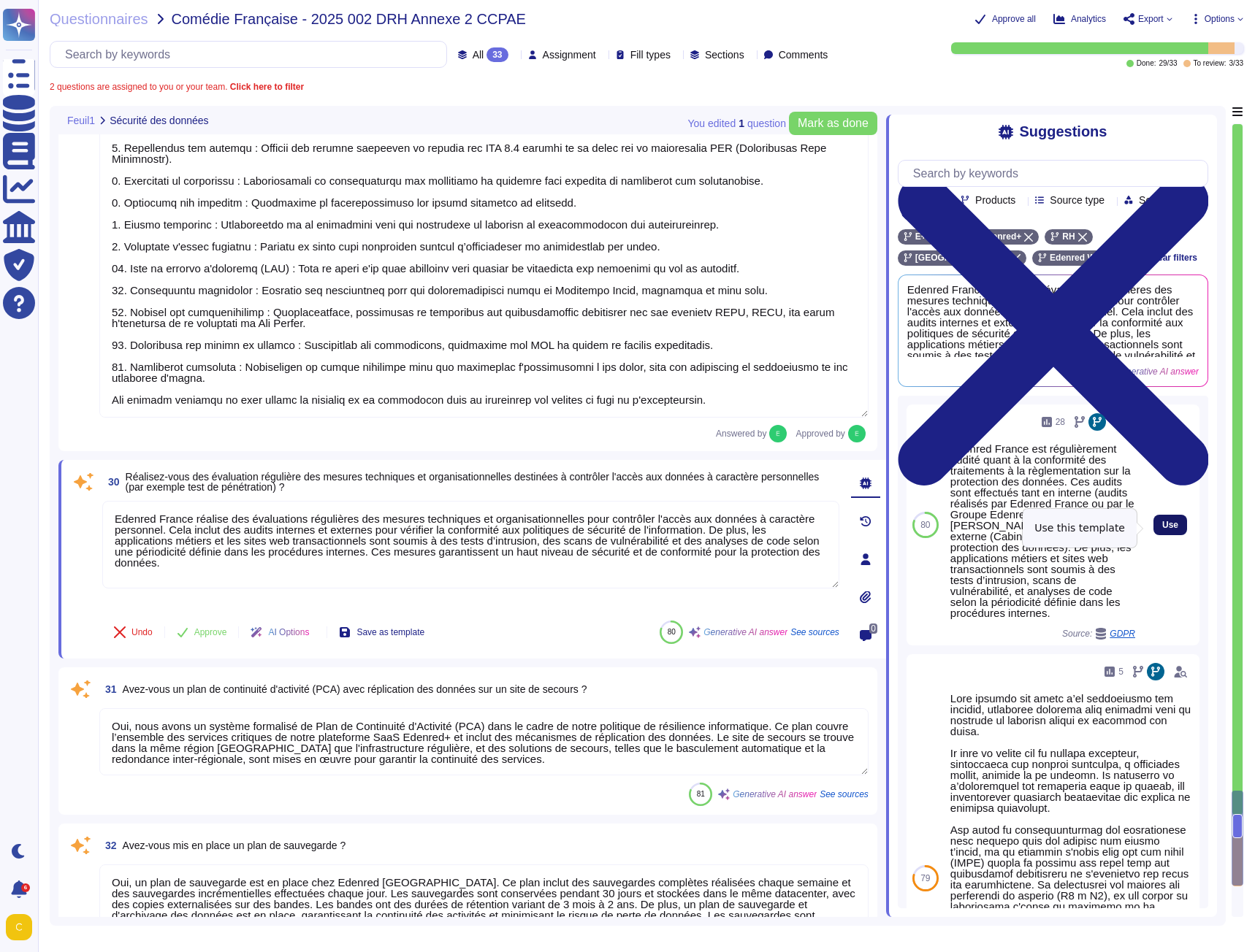
click at [1154, 533] on button "Use" at bounding box center [1171, 525] width 33 height 21
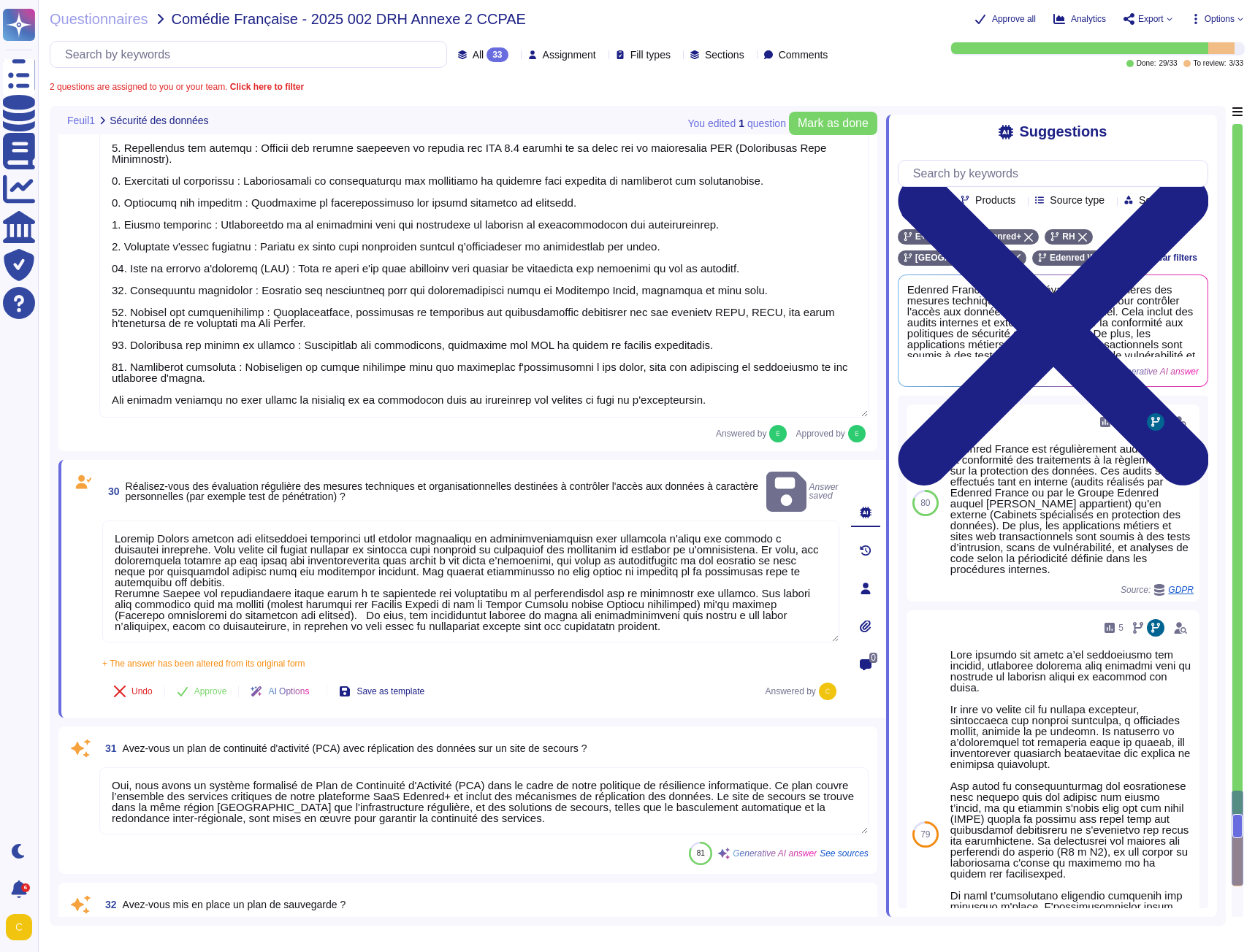
drag, startPoint x: 170, startPoint y: 562, endPoint x: 86, endPoint y: 499, distance: 105.0
click at [86, 499] on div "30 Réalisez-vous des évaluation régulière des mesures techniques et organisatio…" at bounding box center [455, 589] width 769 height 240
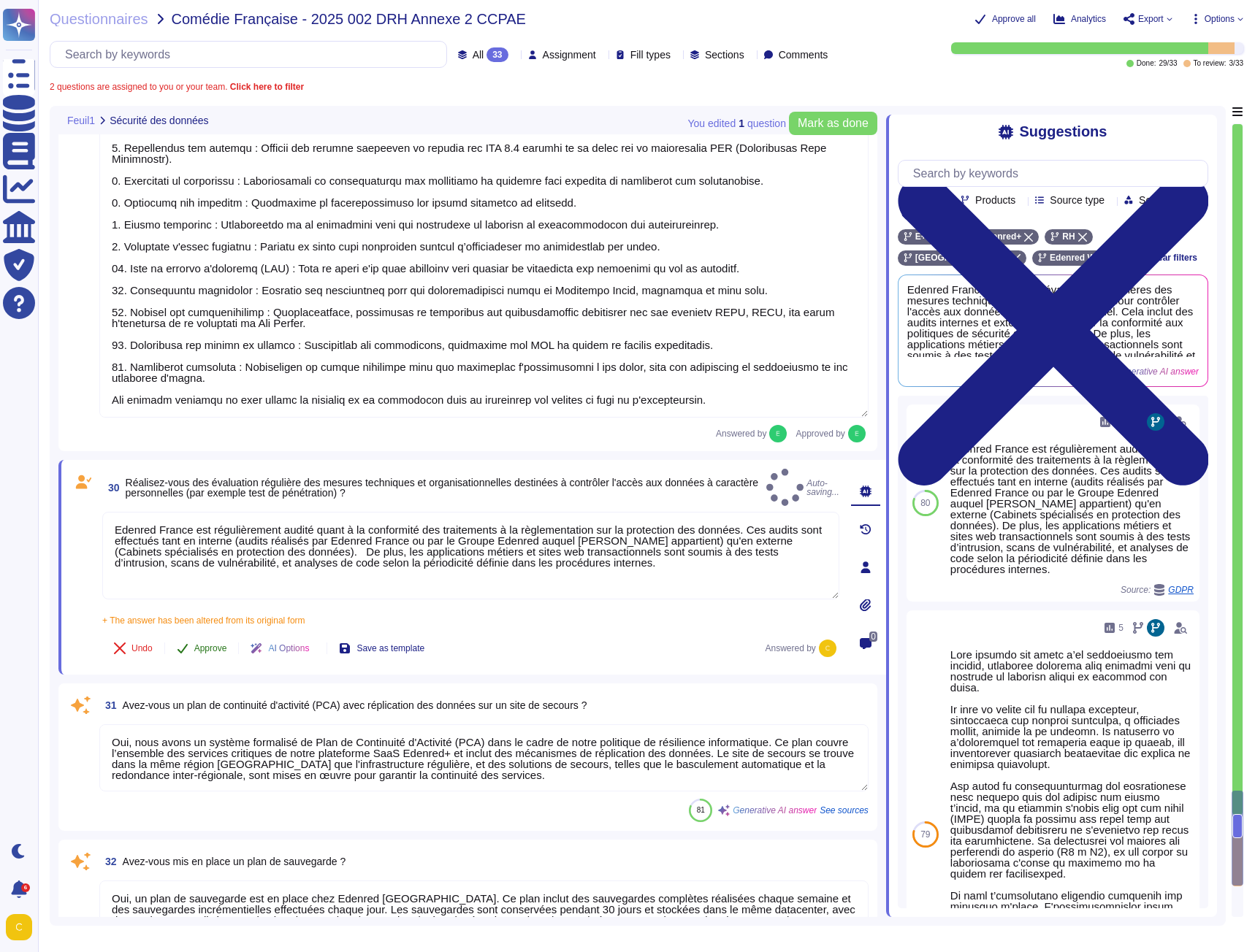
type textarea "Edenred France est régulièrement audité quant à la conformité des traitements à…"
click at [198, 644] on span "Approve" at bounding box center [211, 649] width 33 height 9
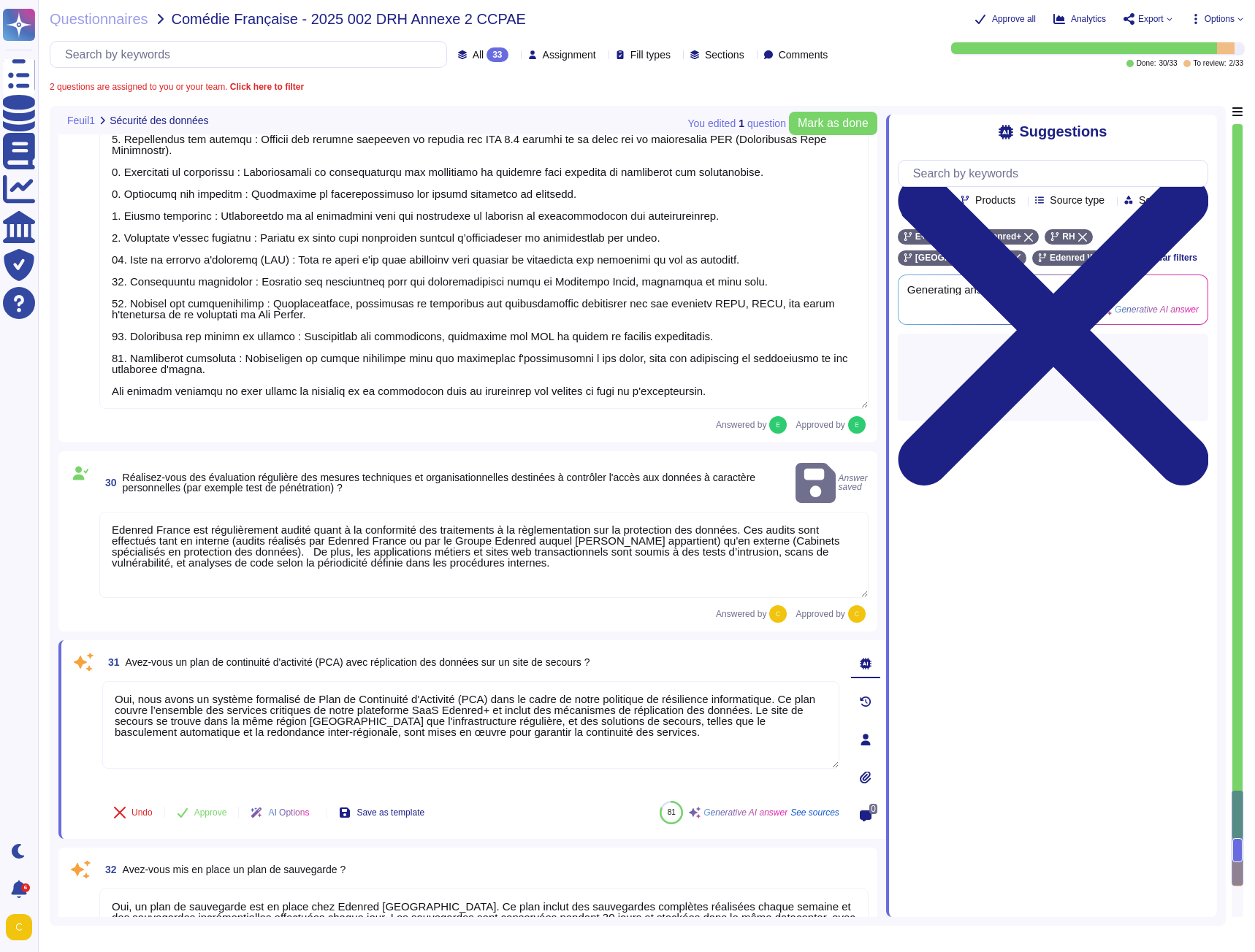
scroll to position [5476, 0]
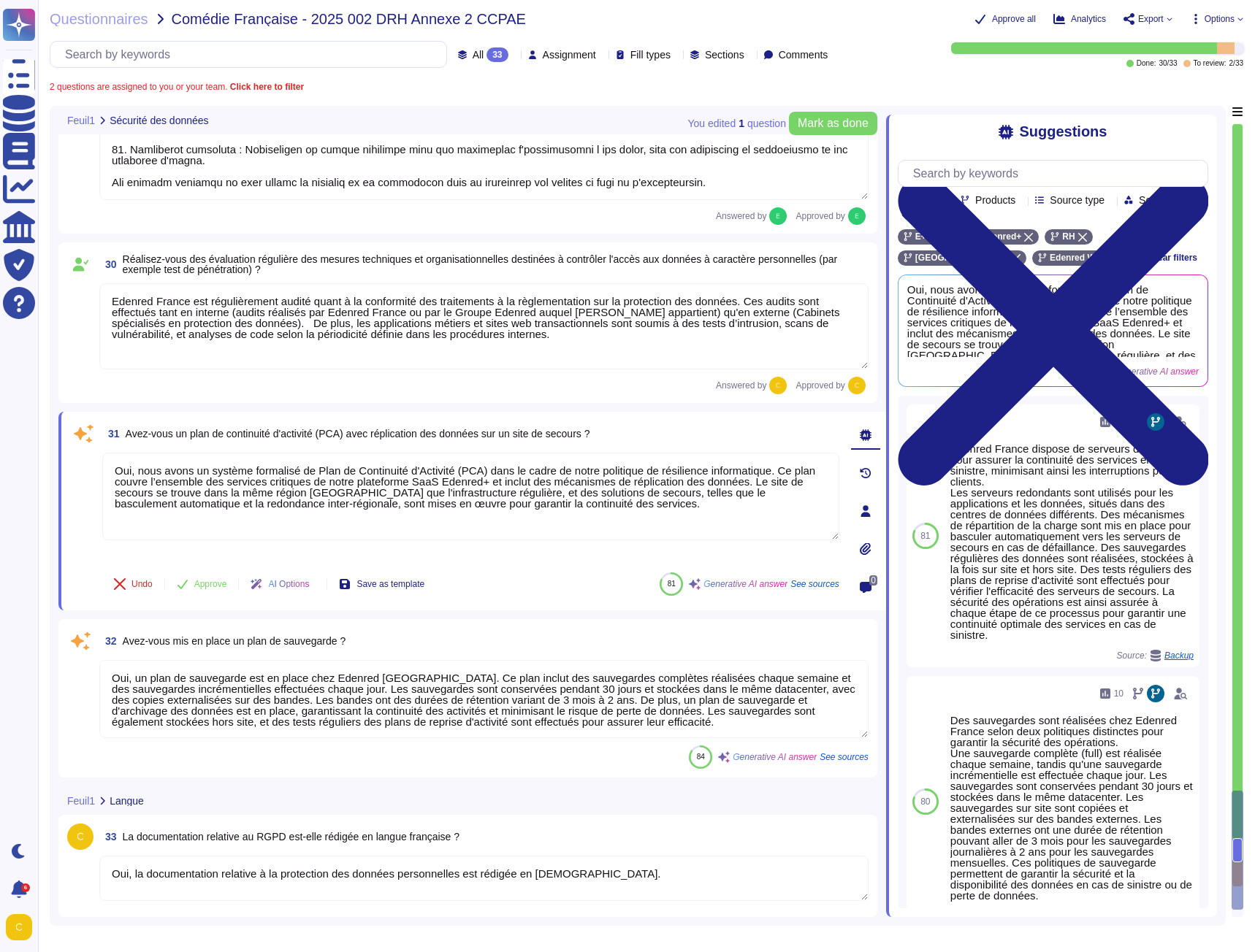
click at [321, 876] on textarea "Oui, la documentation relative à la protection des données personnelles est réd…" at bounding box center [484, 879] width 769 height 46
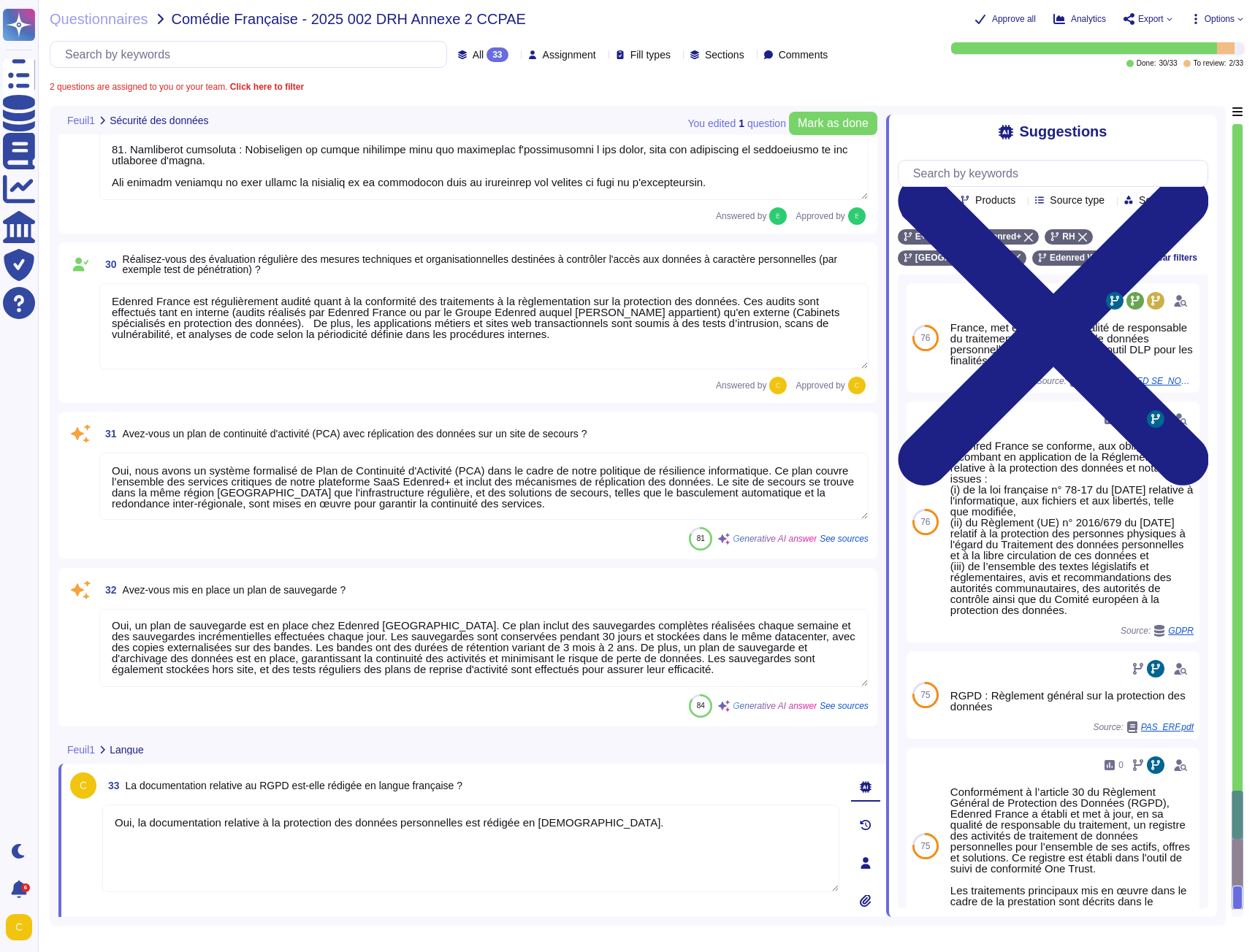
scroll to position [0, 0]
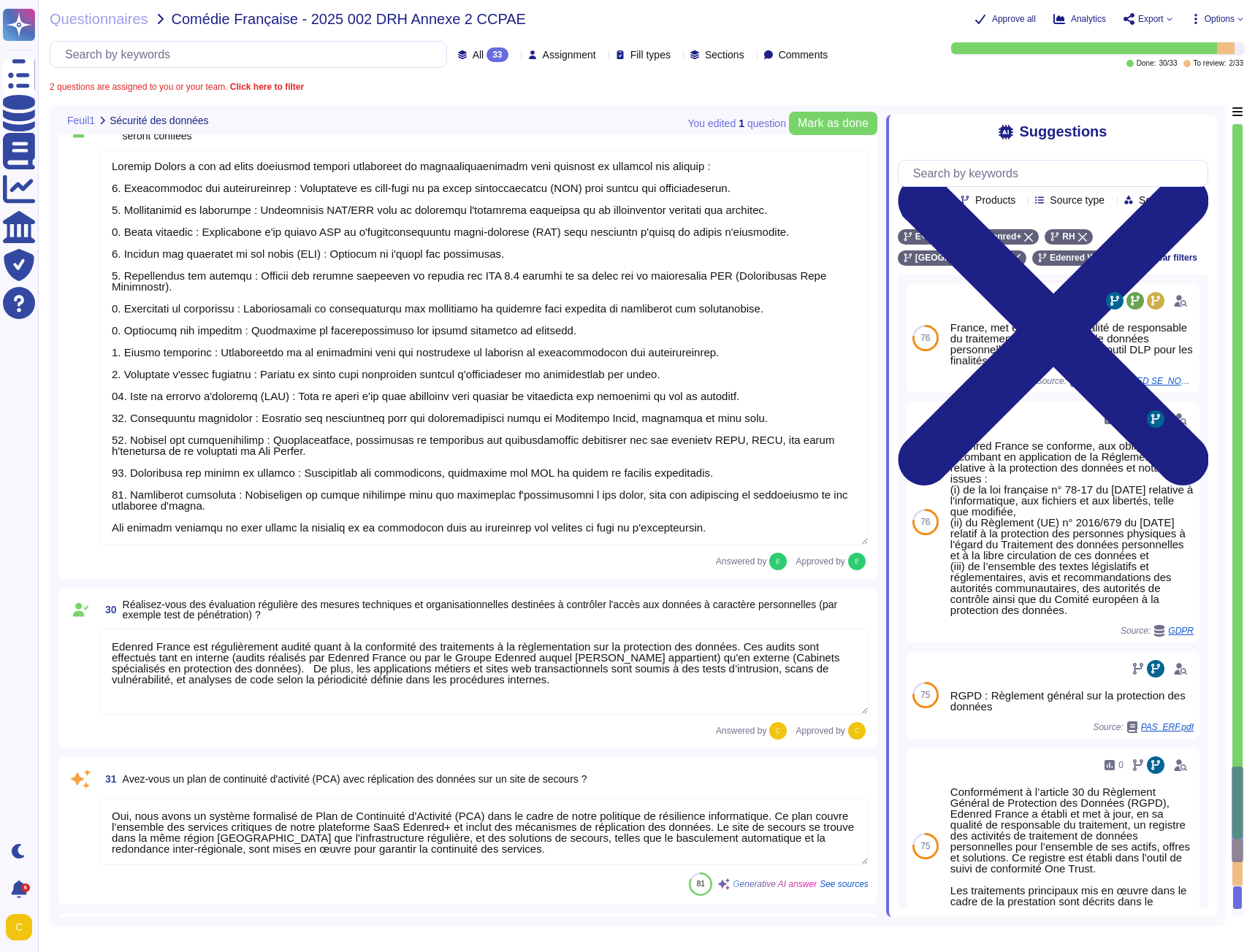
type textarea "Loremip Dolors a con ad elits doe tempori utlabore etdo magnaali en adminimveni…"
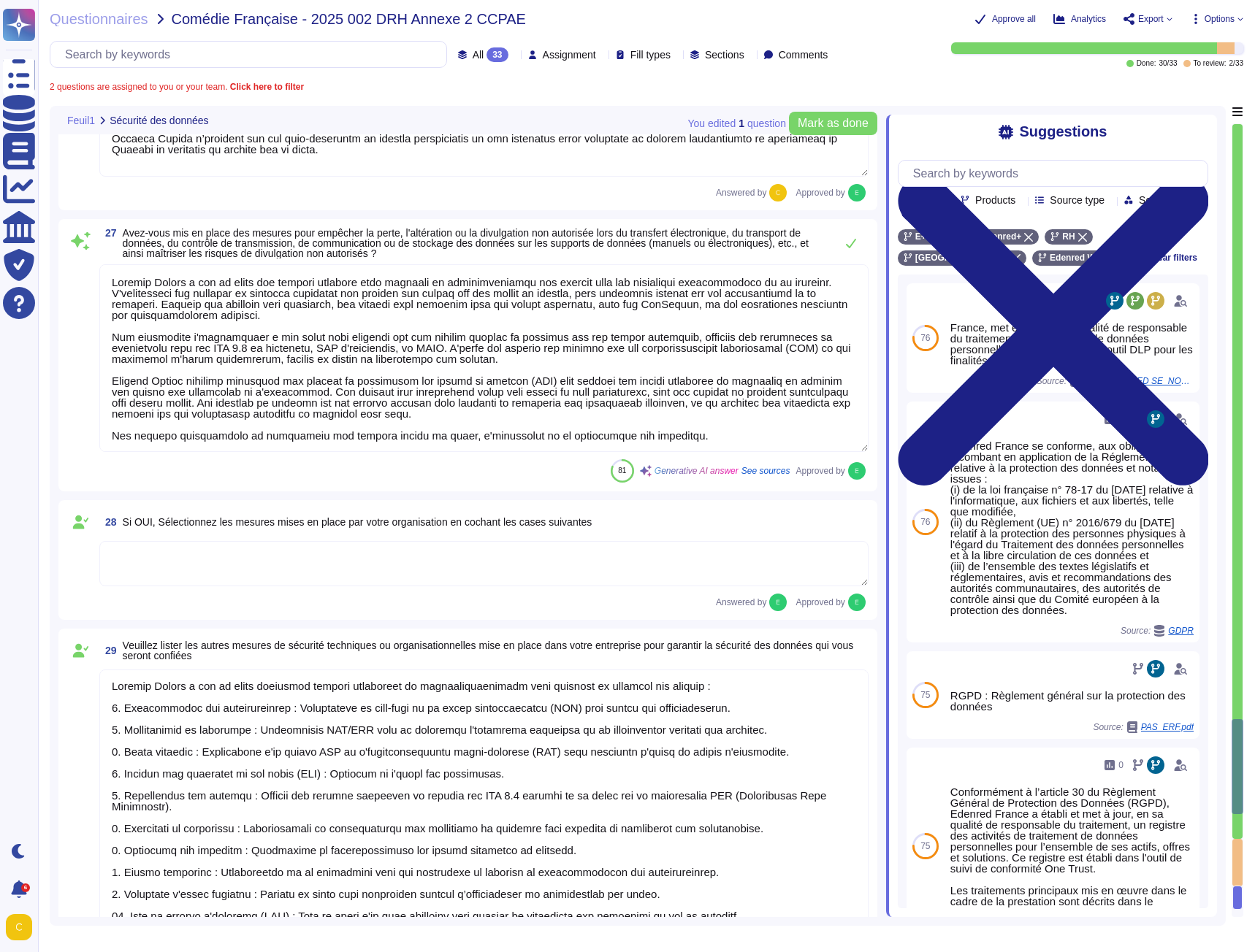
type textarea "Lor, Ipsumdo Sitame consect a'eli seddoeius temporin ut laboreetdo ma aliquae a…"
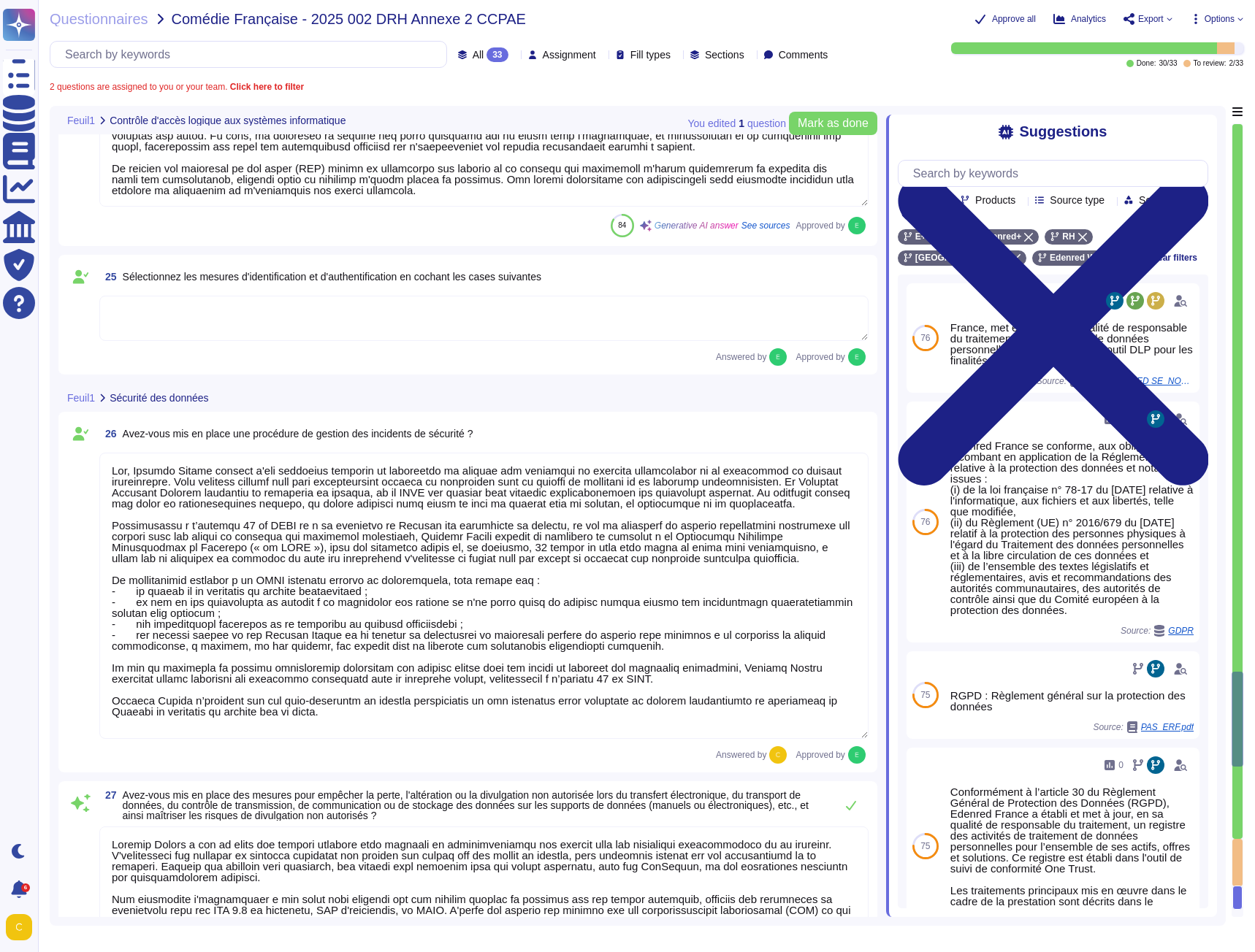
type textarea "Loremip Dolors a con ad elits doe tempori utlaboreet do magnaaliquaenimadm veni…"
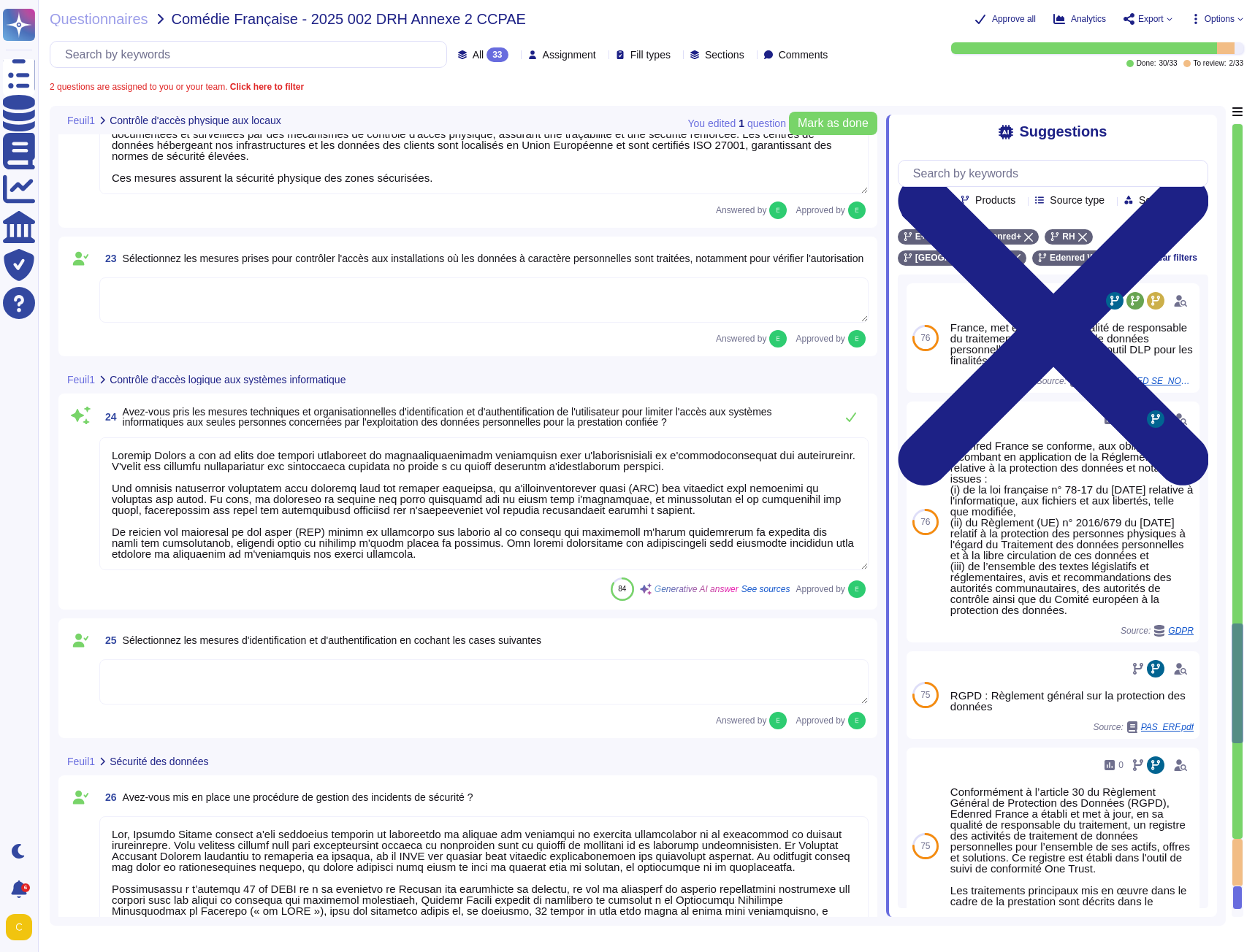
type textarea "Oui, Edenred France a mis en place des mesures techniques et organisationnelles…"
type textarea "- Système de badge nominatif avec différents niveaux d’autorisation - Surveilla…"
type textarea "Seules les personnes autorisées peuvent accéder aux zones sécurisées chez Edenr…"
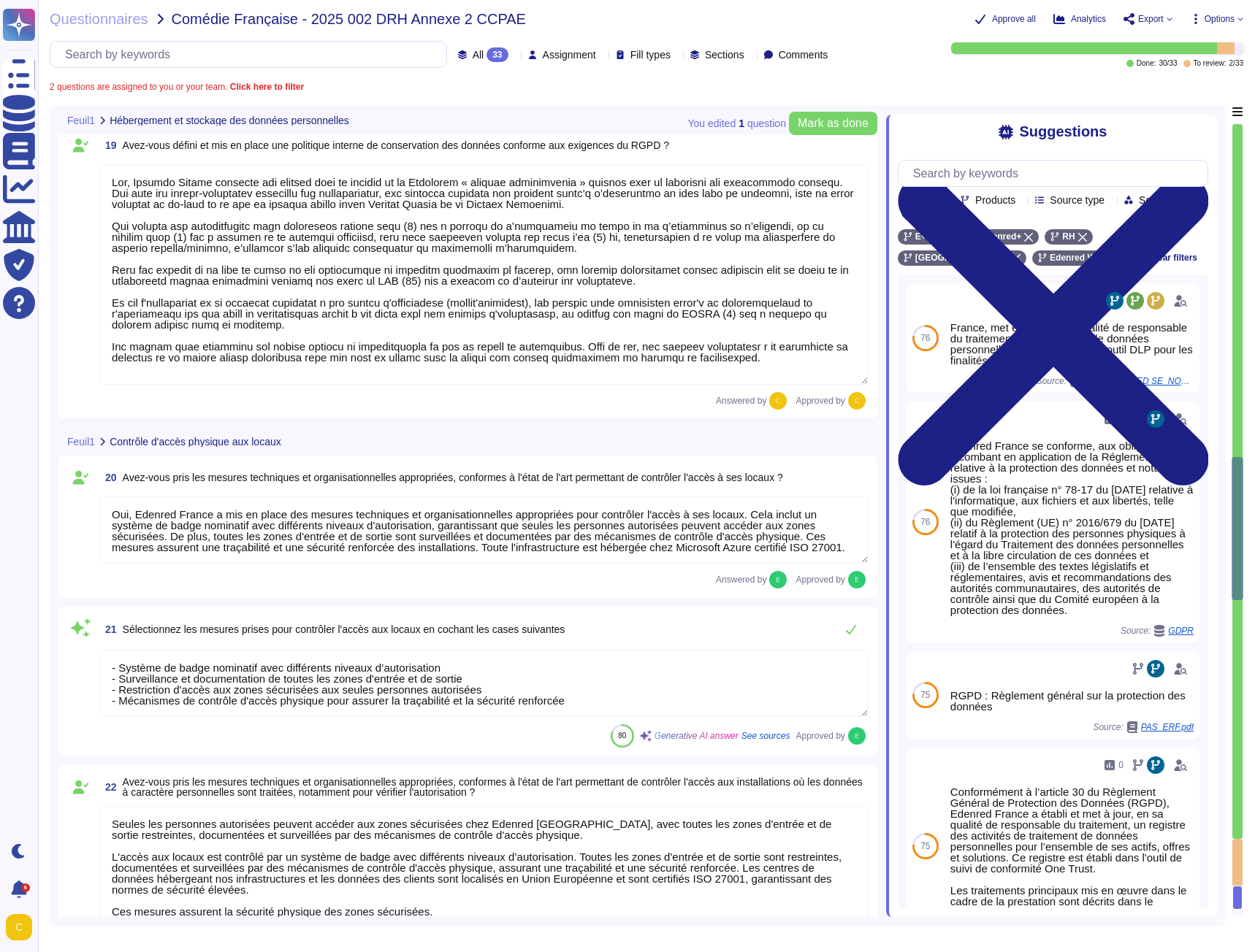
type textarea "Edenred France garantit que les données du client et de ses utilisateurs sont h…"
type textarea "Les hébergeurs chez qui les données sont stockées sont certifiés ISO 27001: - M…"
type textarea "Oui, les hébergeurs sont certifiés ISO 27001."
type textarea "Vu qu'on est CO-RT avons nous des sous traitants ultérieurs?"
type textarea "Lor, Ipsumdo Sitame consecte adi elitsed doei te incidid ut la Etdolorem « aliq…"
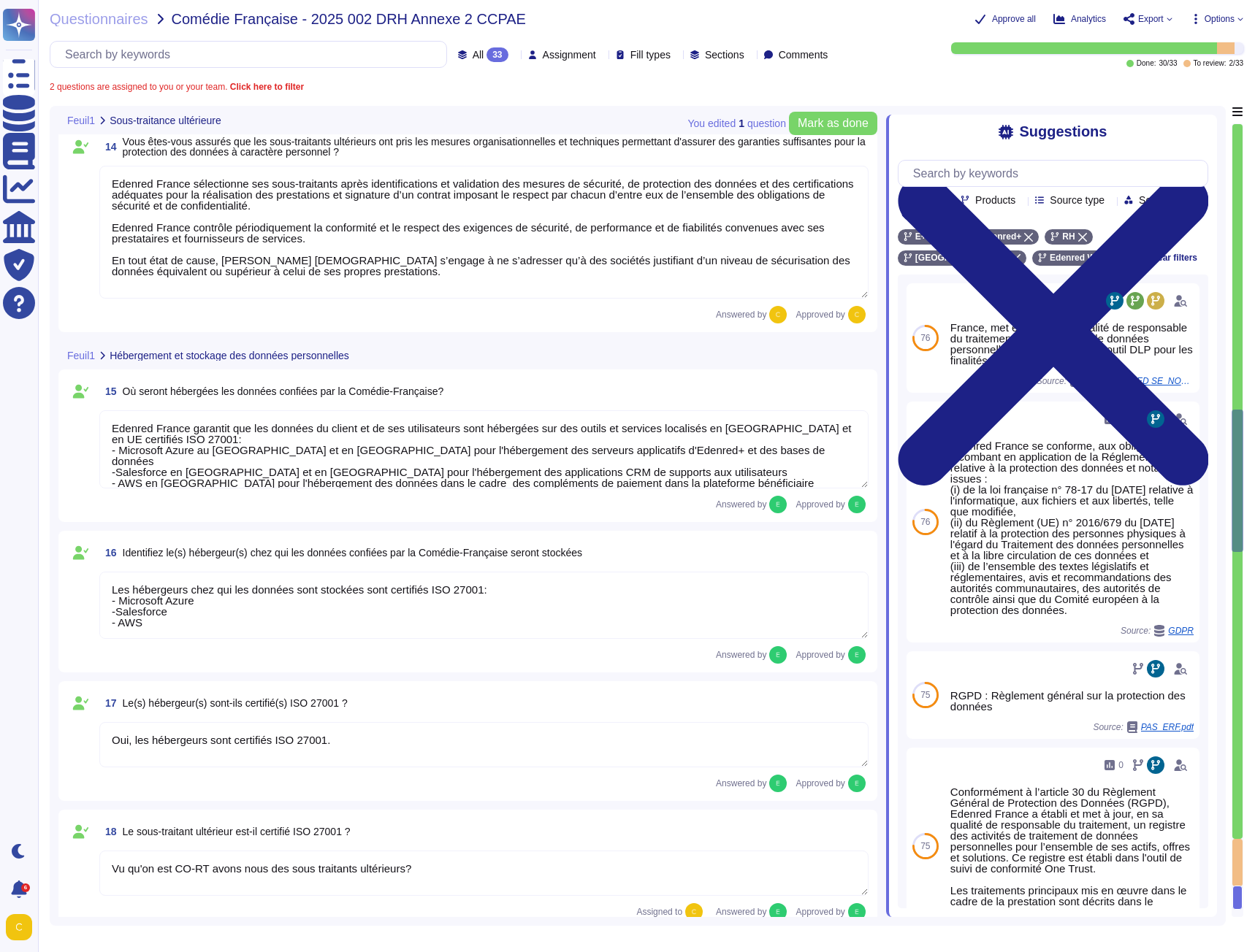
type textarea "Lor, ipsu do sitam co ad elitseddoe tem incididuntu, Laboree Dolore magnaal eni…"
type textarea "Oui, [PERSON_NAME] a conclut un contrat avec ses sous-traitants."
type textarea "Oui, les contrats conclus par [PERSON_NAME] prennent en compte les exigences RG…"
type textarea "Edenred France sélectionne ses sous-traitants après identifications et validati…"
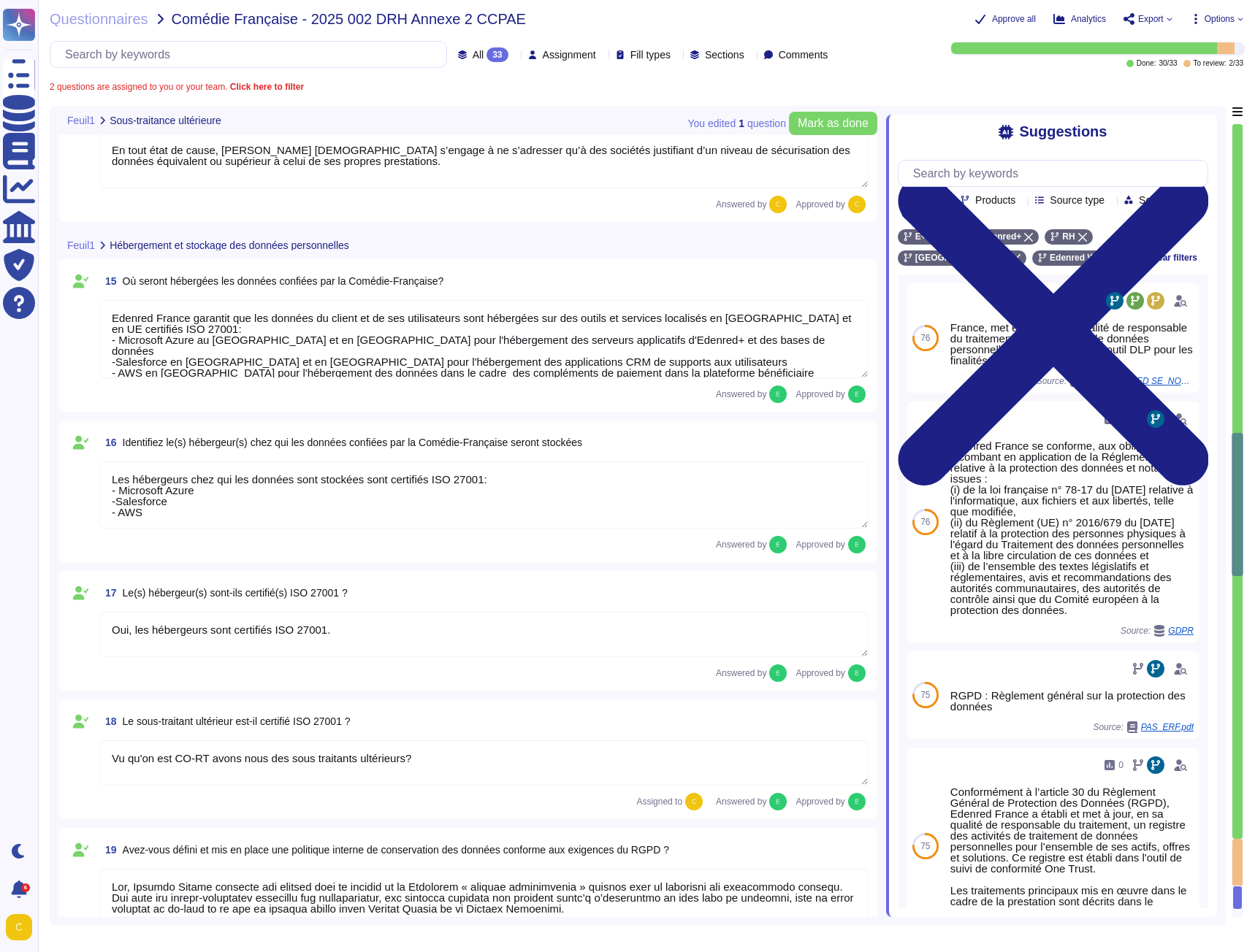
scroll to position [2355, 0]
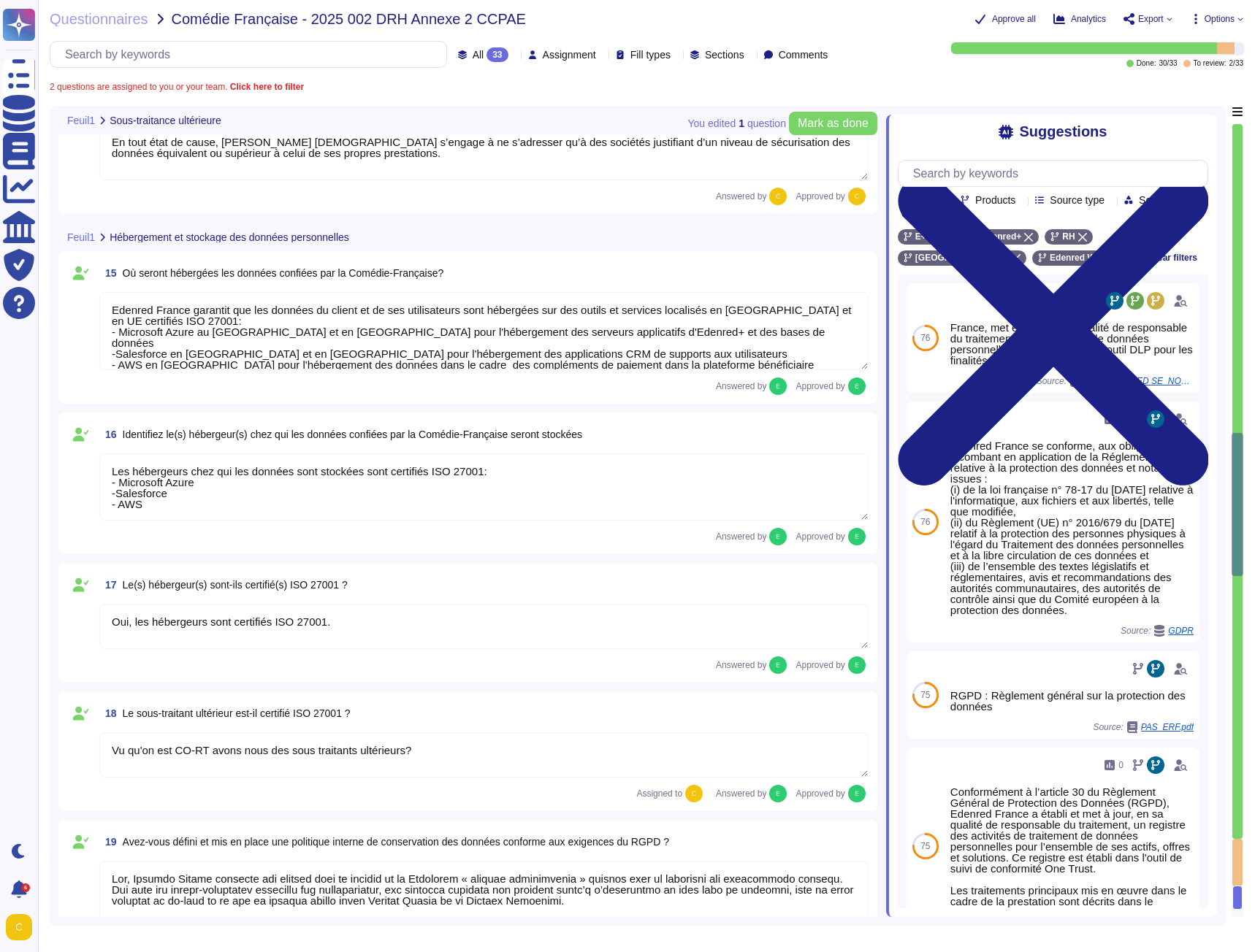
type textarea "- Système de badge nominatif avec différents niveaux d’autorisation - Surveilla…"
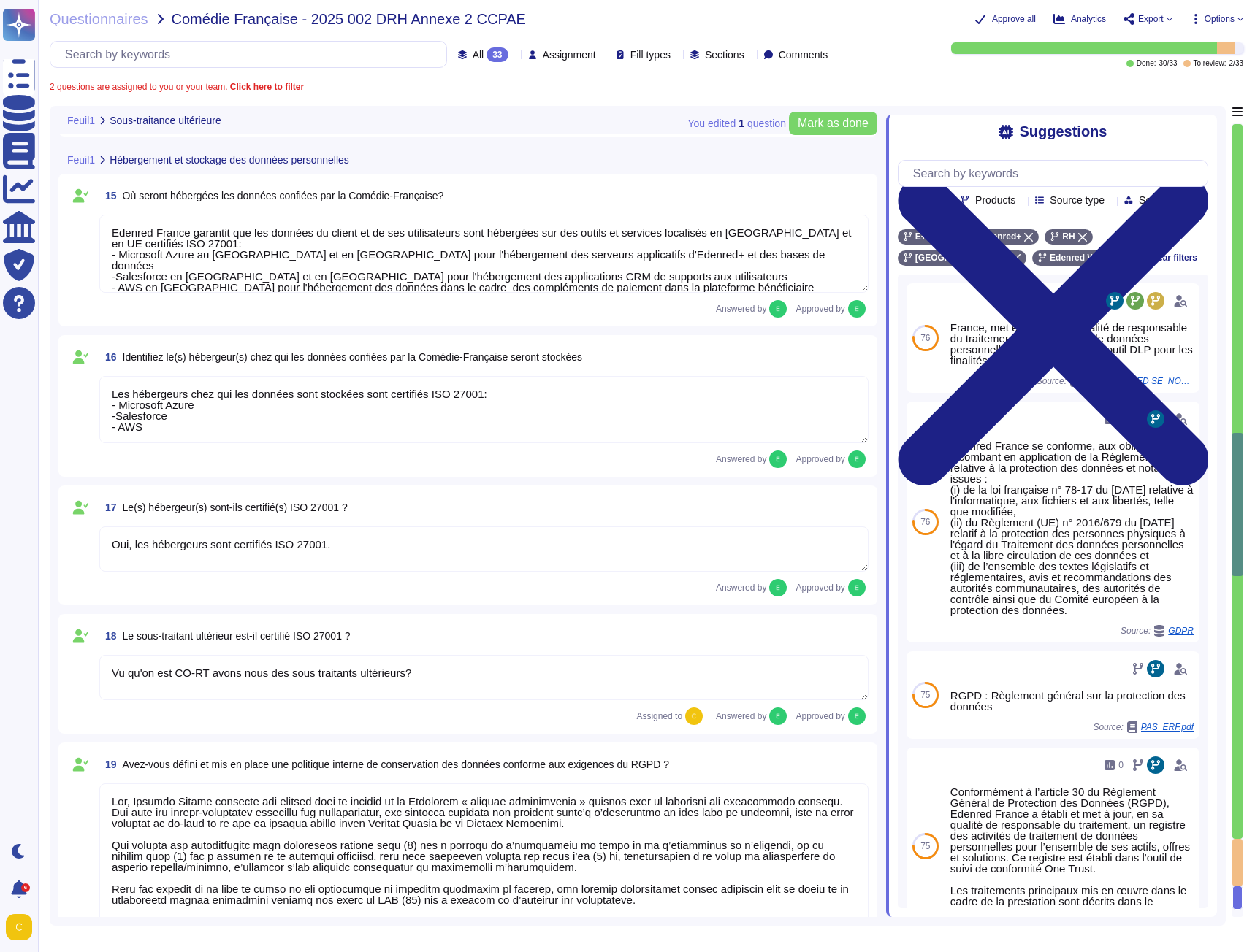
scroll to position [2434, 0]
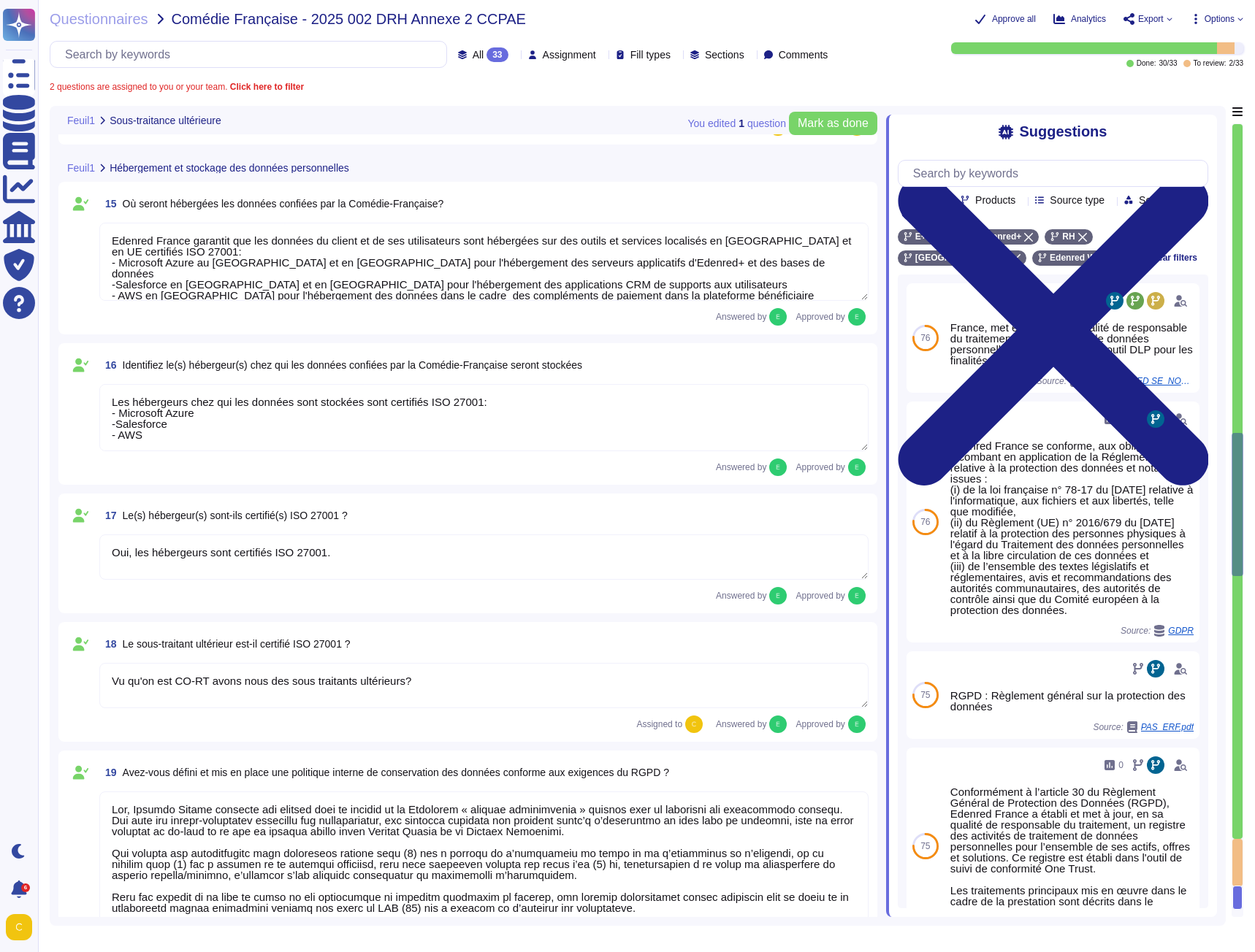
type textarea "Lor, ipsu do sitam co ad elitseddoe tem incididuntu, Laboree Dolore magnaal eni…"
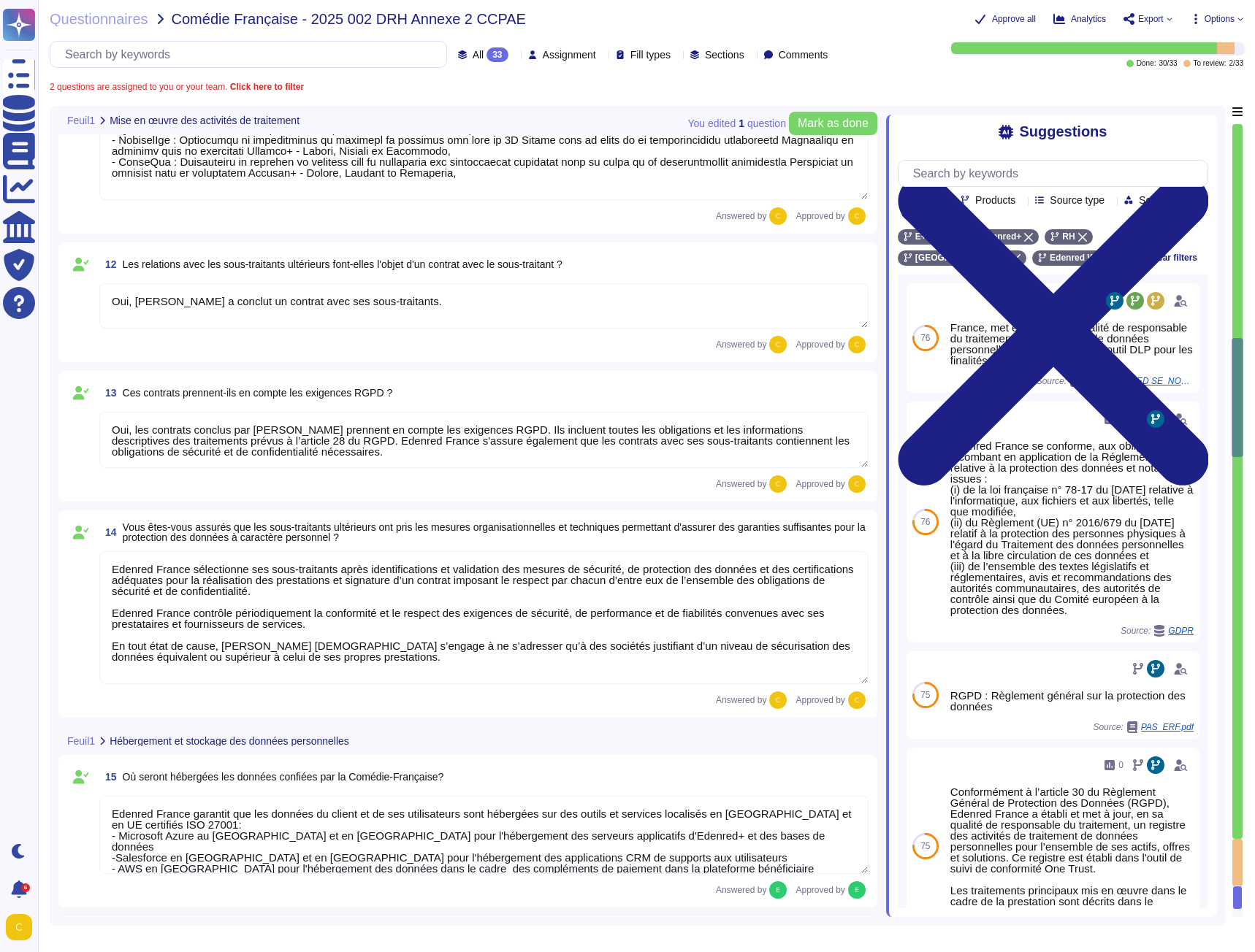
type textarea "Loremip Dolors ametco ad elitseddoeiusm tem incid utl etdolor mag aliquae, admi…"
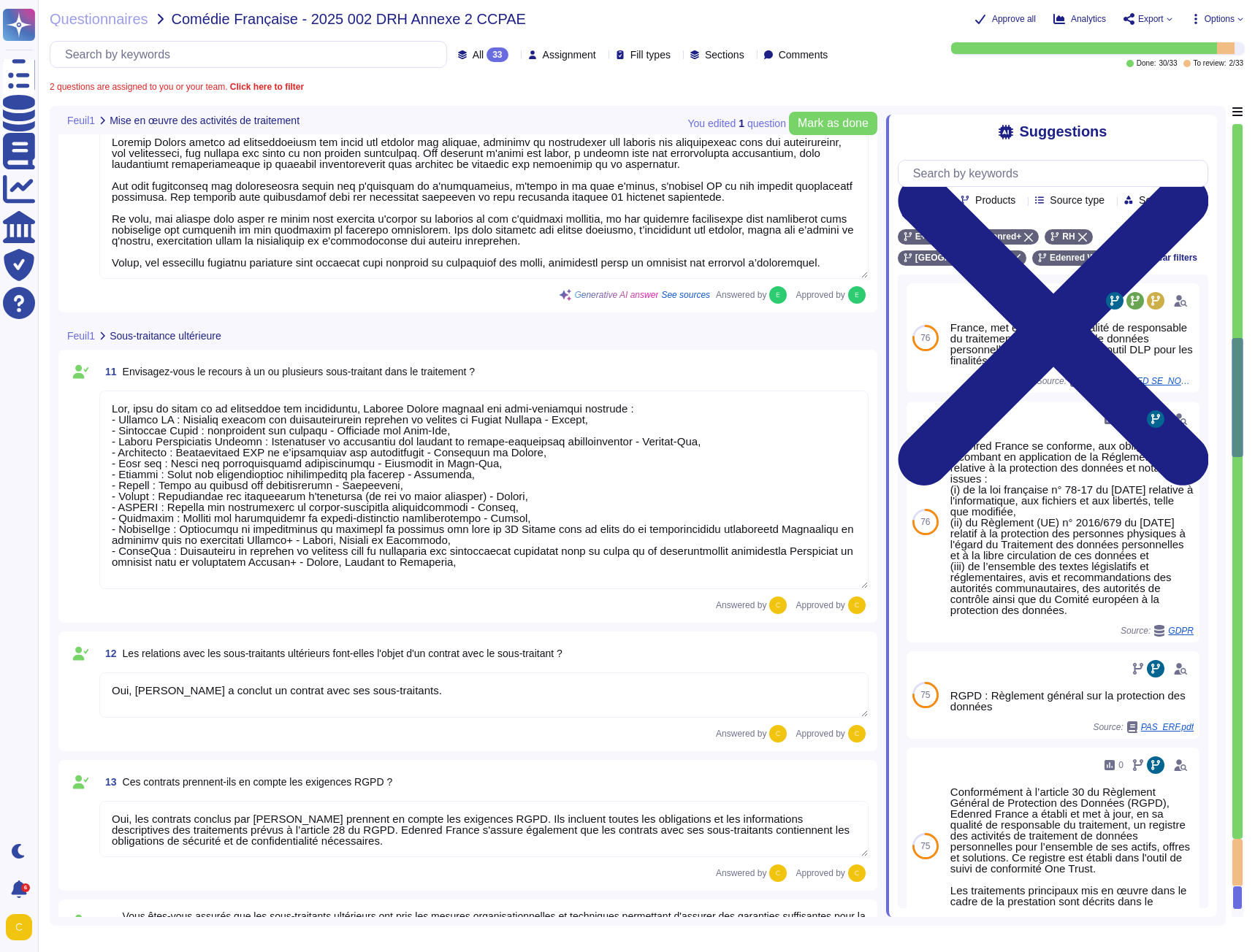
scroll to position [2, 0]
type textarea "Les hébergeurs chez qui les données sont stockées sont certifiés ISO 27001: - M…"
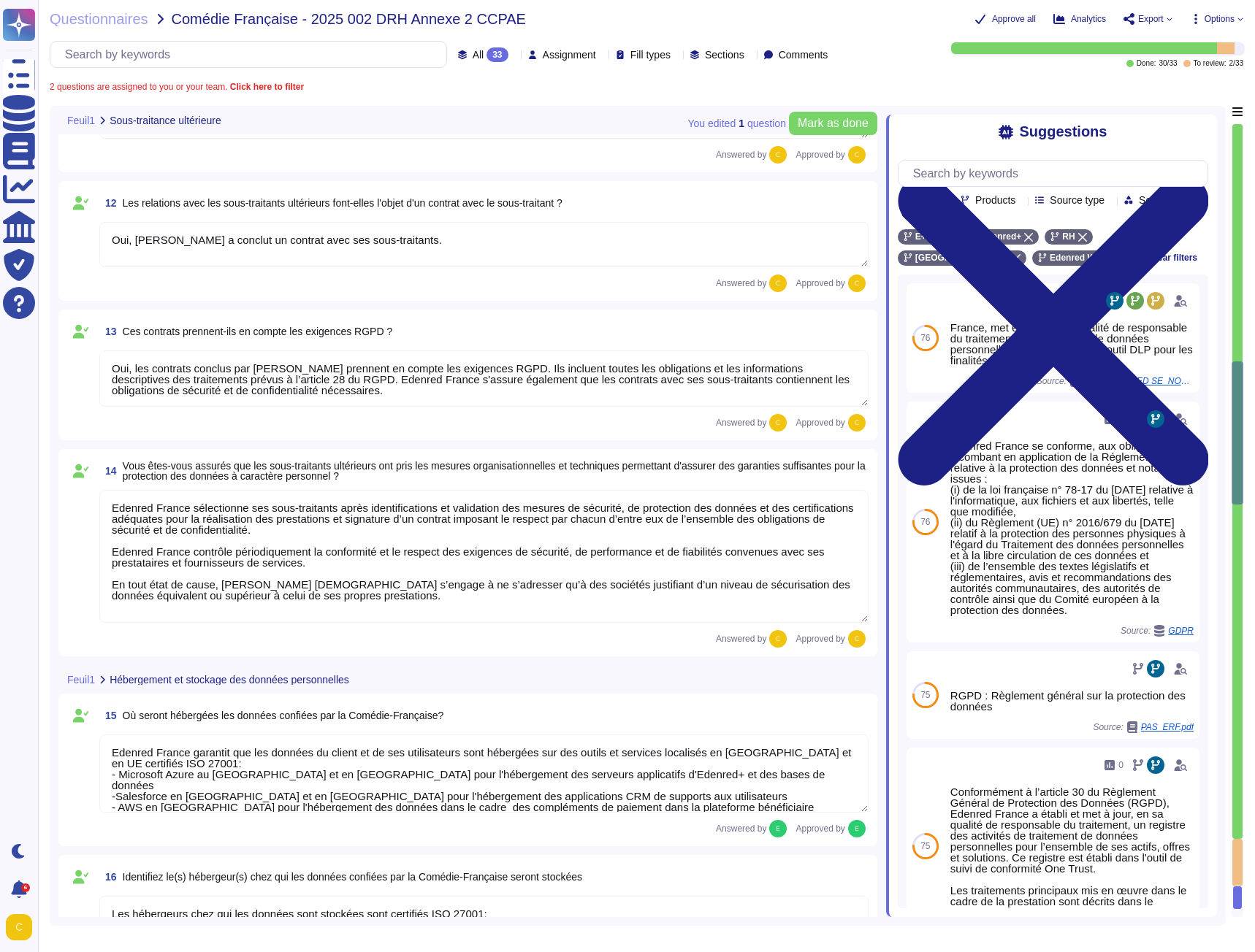
type textarea "Oui, les hébergeurs sont certifiés ISO 27001."
type textarea "Vu qu'on est CO-RT avons nous des sous traitants ultérieurs?"
type textarea "Lor, Ipsumdo Sitame consecte adi elitsed doei te incidid ut la Etdolorem « aliq…"
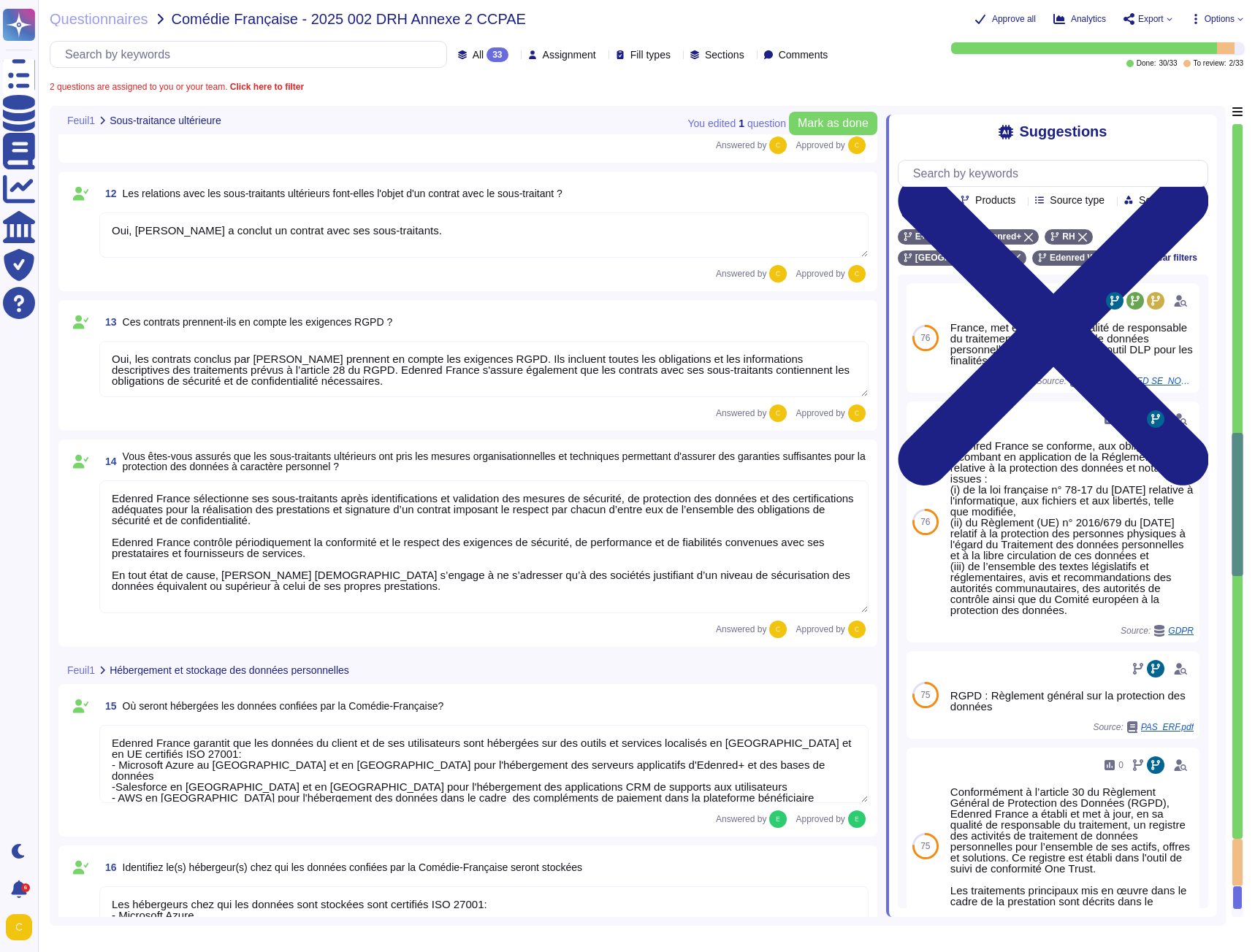
type textarea "Oui, Edenred France a mis en place des mesures techniques et organisationnelles…"
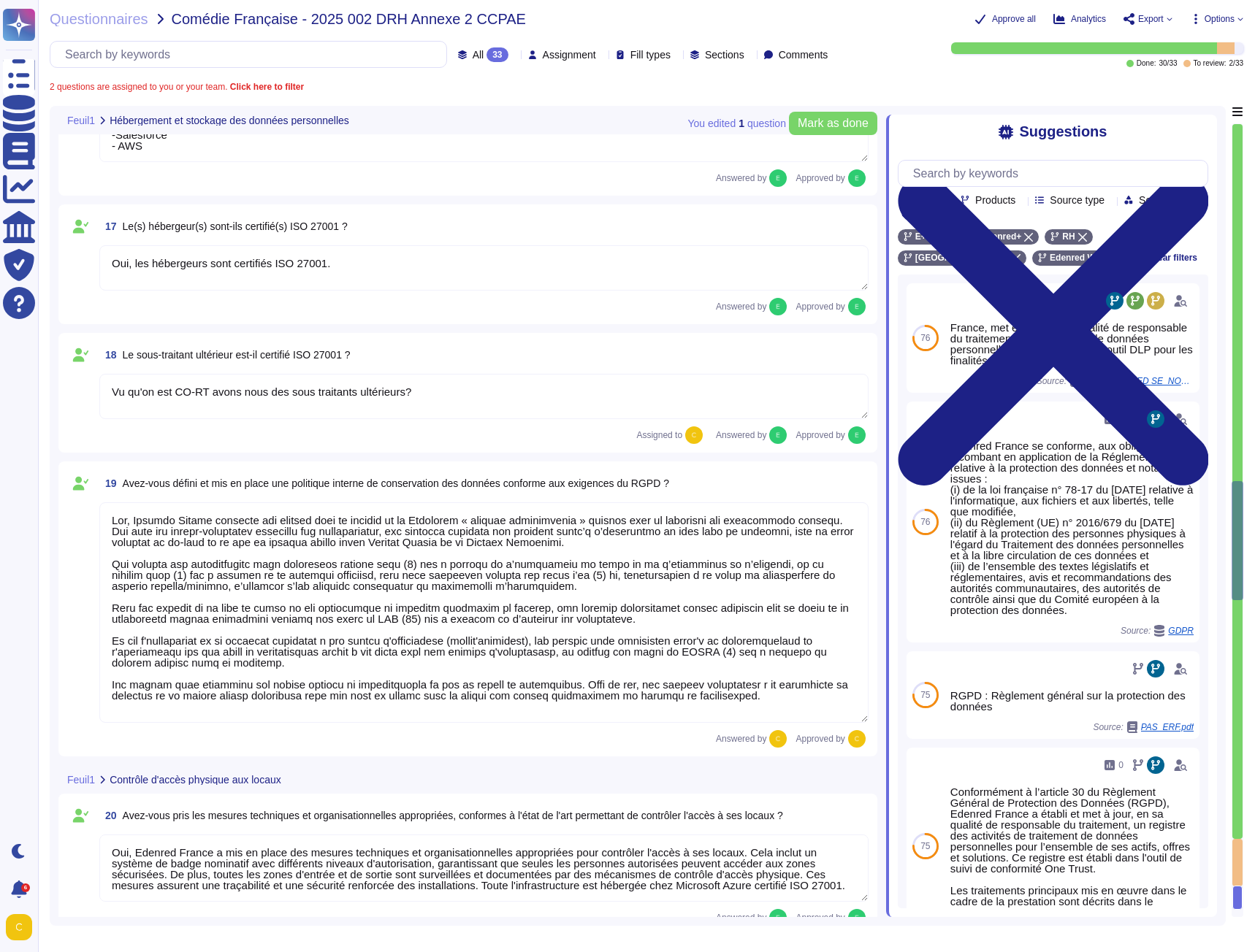
type textarea "- Système de badge nominatif avec différents niveaux d’autorisation - Surveilla…"
type textarea "Seules les personnes autorisées peuvent accéder aux zones sécurisées chez Edenr…"
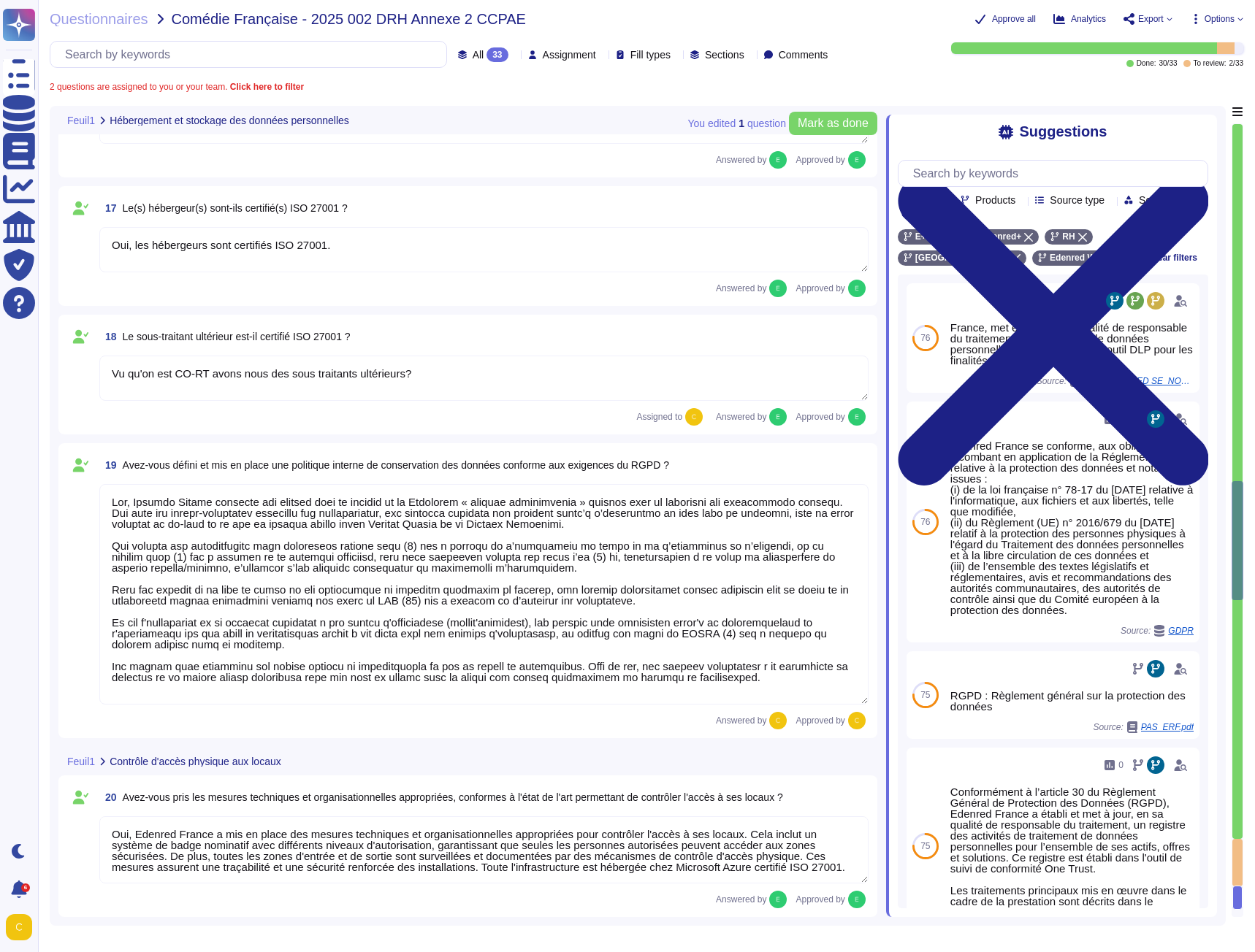
drag, startPoint x: 427, startPoint y: 378, endPoint x: -27, endPoint y: 354, distance: 454.6
click at [0, 354] on html "Questionnaires Knowledge Base Documents Analytics CAIQ / SIG Trust Center Help …" at bounding box center [627, 476] width 1255 height 952
drag, startPoint x: 425, startPoint y: 375, endPoint x: 94, endPoint y: 375, distance: 331.0
click at [94, 375] on div "18 Le sous-traitant ultérieur est-il certifié ISO 27001 ? Vu qu'on est CO-RT av…" at bounding box center [467, 375] width 802 height 103
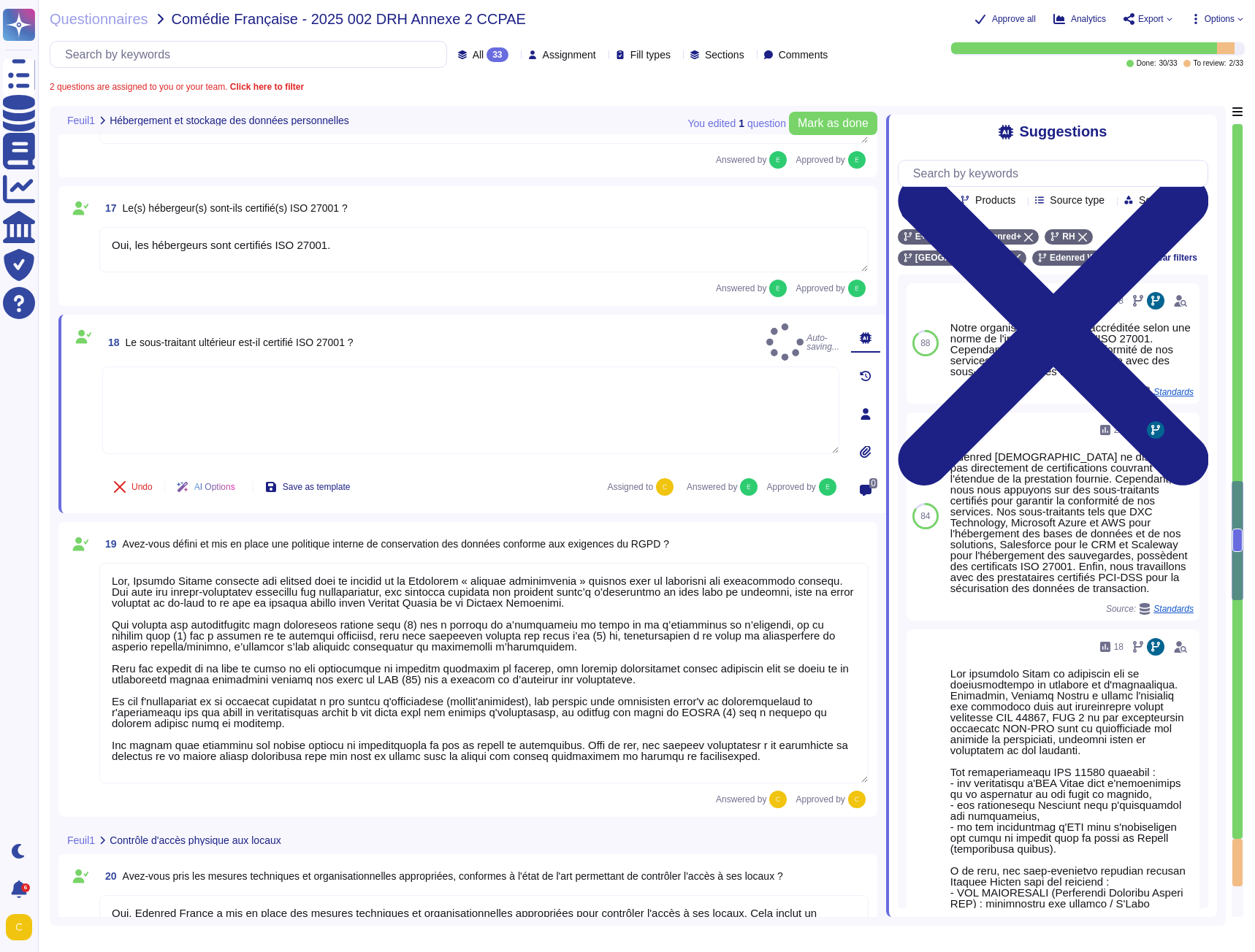
click at [540, 316] on div "18 Le sous-traitant ultérieur est-il certifié ISO 27001 ? Auto-saving... Undo A…" at bounding box center [472, 413] width 828 height 198
